Goal: Book appointment/travel/reservation

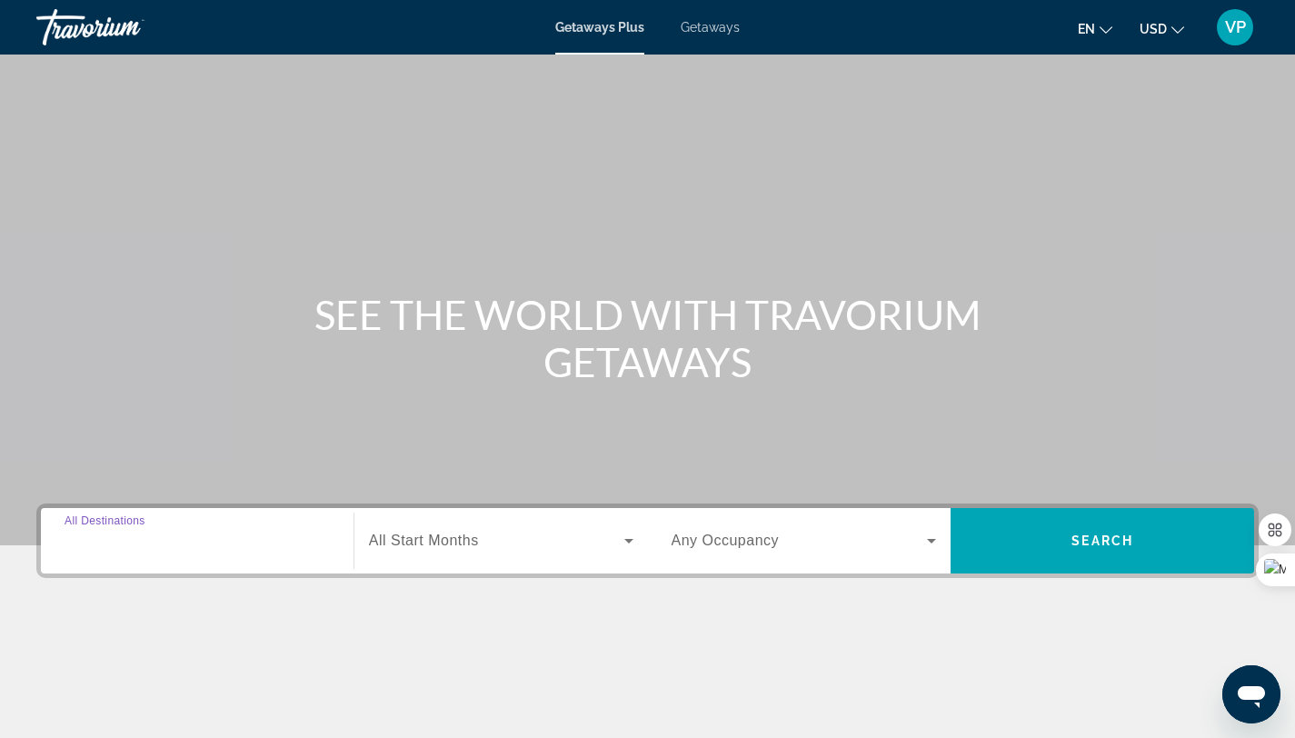
click at [176, 543] on input "Destination All Destinations" at bounding box center [197, 542] width 265 height 22
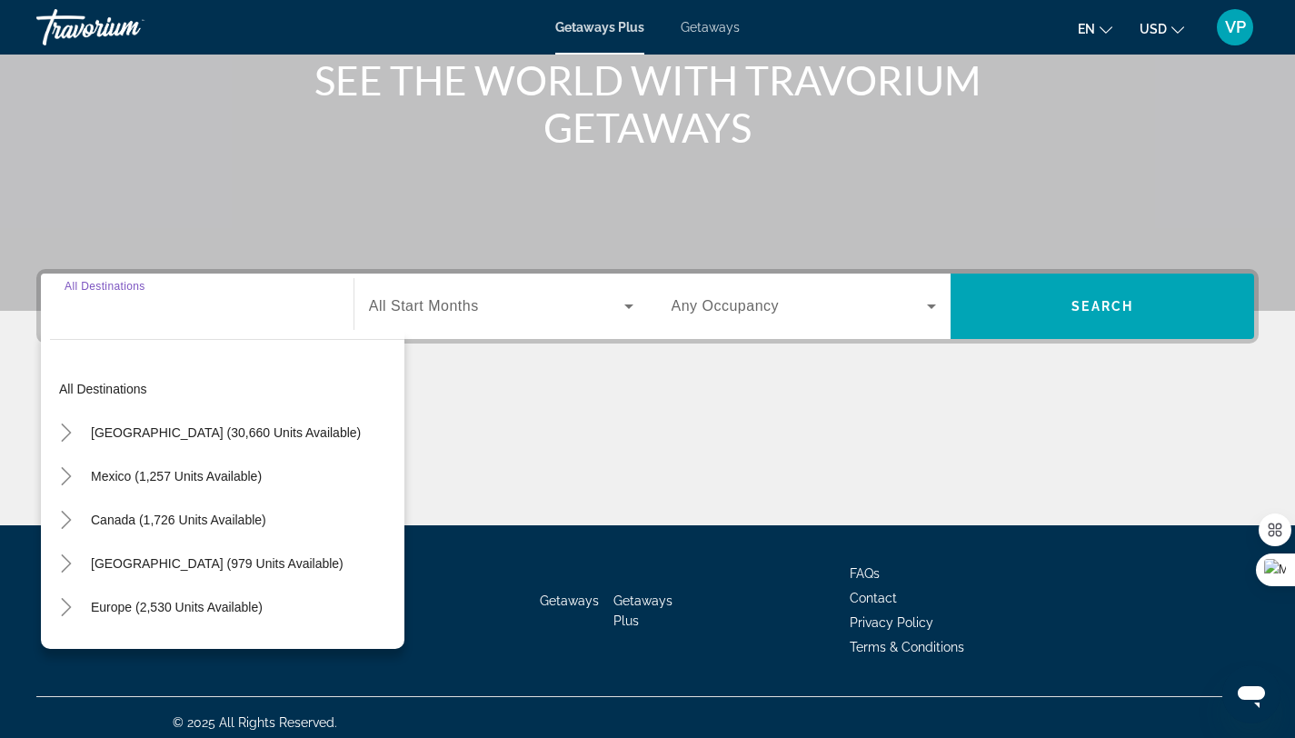
scroll to position [244, 0]
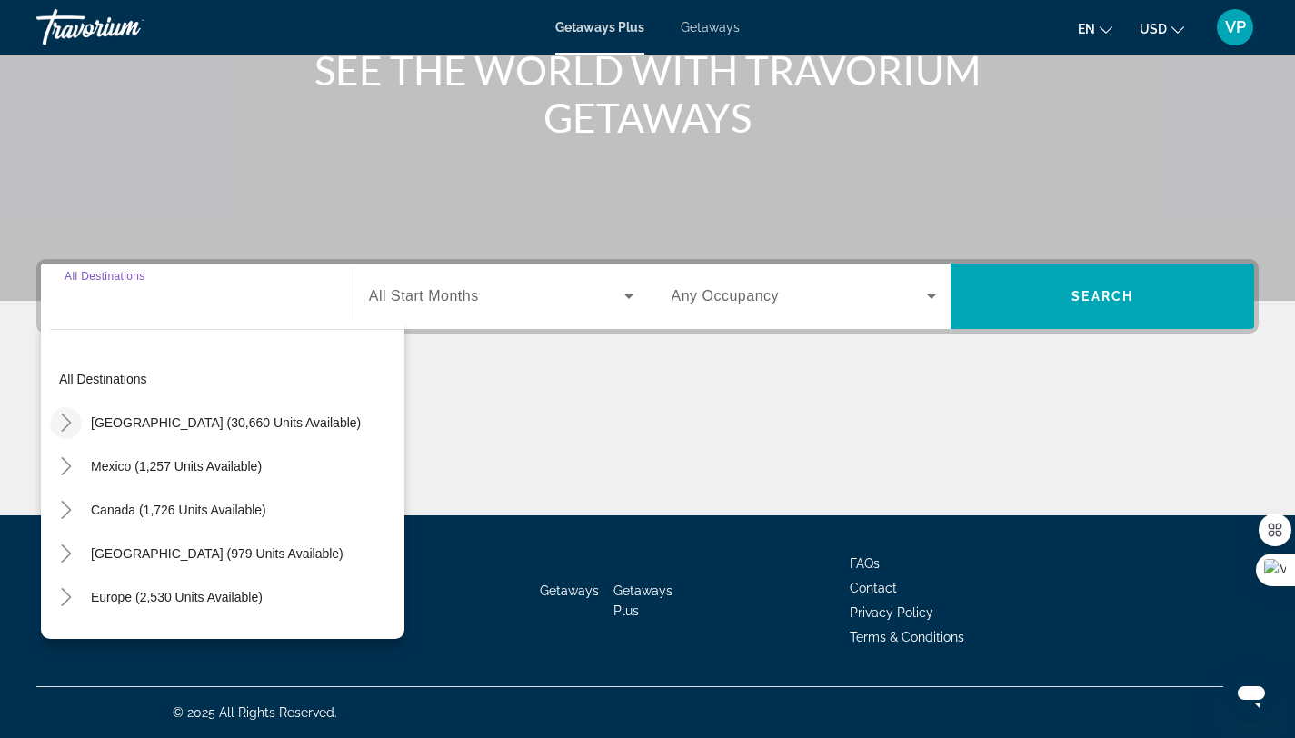
click at [71, 423] on icon "Toggle United States (30,660 units available)" at bounding box center [66, 422] width 18 height 18
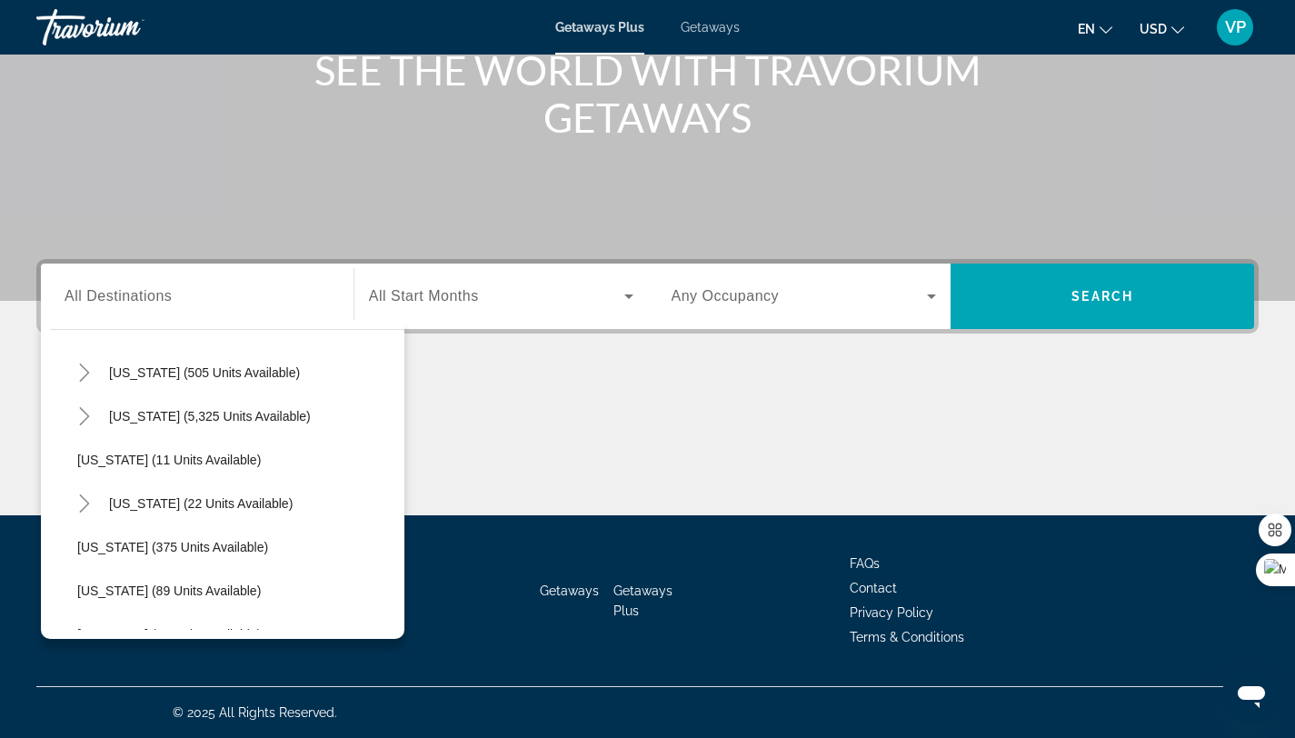
scroll to position [292, 0]
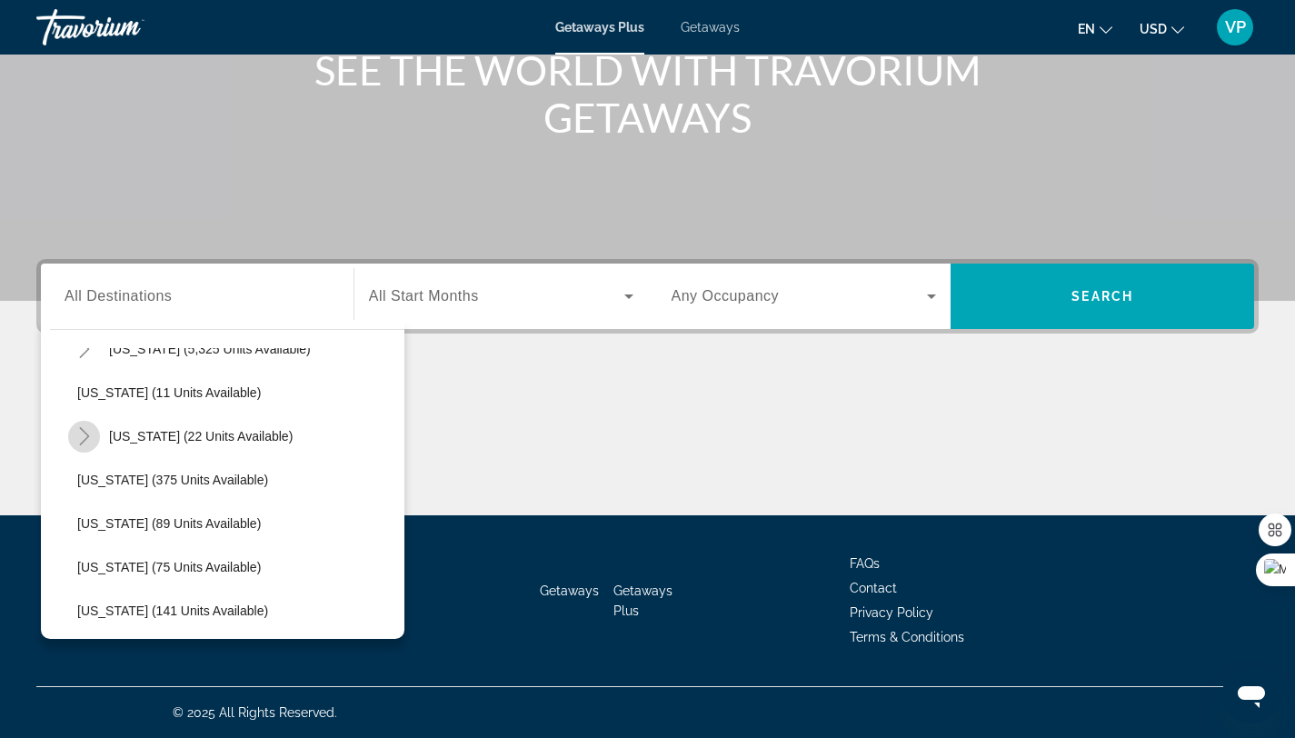
click at [85, 445] on mat-icon "Toggle Hawaii (22 units available)" at bounding box center [84, 437] width 32 height 32
click at [110, 478] on span "Maui (12 units available)" at bounding box center [165, 480] width 141 height 15
type input "**********"
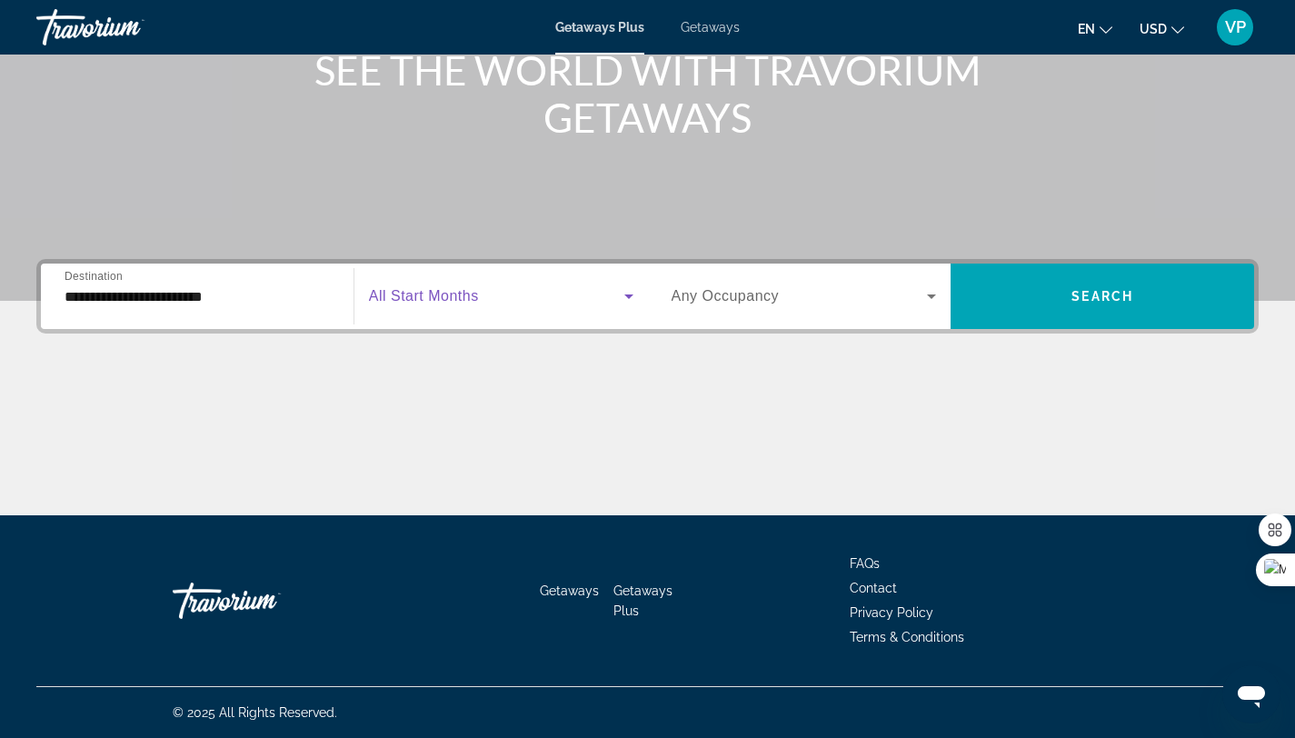
click at [573, 291] on span "Search widget" at bounding box center [496, 296] width 255 height 22
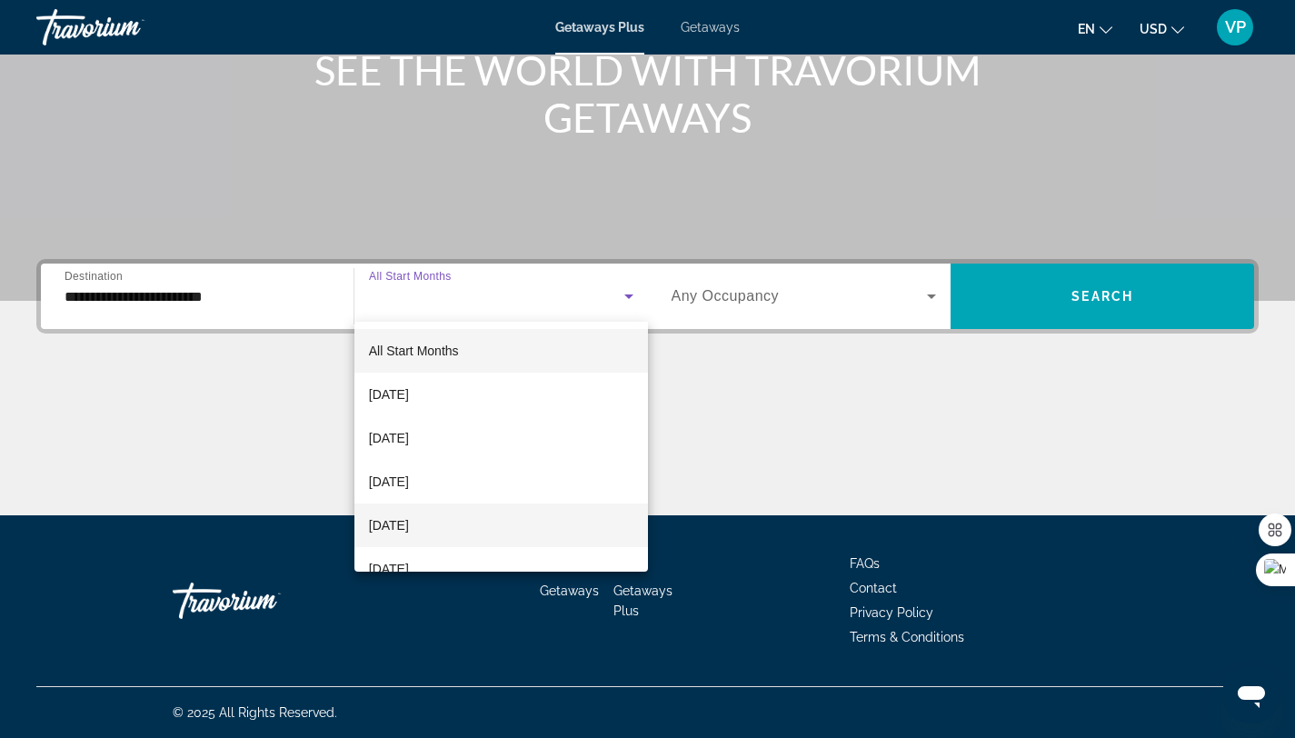
click at [470, 510] on mat-option "[DATE]" at bounding box center [501, 525] width 294 height 44
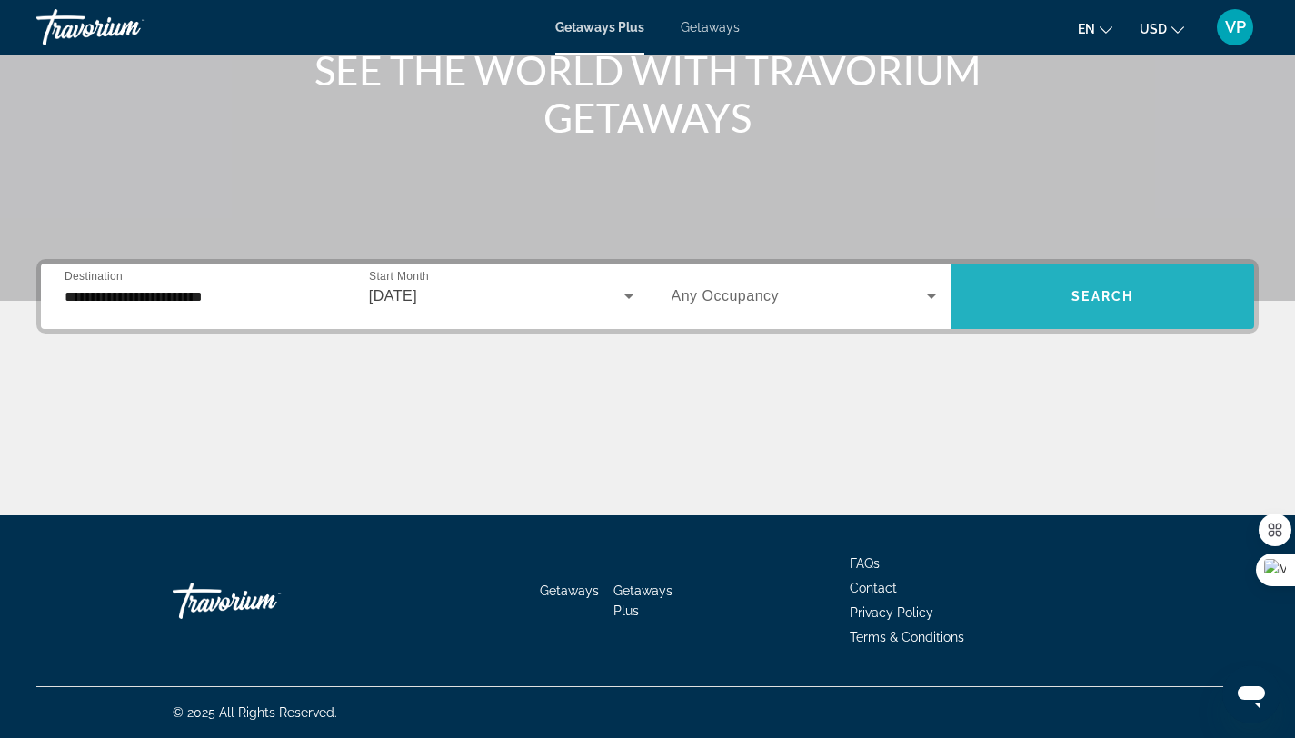
click at [1053, 291] on span "Search widget" at bounding box center [1103, 296] width 304 height 44
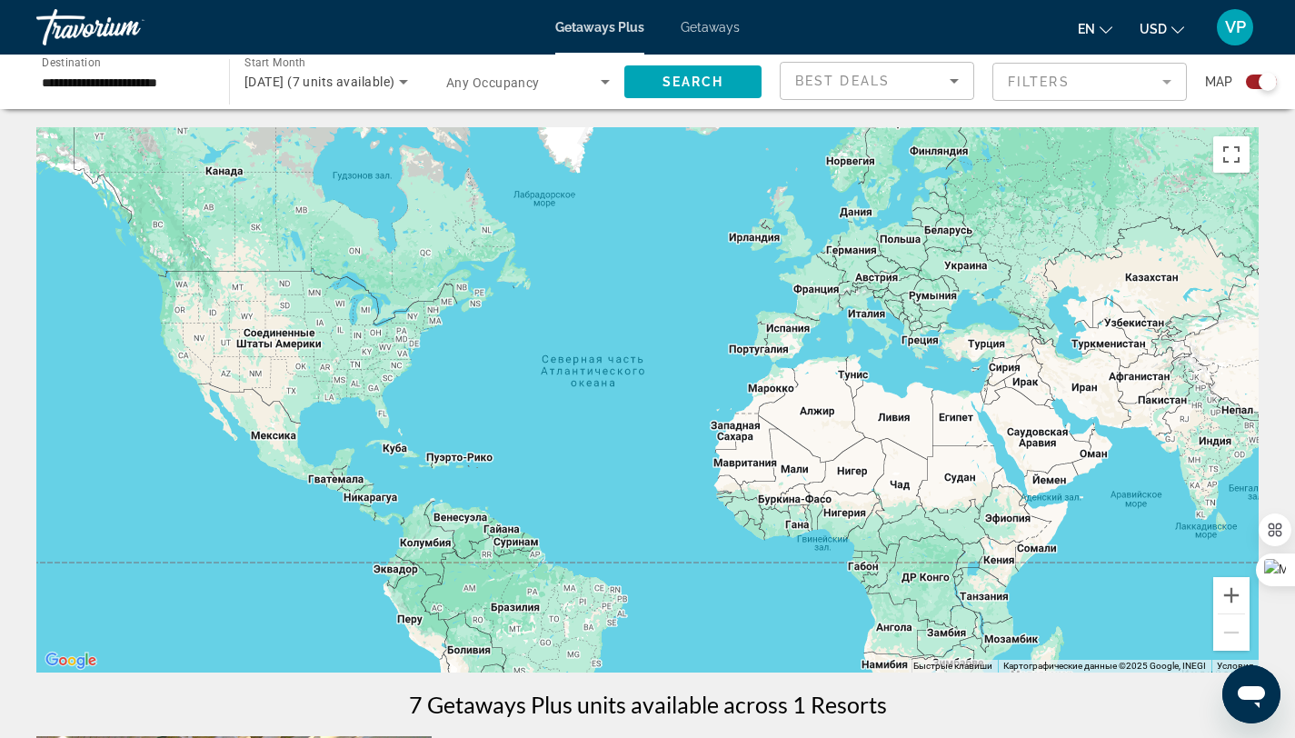
click at [1253, 80] on div "Search widget" at bounding box center [1261, 82] width 31 height 15
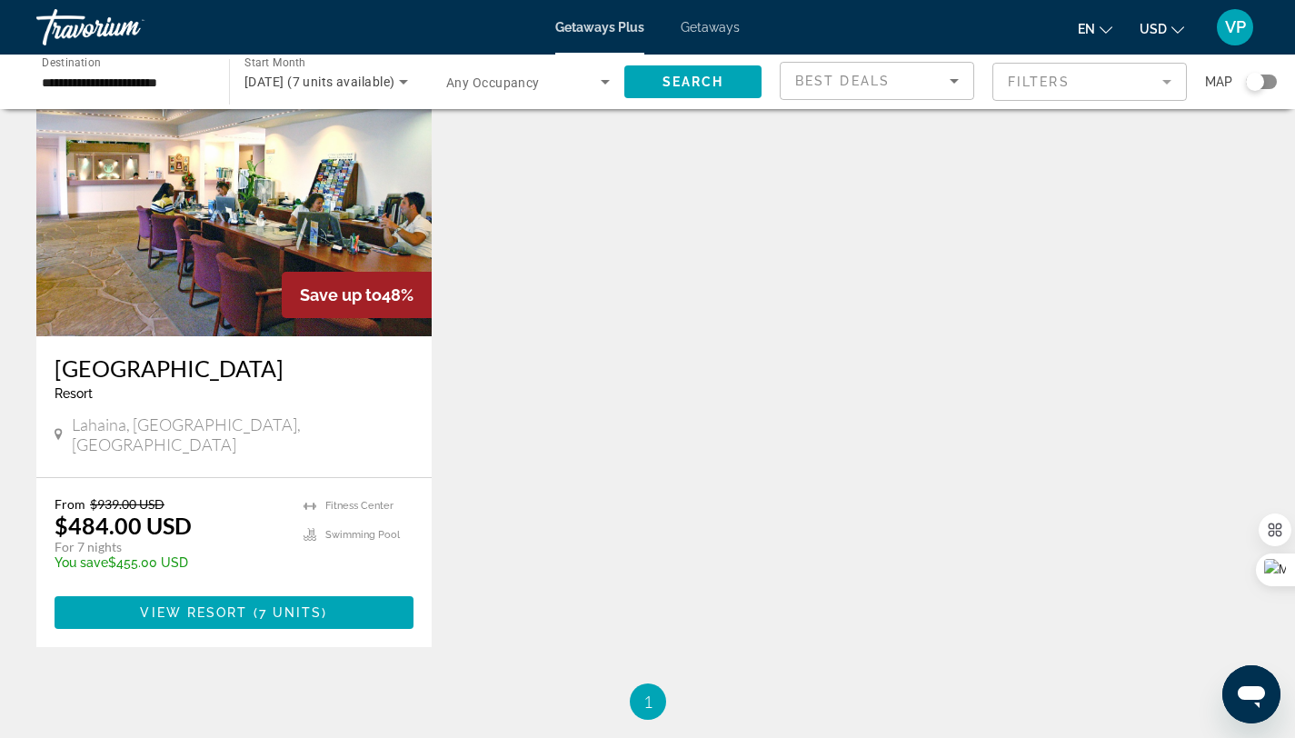
scroll to position [128, 0]
click at [317, 604] on span "7 units" at bounding box center [291, 611] width 64 height 15
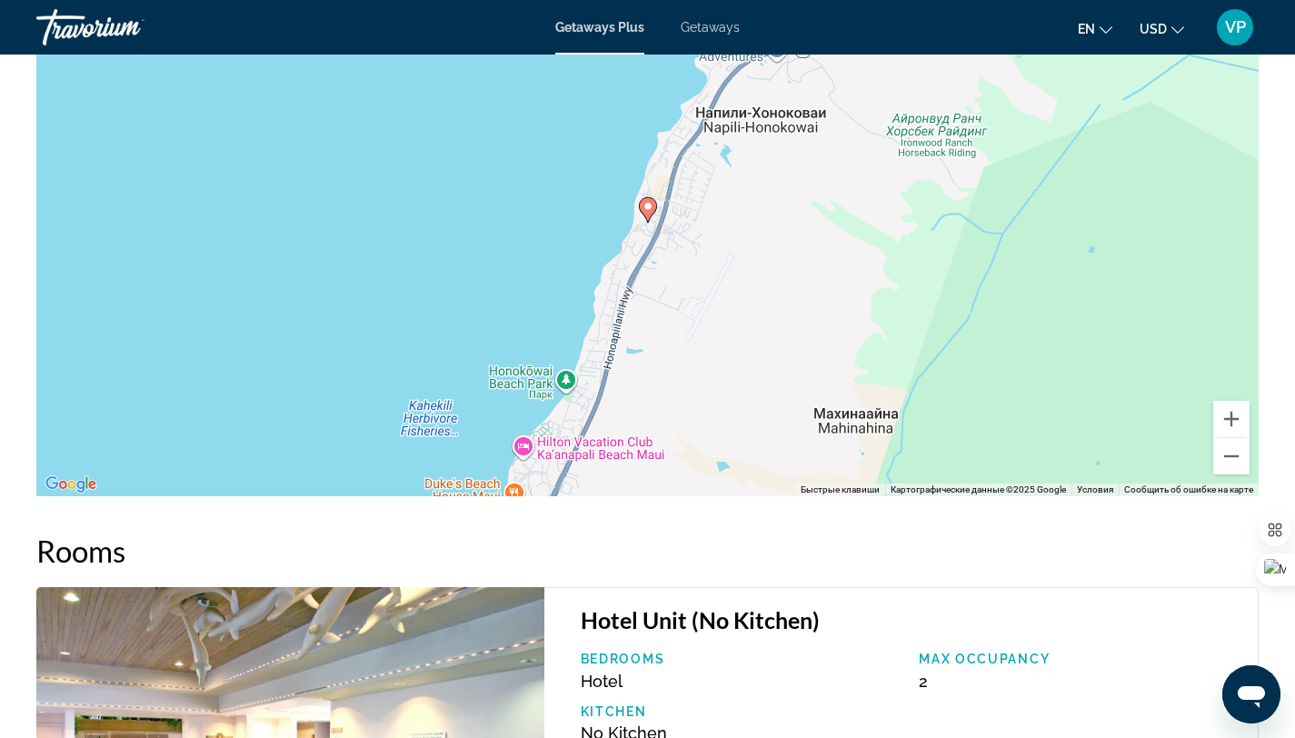
scroll to position [1710, 0]
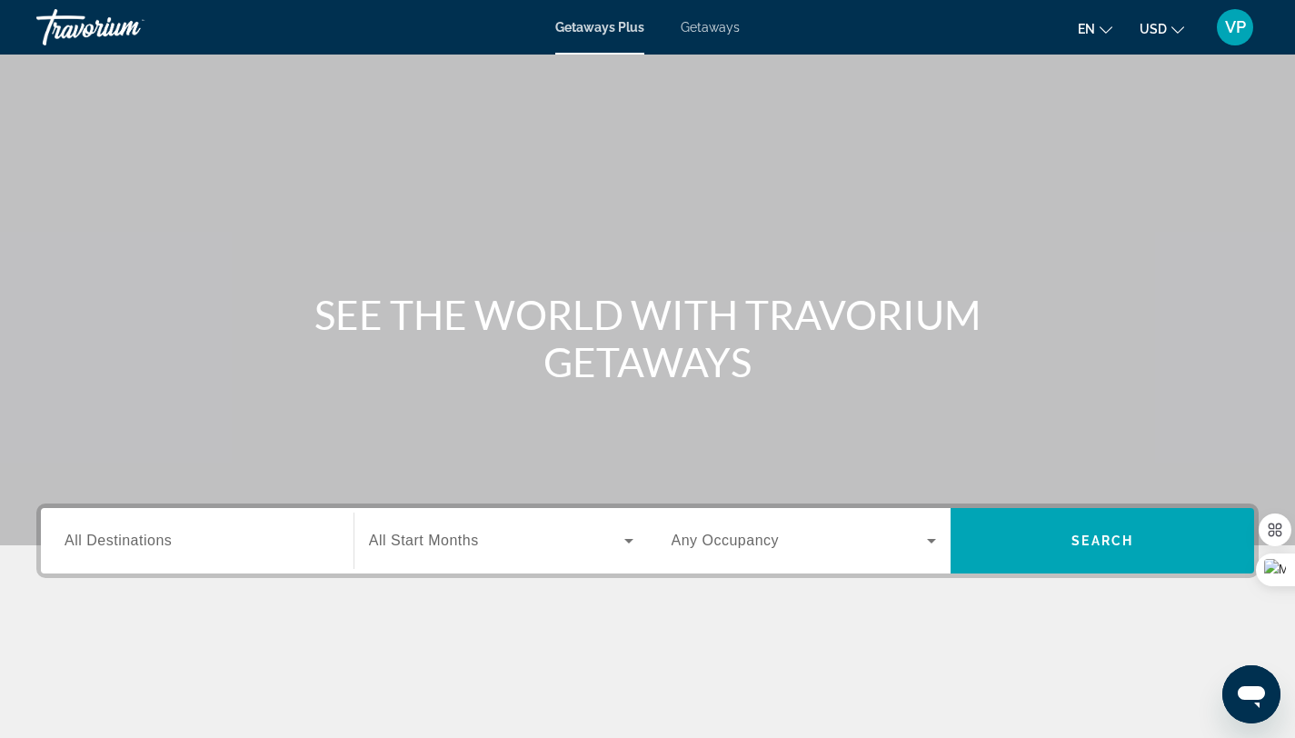
click at [164, 554] on div "Search widget" at bounding box center [197, 541] width 265 height 52
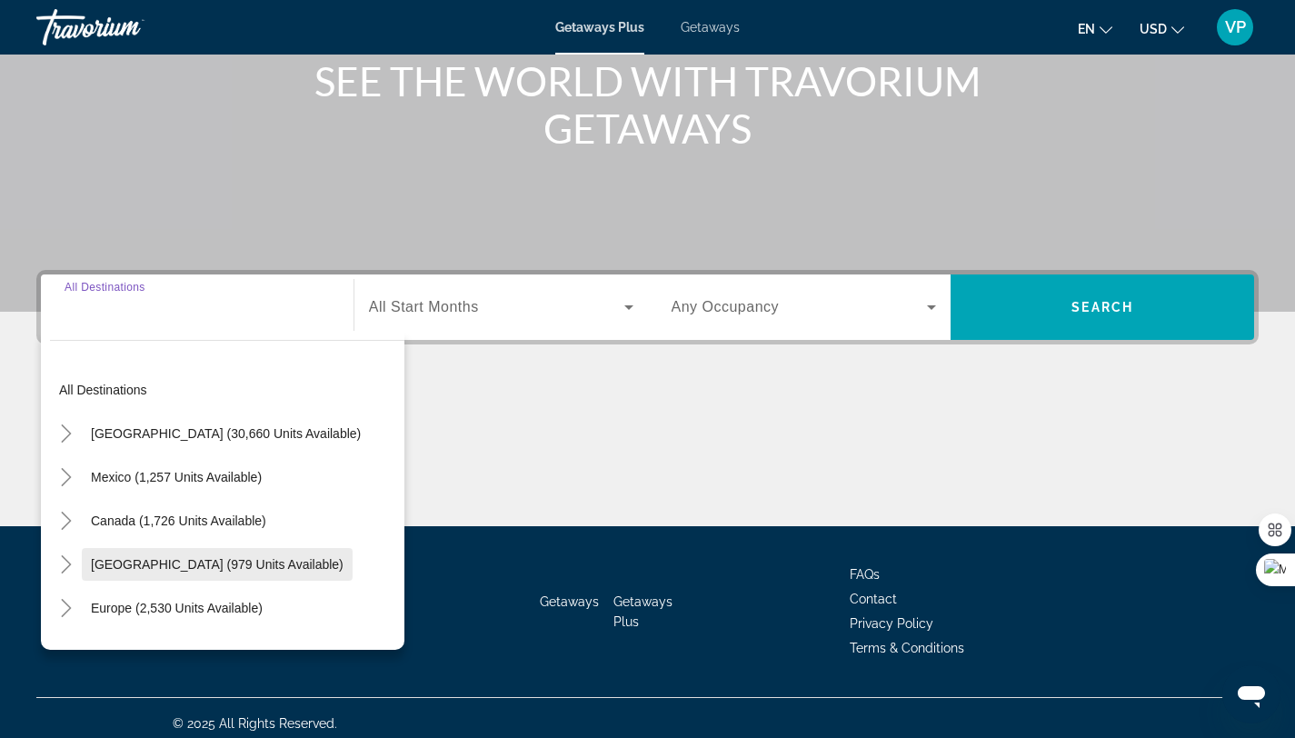
scroll to position [244, 0]
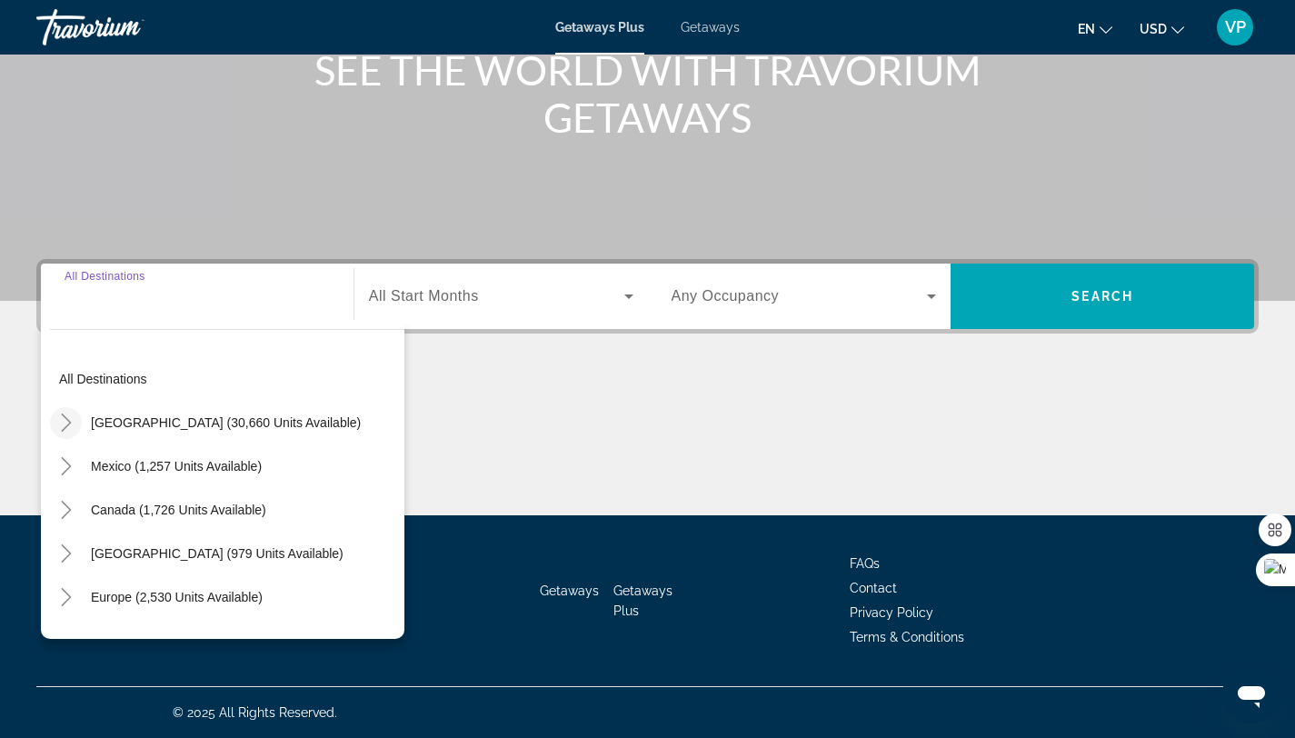
click at [75, 424] on mat-icon "Toggle United States (30,660 units available)" at bounding box center [66, 423] width 32 height 32
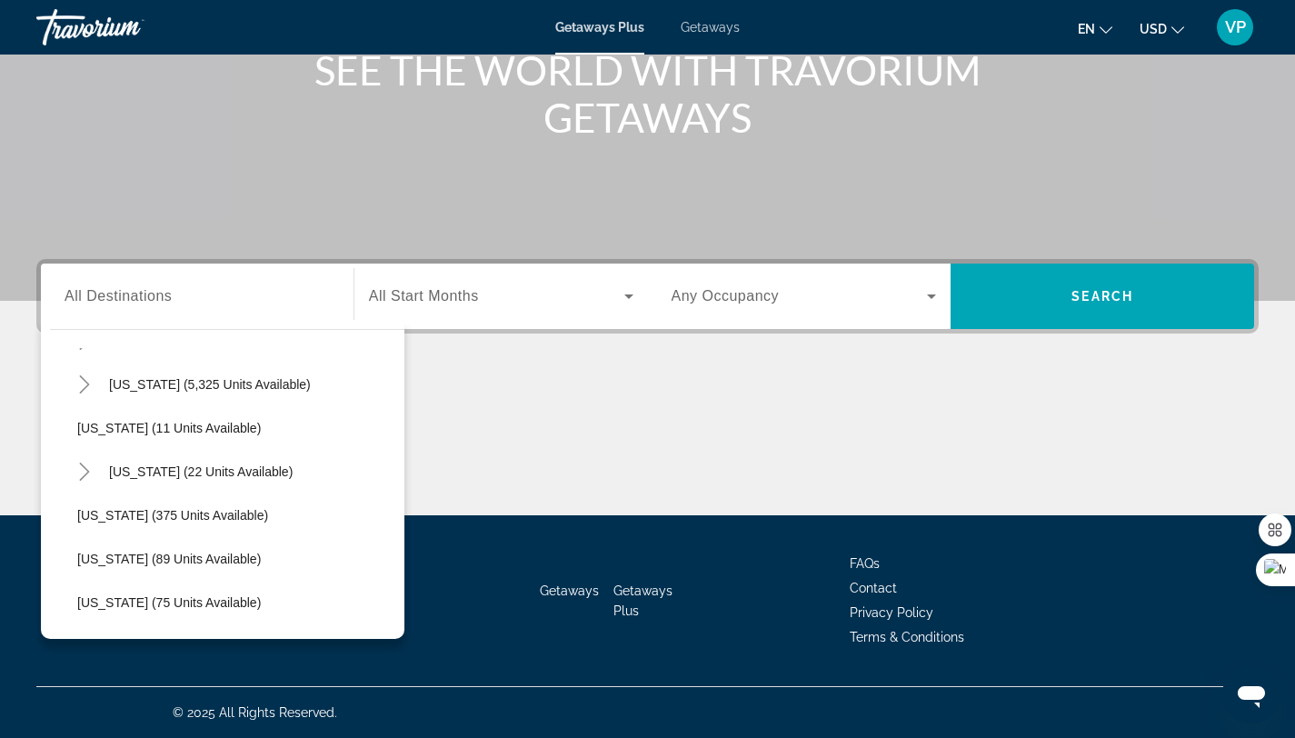
scroll to position [305, 0]
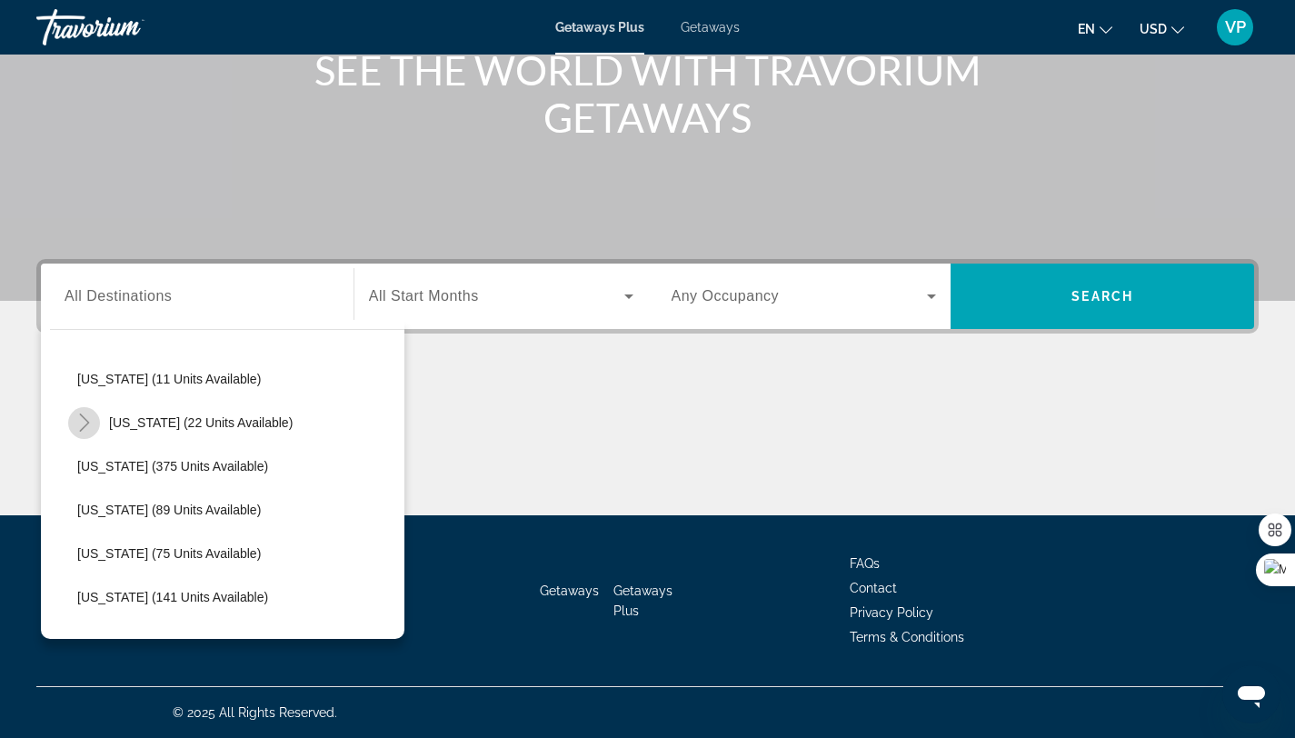
click at [89, 415] on icon "Toggle Hawaii (22 units available)" at bounding box center [84, 422] width 18 height 18
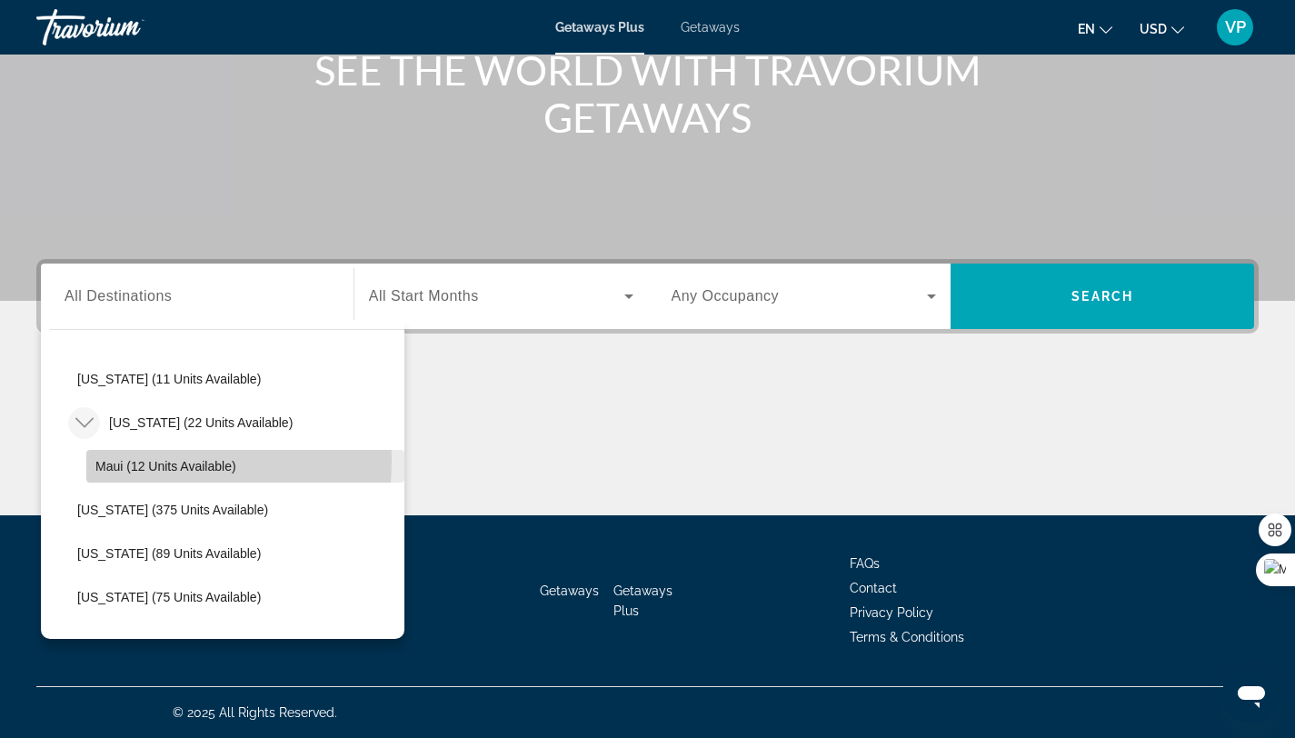
click at [105, 460] on span "Maui (12 units available)" at bounding box center [165, 466] width 141 height 15
type input "**********"
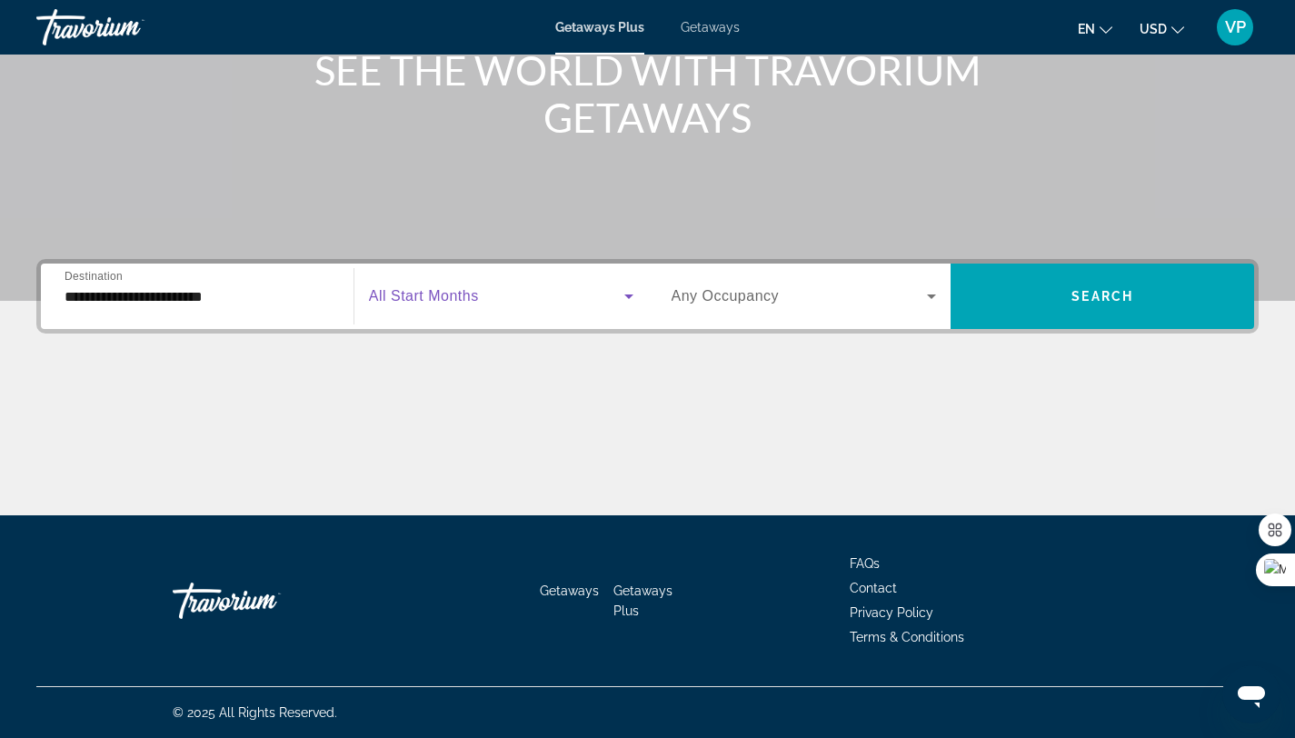
click at [635, 299] on icon "Search widget" at bounding box center [629, 296] width 22 height 22
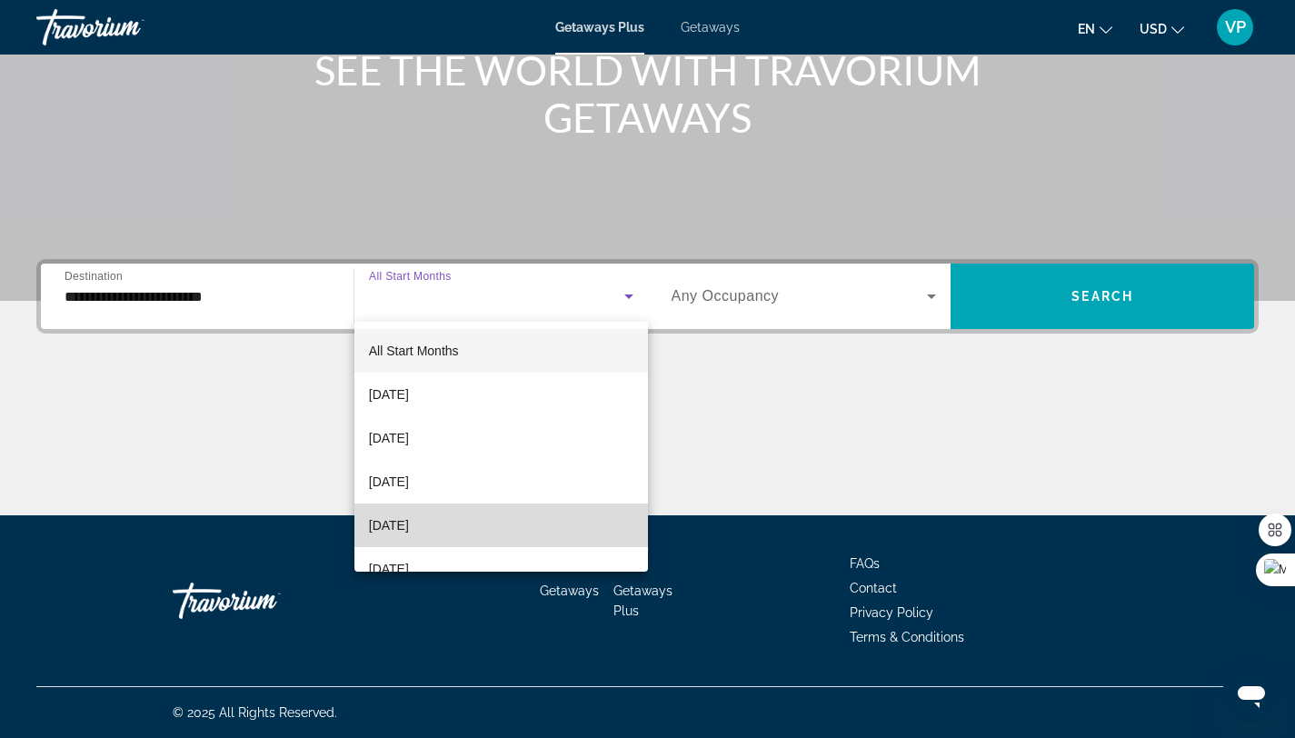
click at [513, 528] on mat-option "[DATE]" at bounding box center [501, 525] width 294 height 44
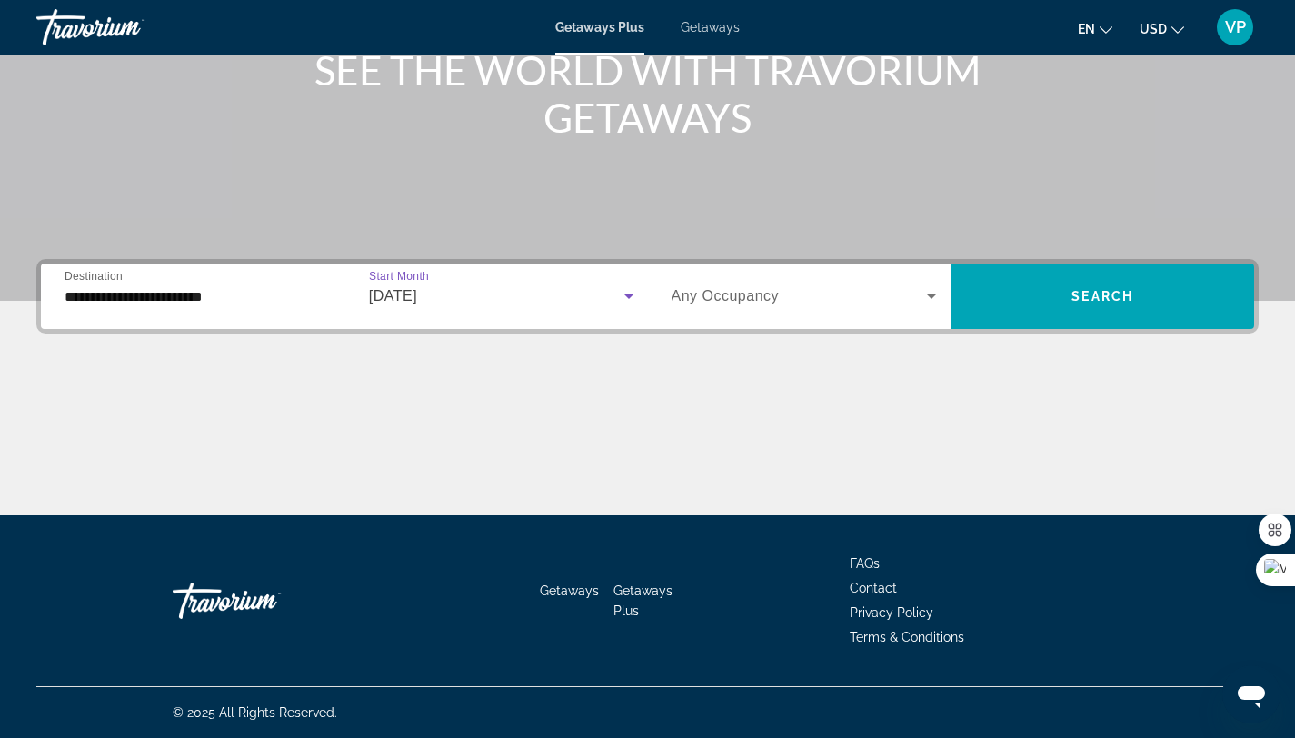
click at [625, 287] on icon "Search widget" at bounding box center [629, 296] width 22 height 22
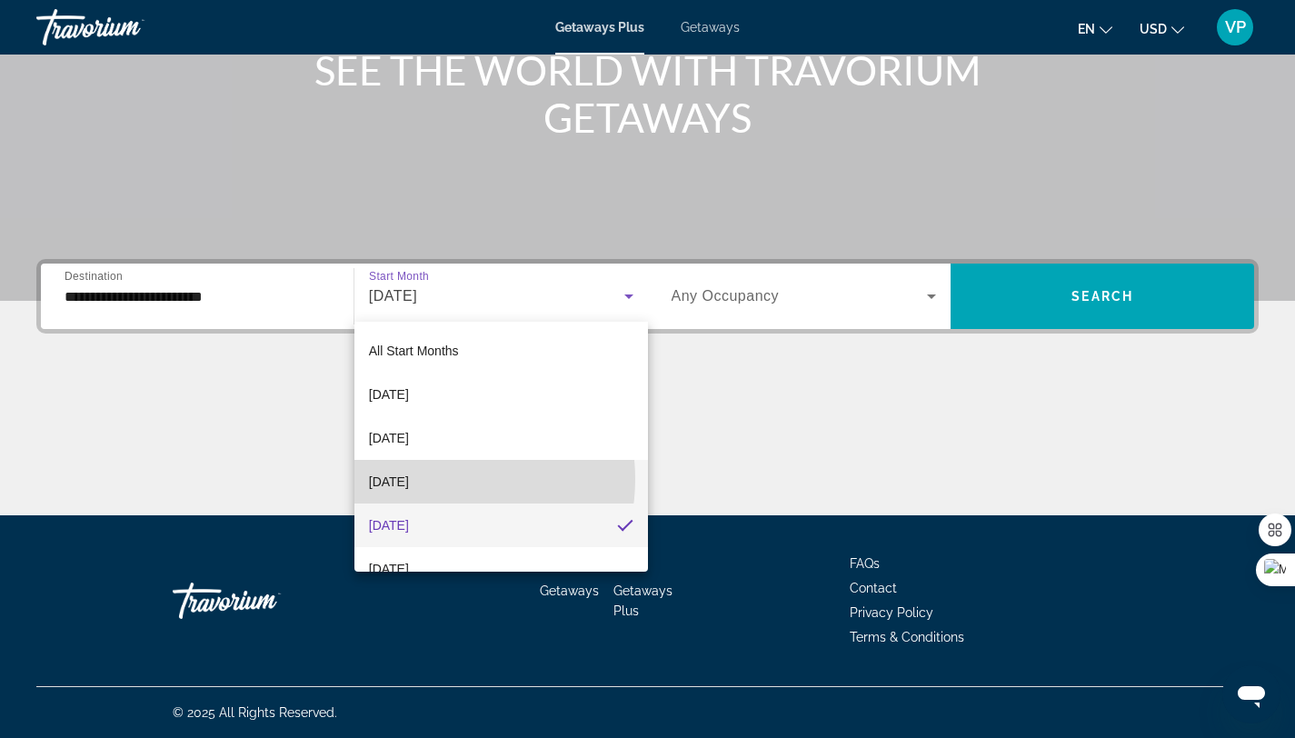
click at [409, 479] on span "[DATE]" at bounding box center [389, 482] width 40 height 22
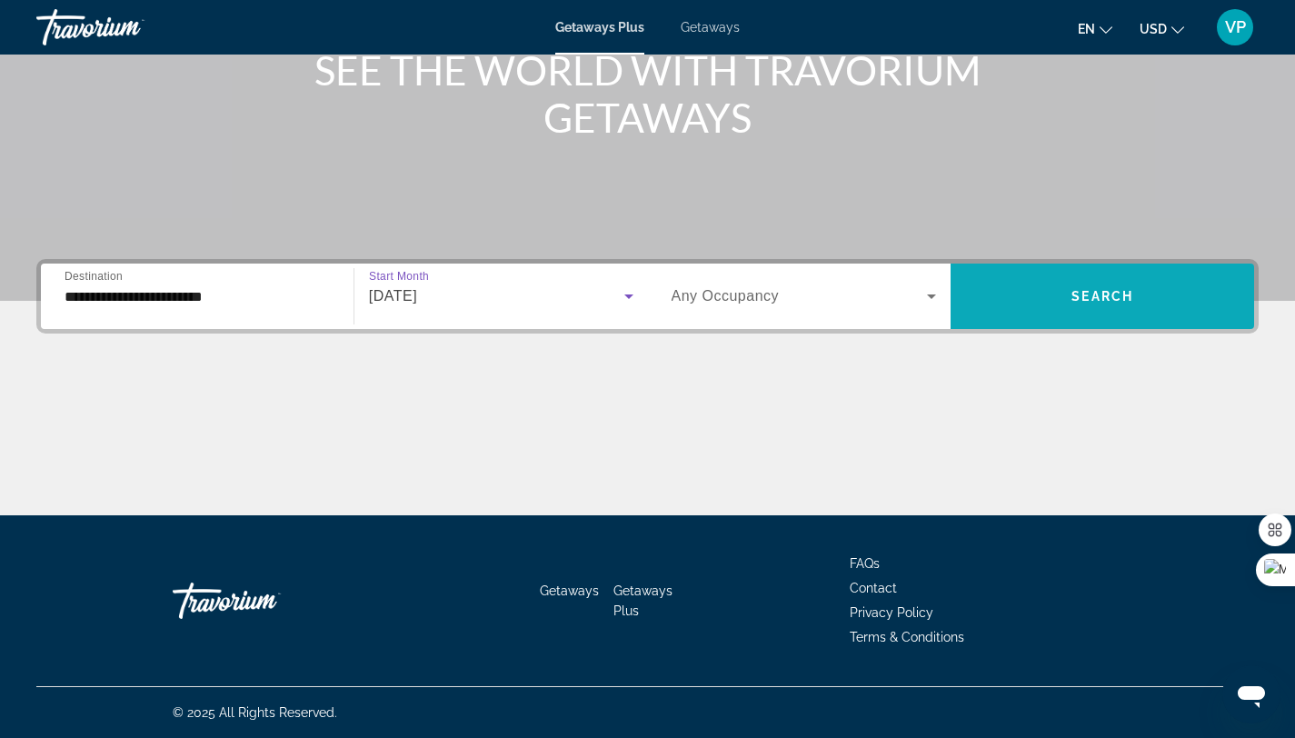
click at [1033, 271] on span "Search widget" at bounding box center [1103, 296] width 304 height 65
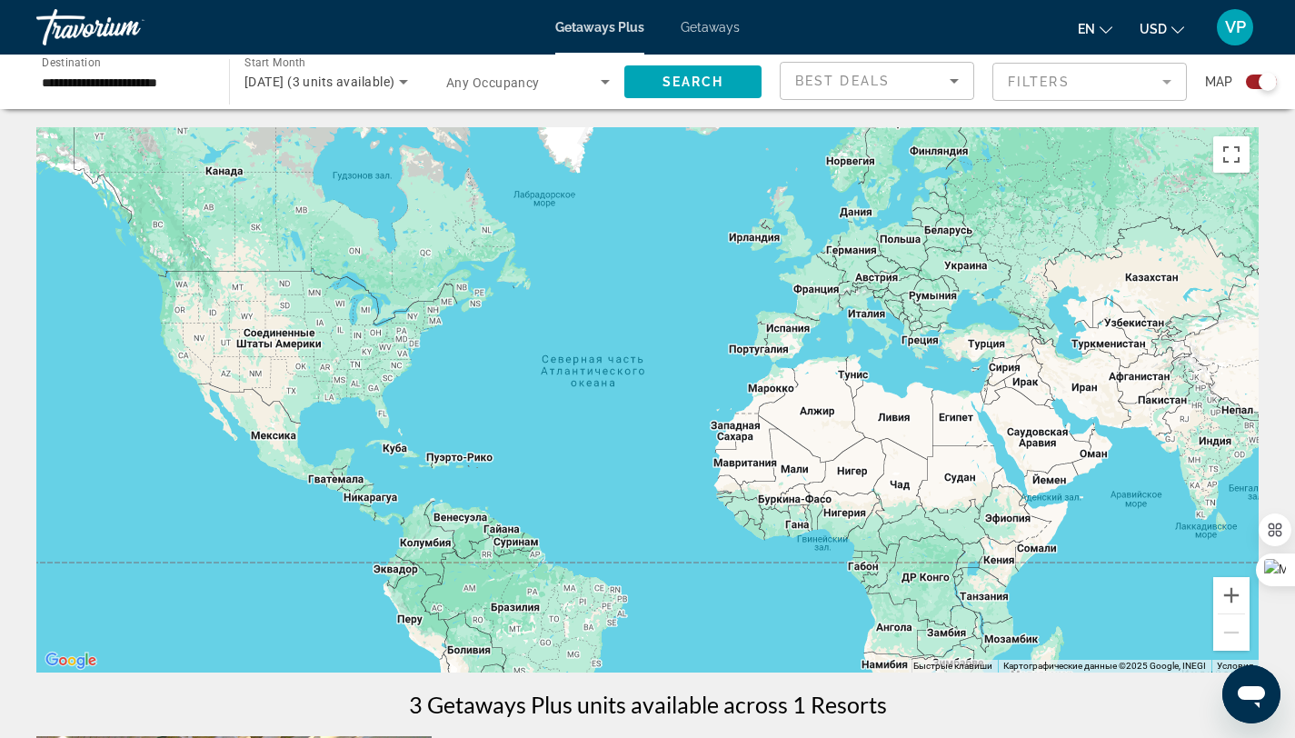
click at [1259, 82] on div "Search widget" at bounding box center [1268, 82] width 18 height 18
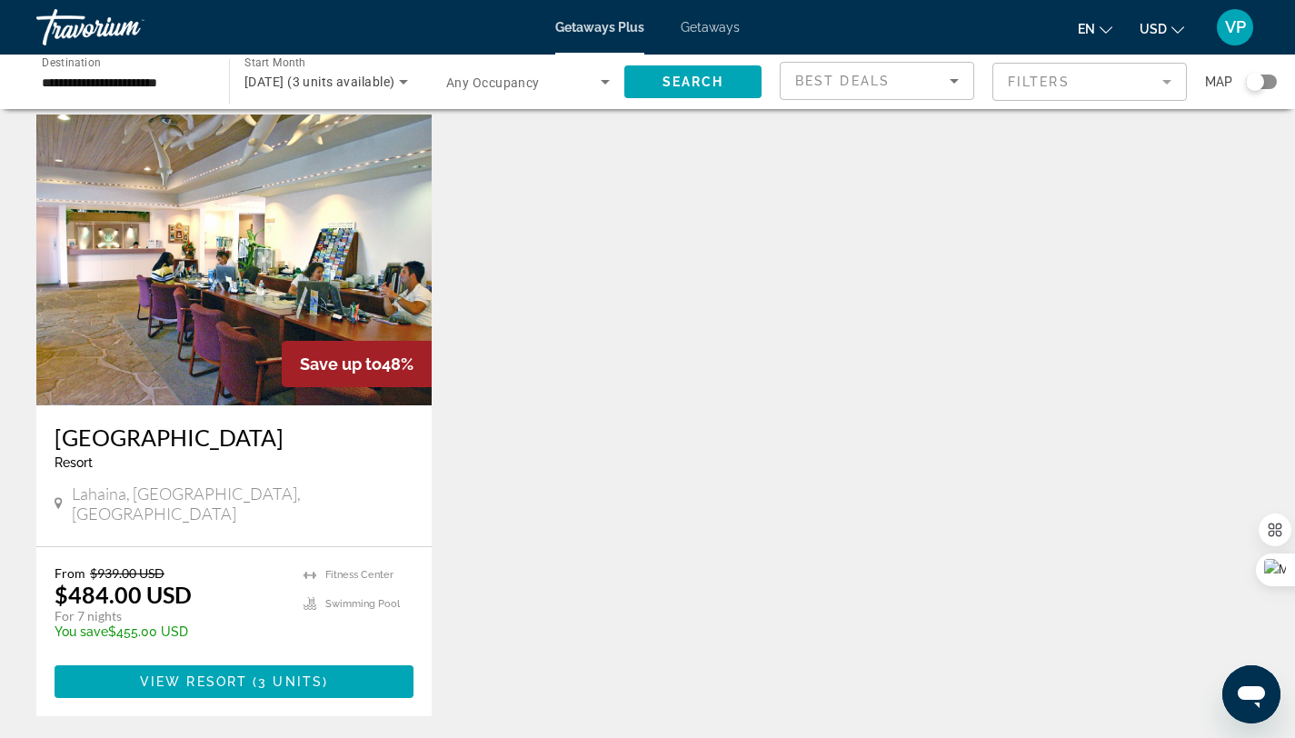
scroll to position [95, 0]
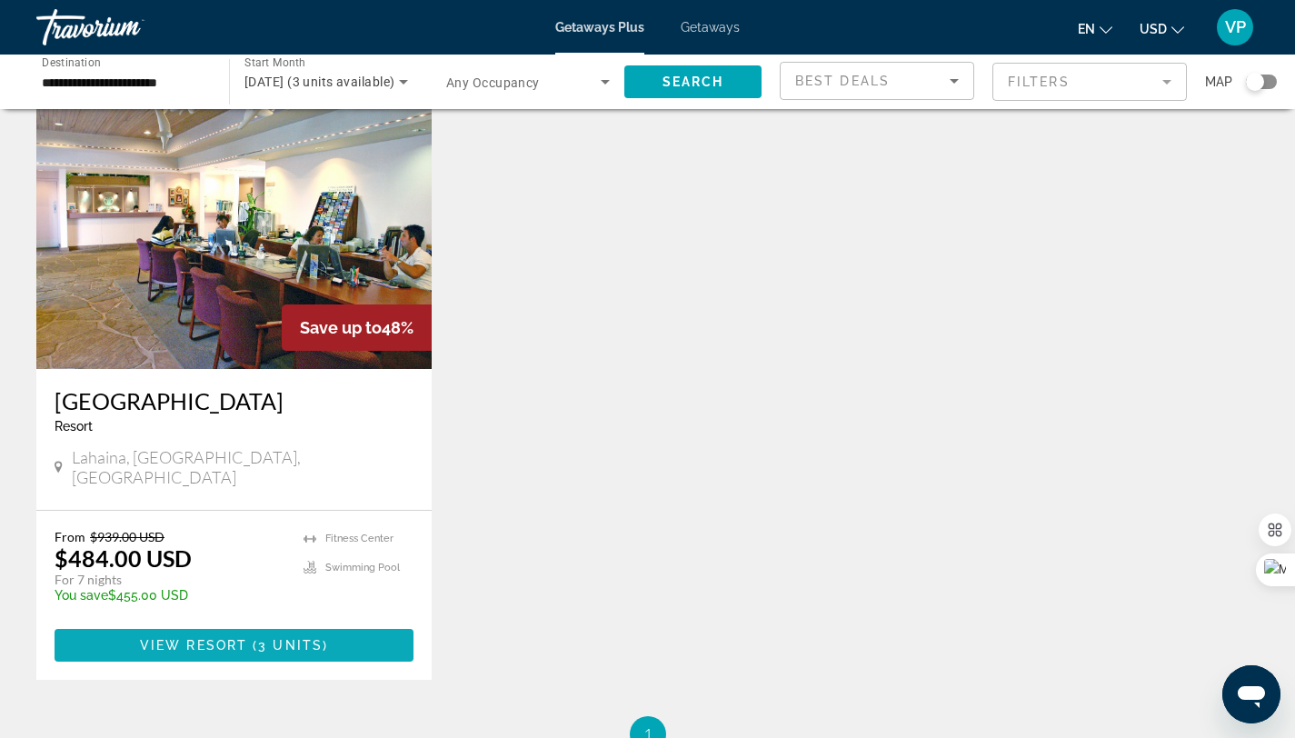
click at [232, 638] on span "View Resort" at bounding box center [193, 645] width 107 height 15
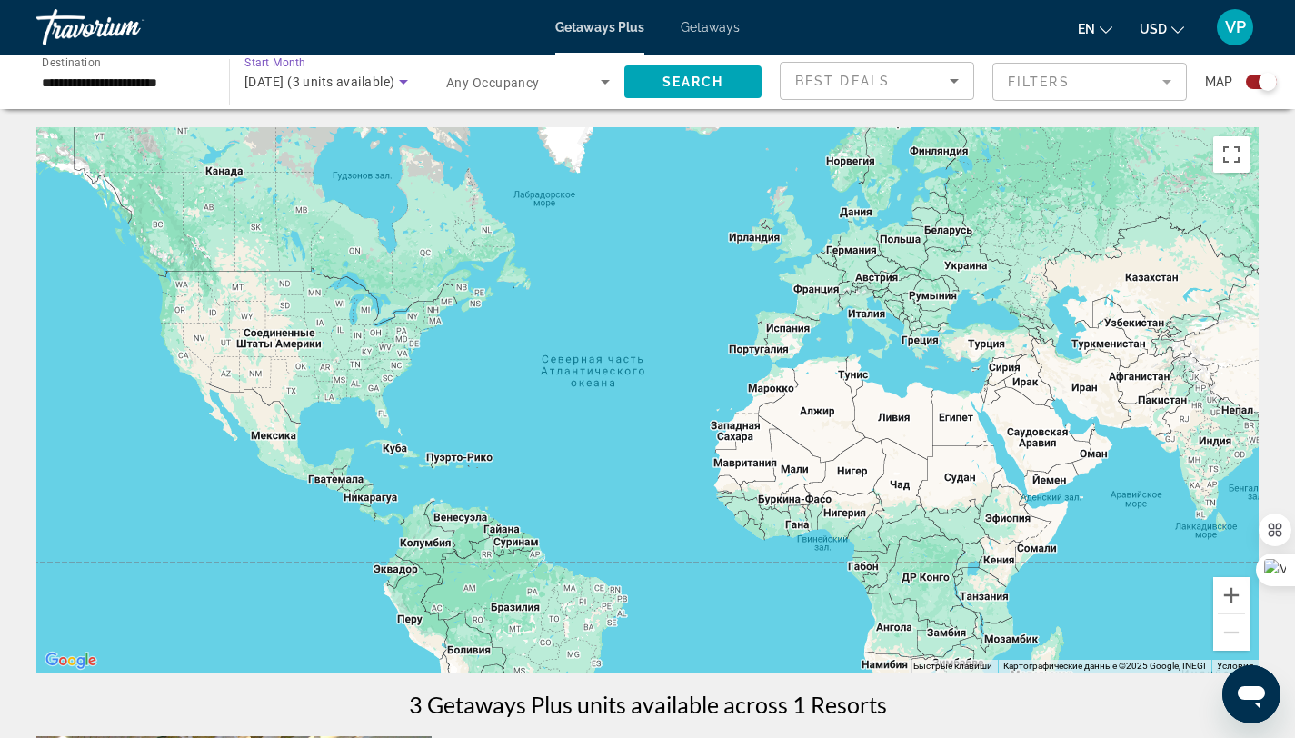
click at [403, 85] on icon "Search widget" at bounding box center [404, 82] width 22 height 22
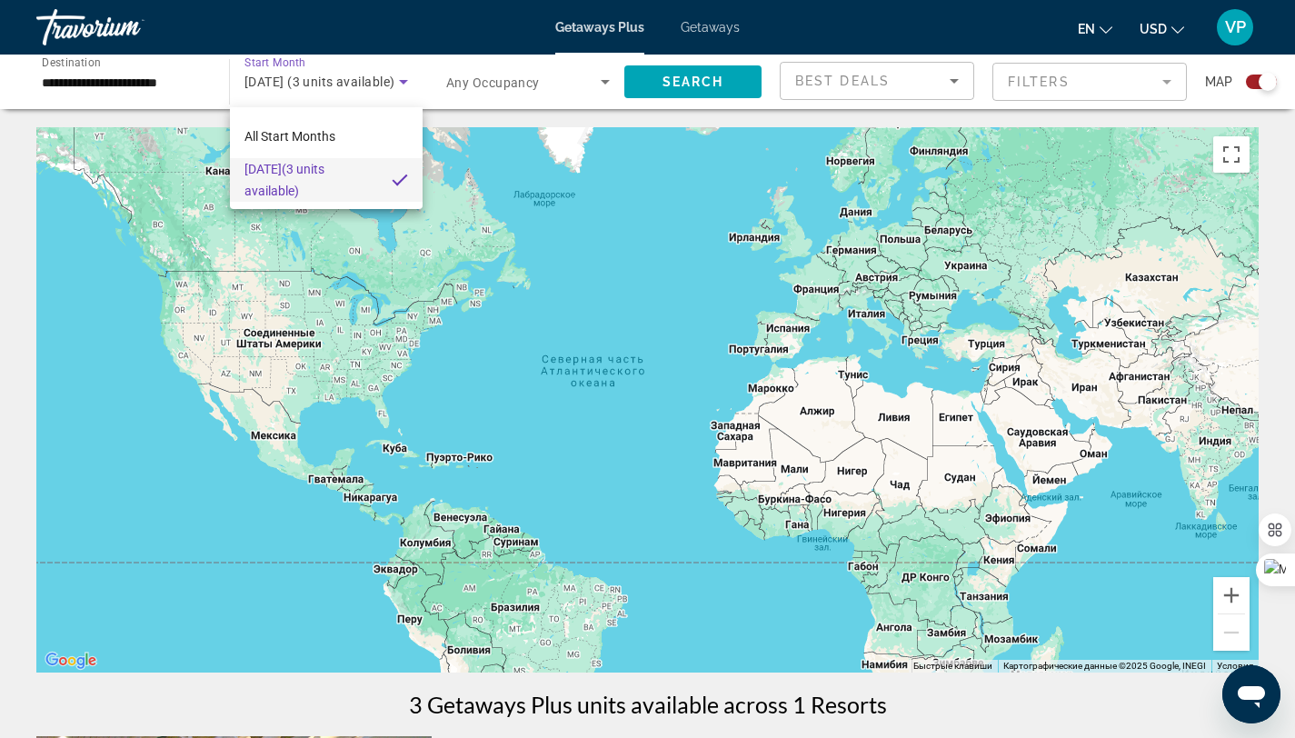
click at [1249, 81] on div at bounding box center [647, 369] width 1295 height 738
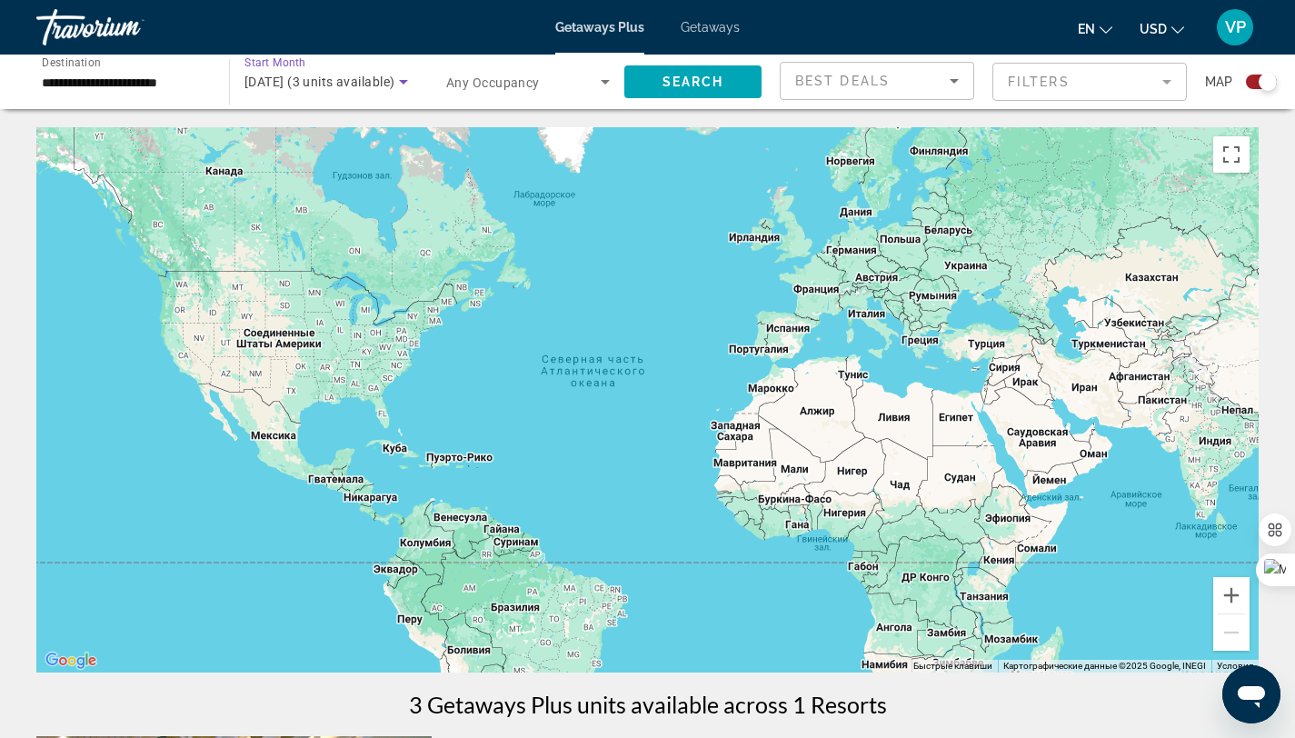
click at [396, 75] on icon "Search widget" at bounding box center [404, 82] width 22 height 22
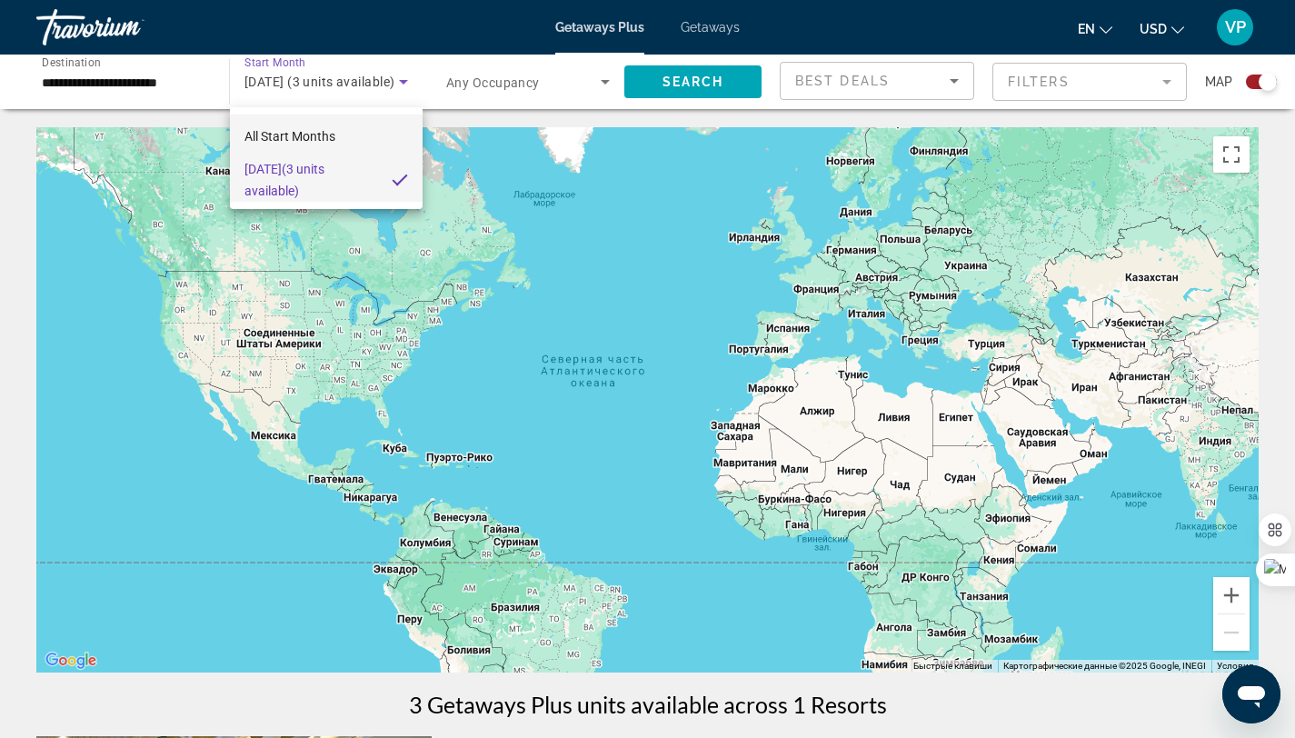
click at [333, 144] on span "All Start Months" at bounding box center [289, 136] width 91 height 22
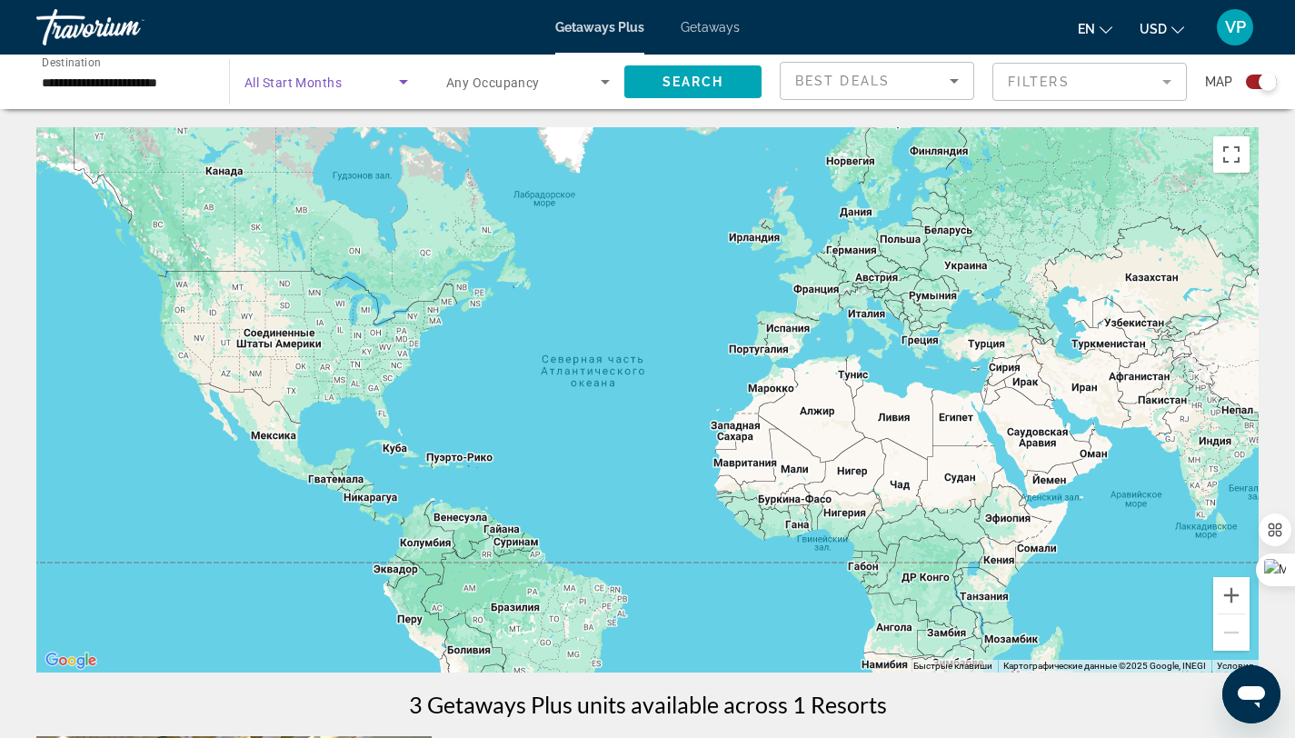
click at [407, 89] on icon "Search widget" at bounding box center [404, 82] width 22 height 22
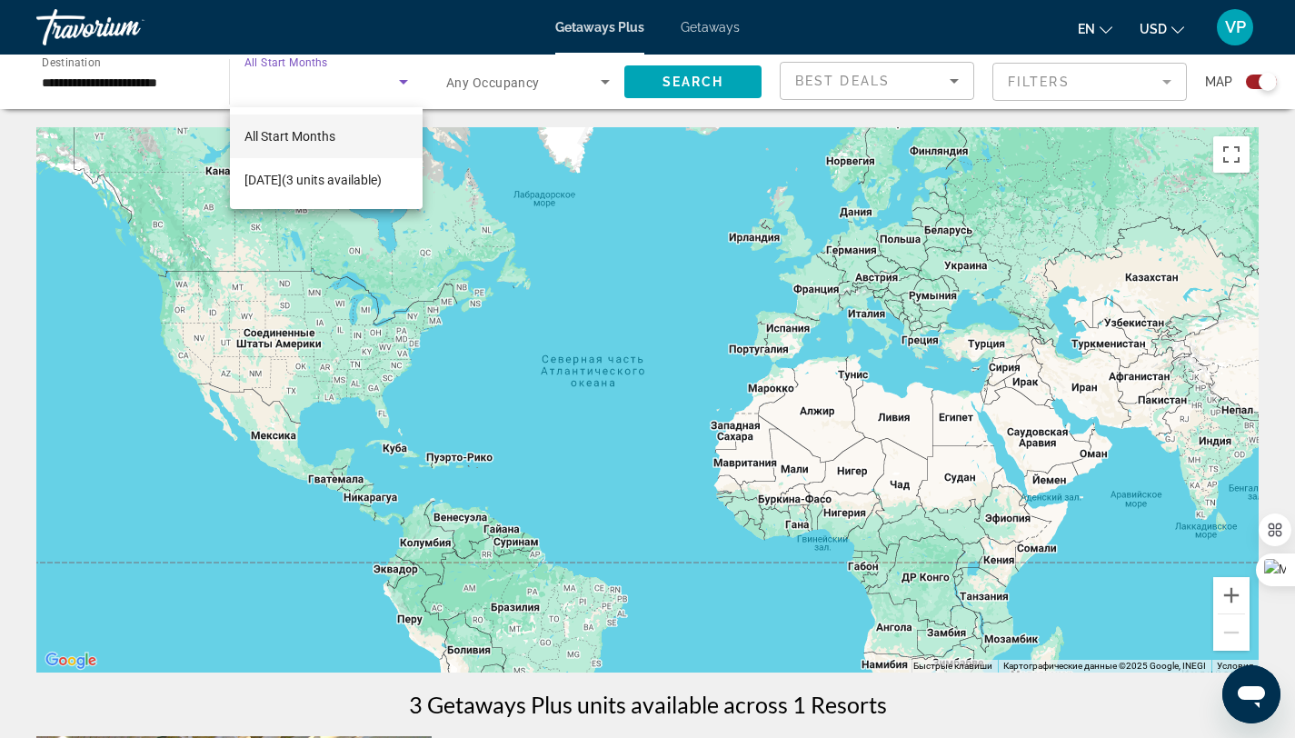
click at [406, 87] on div at bounding box center [647, 369] width 1295 height 738
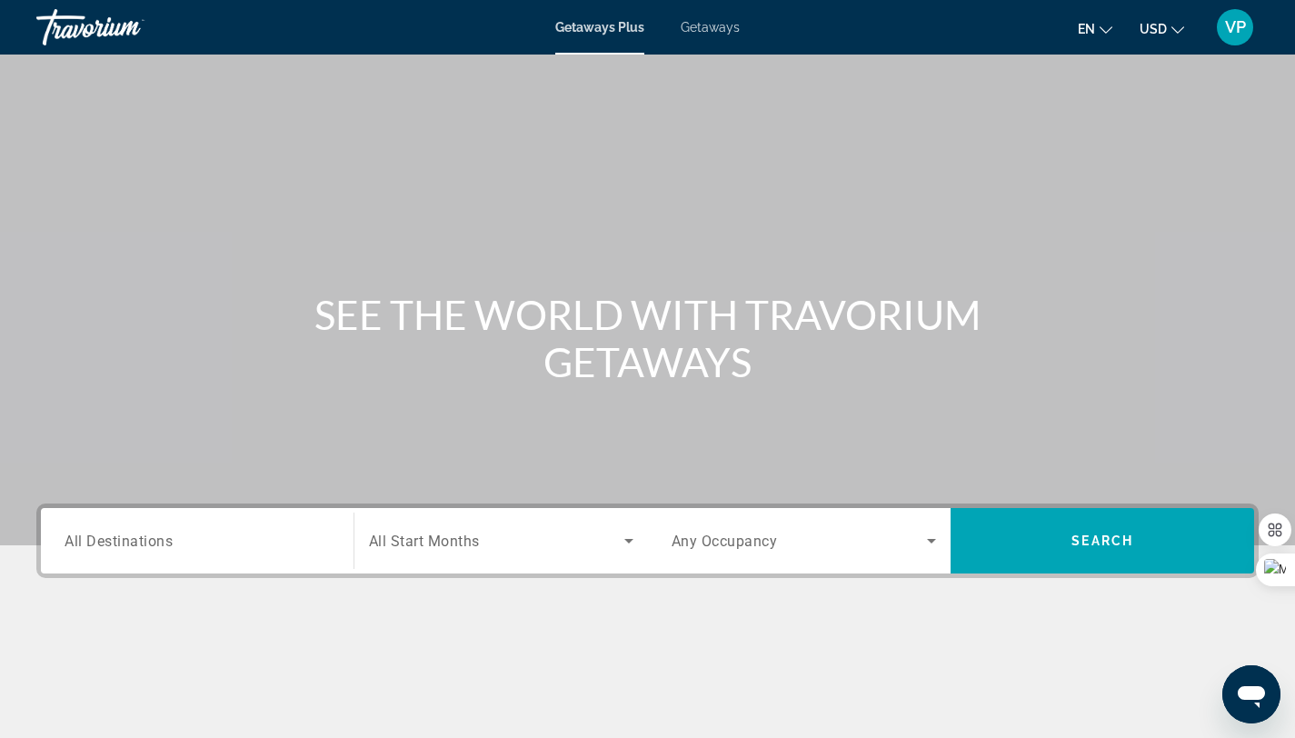
click at [161, 546] on span "All Destinations" at bounding box center [119, 540] width 108 height 17
click at [161, 546] on input "Destination All Destinations" at bounding box center [197, 542] width 265 height 22
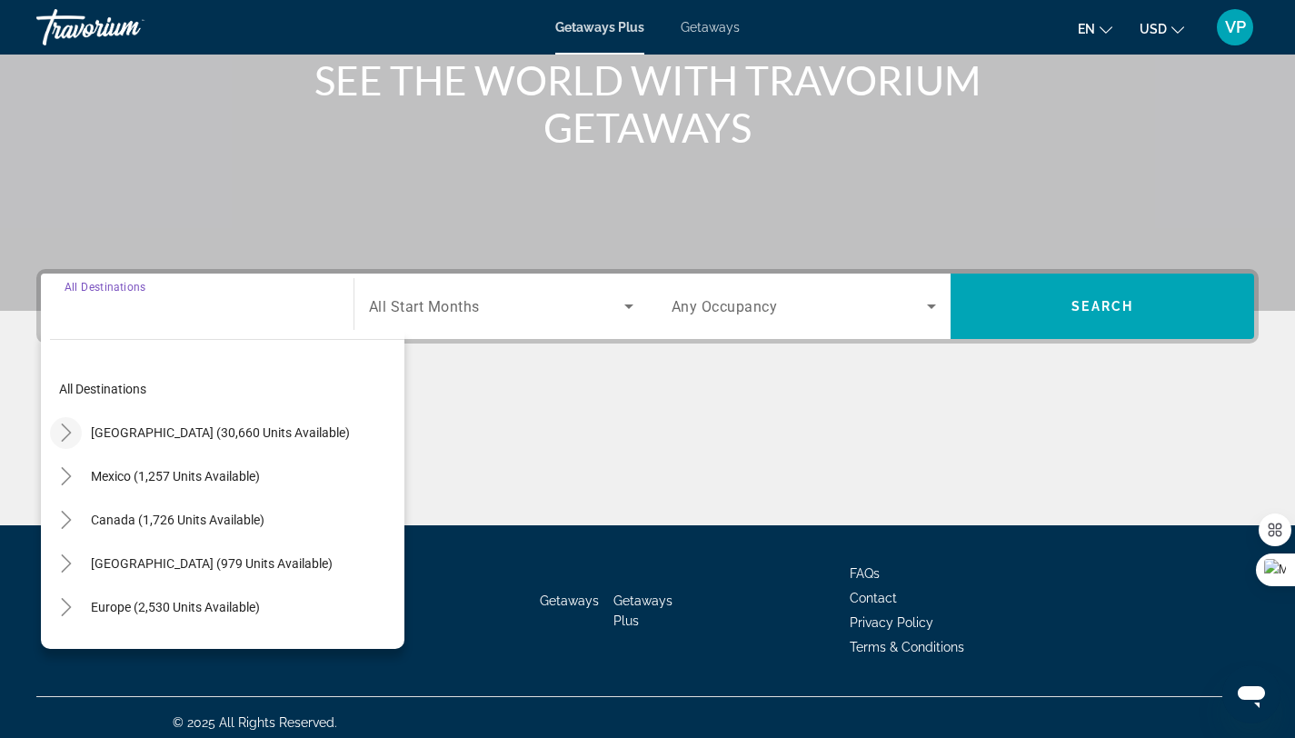
scroll to position [244, 0]
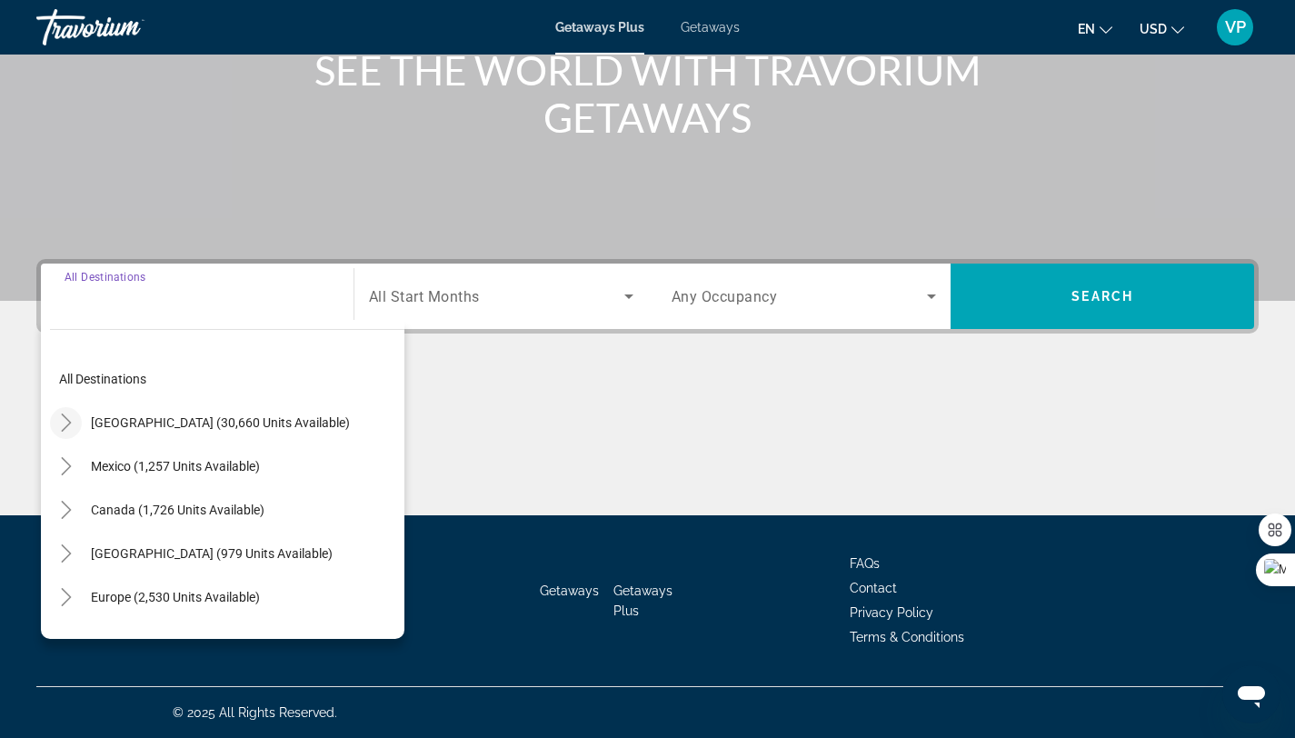
click at [69, 428] on icon "Toggle United States (30,660 units available)" at bounding box center [66, 422] width 18 height 18
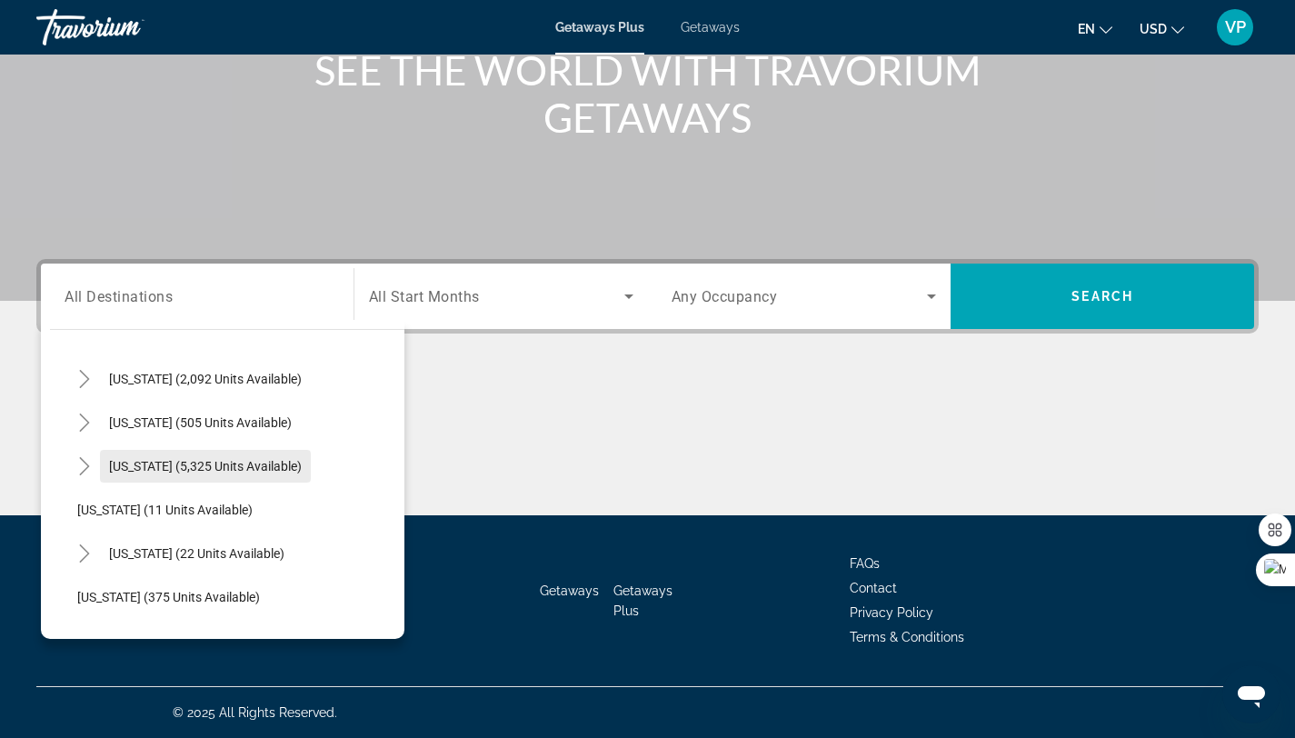
scroll to position [184, 0]
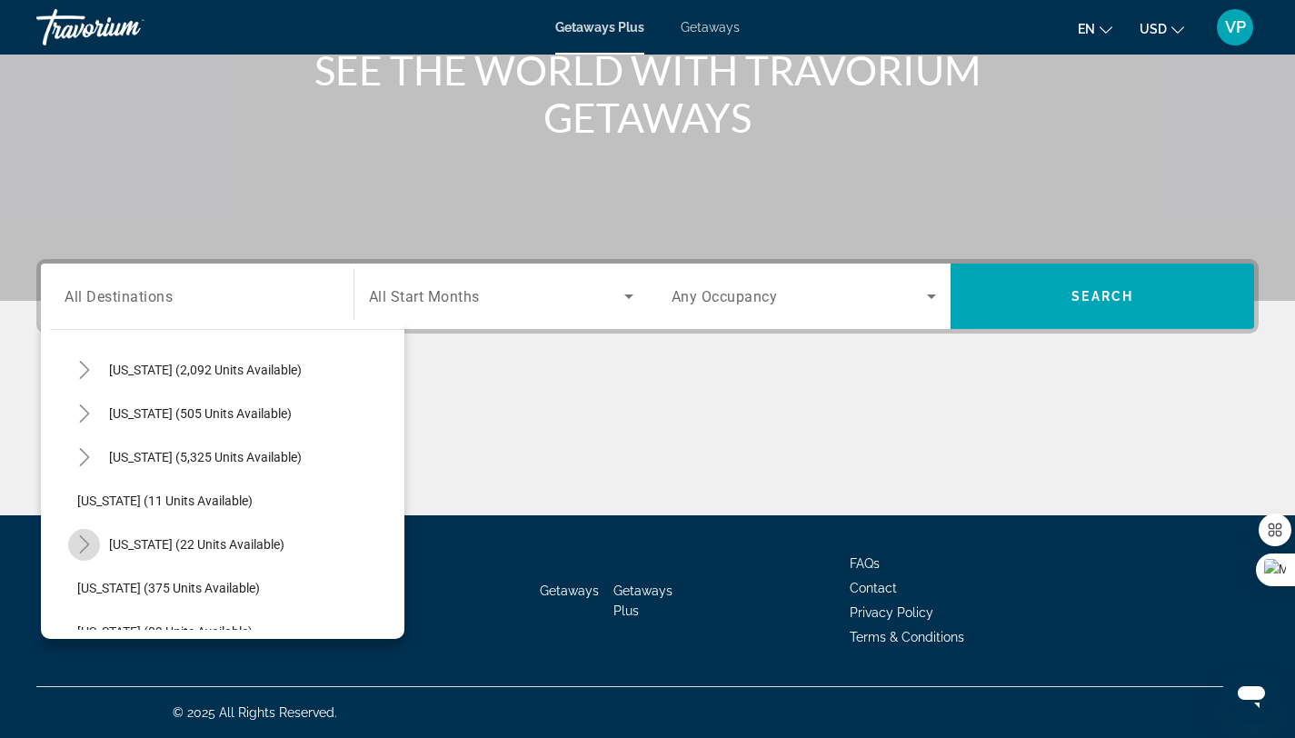
click at [84, 546] on icon "Toggle Hawaii (22 units available)" at bounding box center [84, 544] width 18 height 18
click at [116, 584] on span "Maui (12 units available)" at bounding box center [165, 588] width 140 height 15
type input "**********"
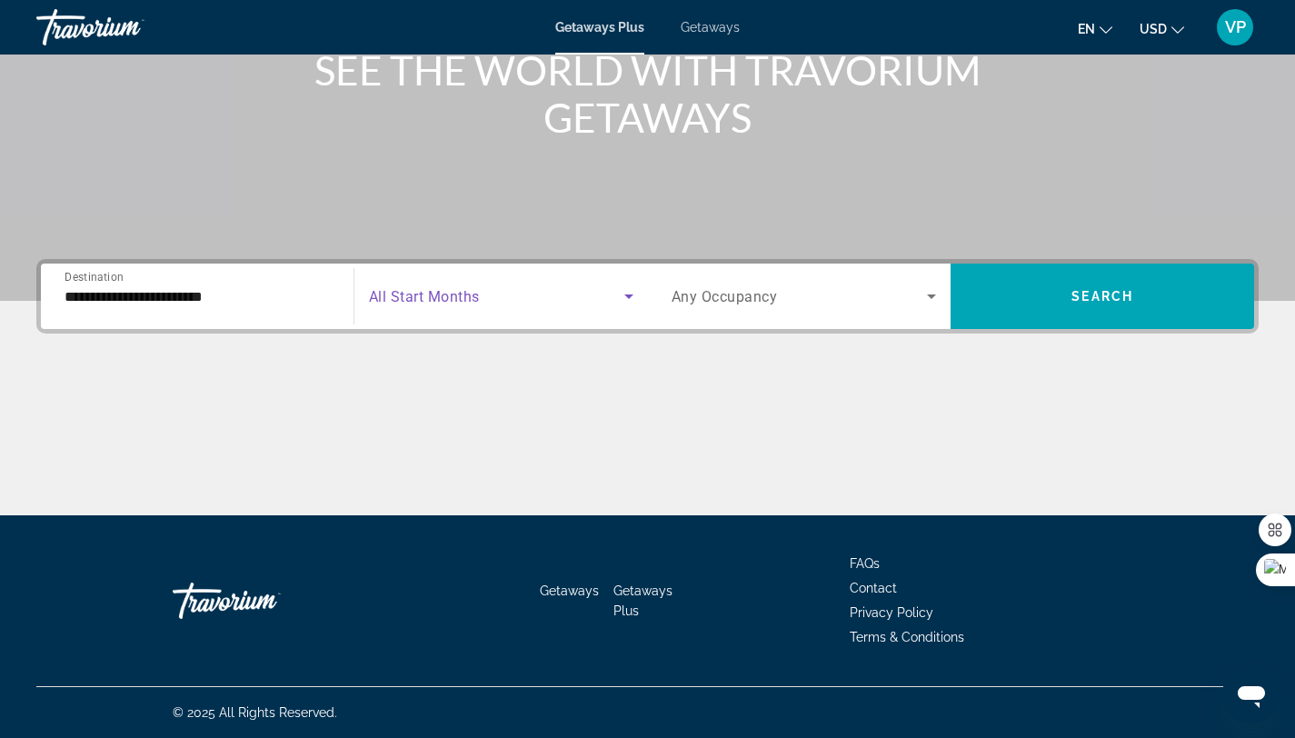
click at [562, 298] on span "Search widget" at bounding box center [496, 296] width 255 height 22
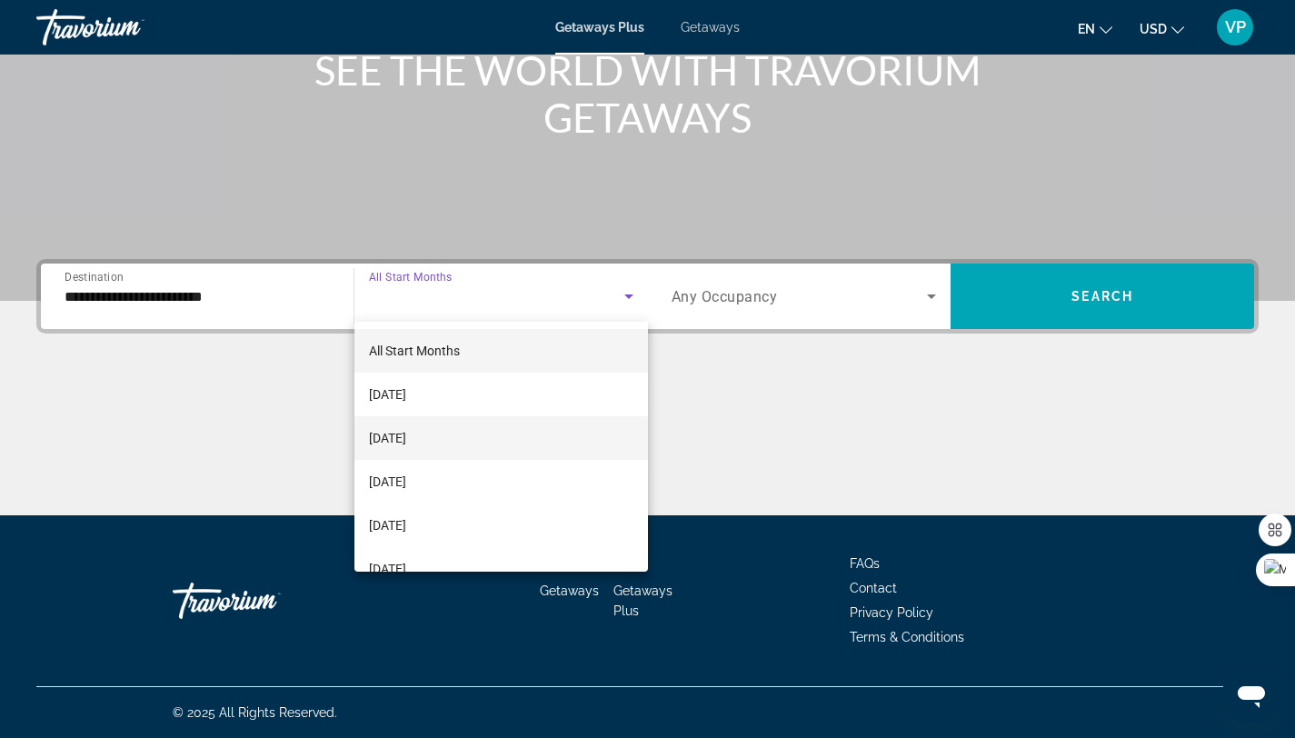
click at [406, 439] on span "[DATE]" at bounding box center [387, 438] width 37 height 22
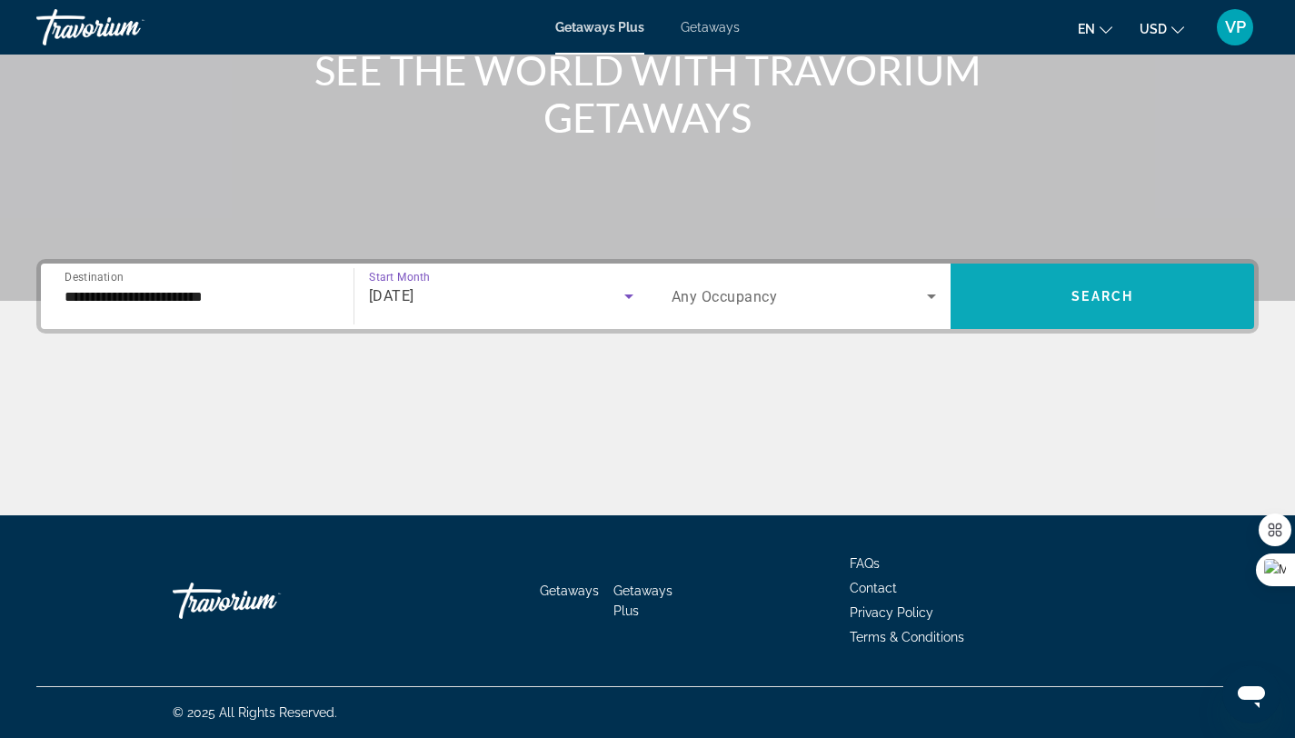
click at [1104, 289] on span "Search" at bounding box center [1102, 296] width 62 height 15
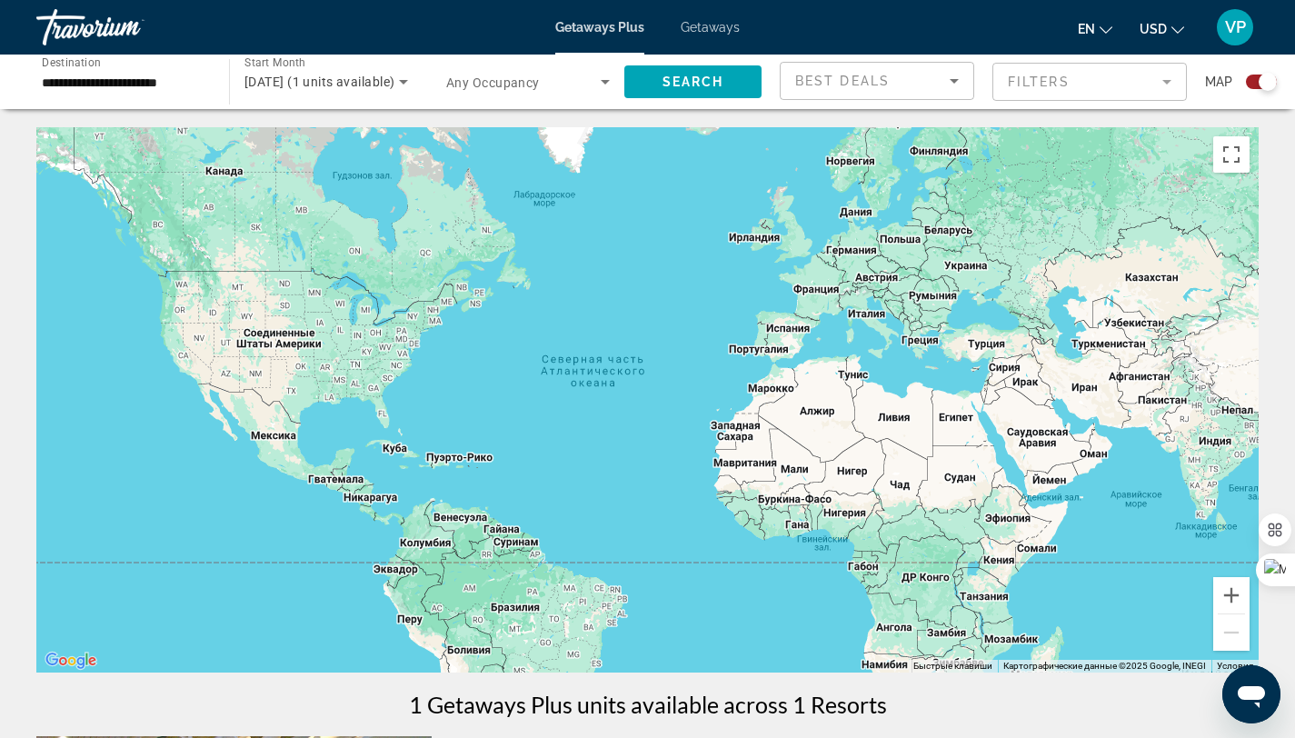
click at [1256, 79] on div "Search widget" at bounding box center [1261, 82] width 31 height 15
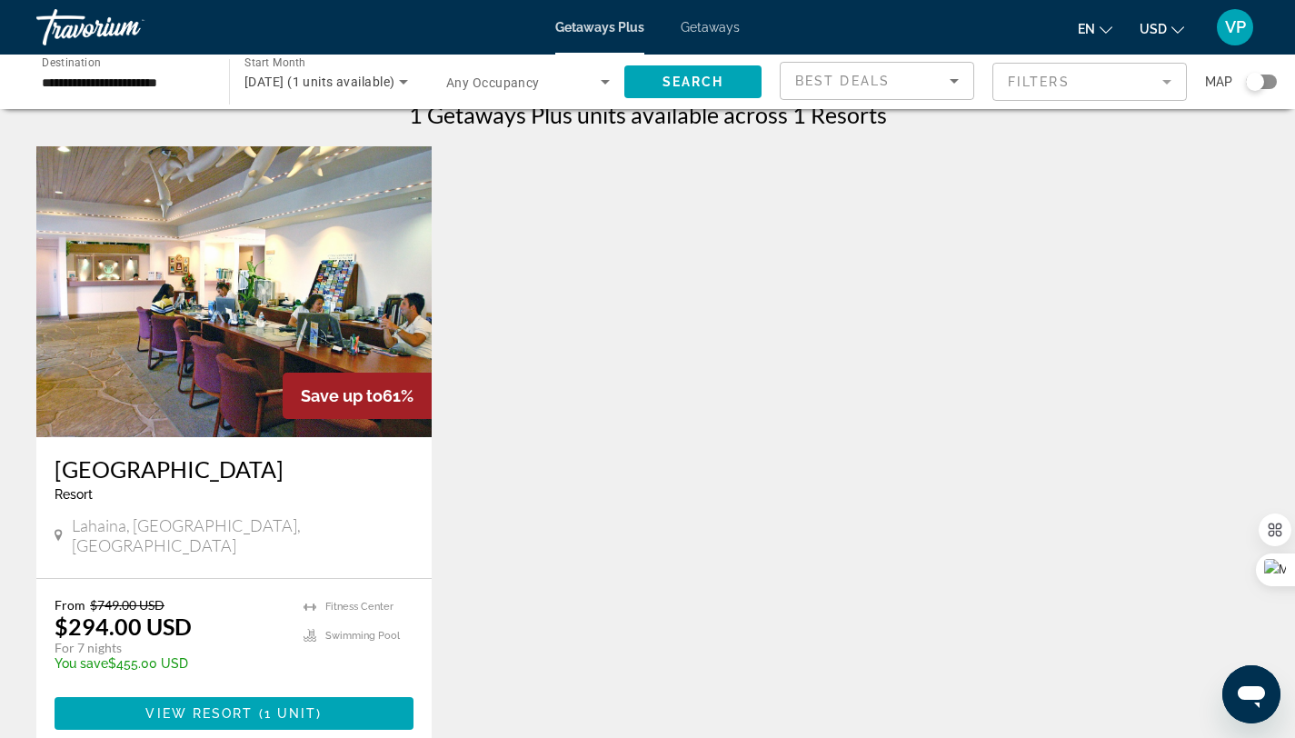
scroll to position [38, 0]
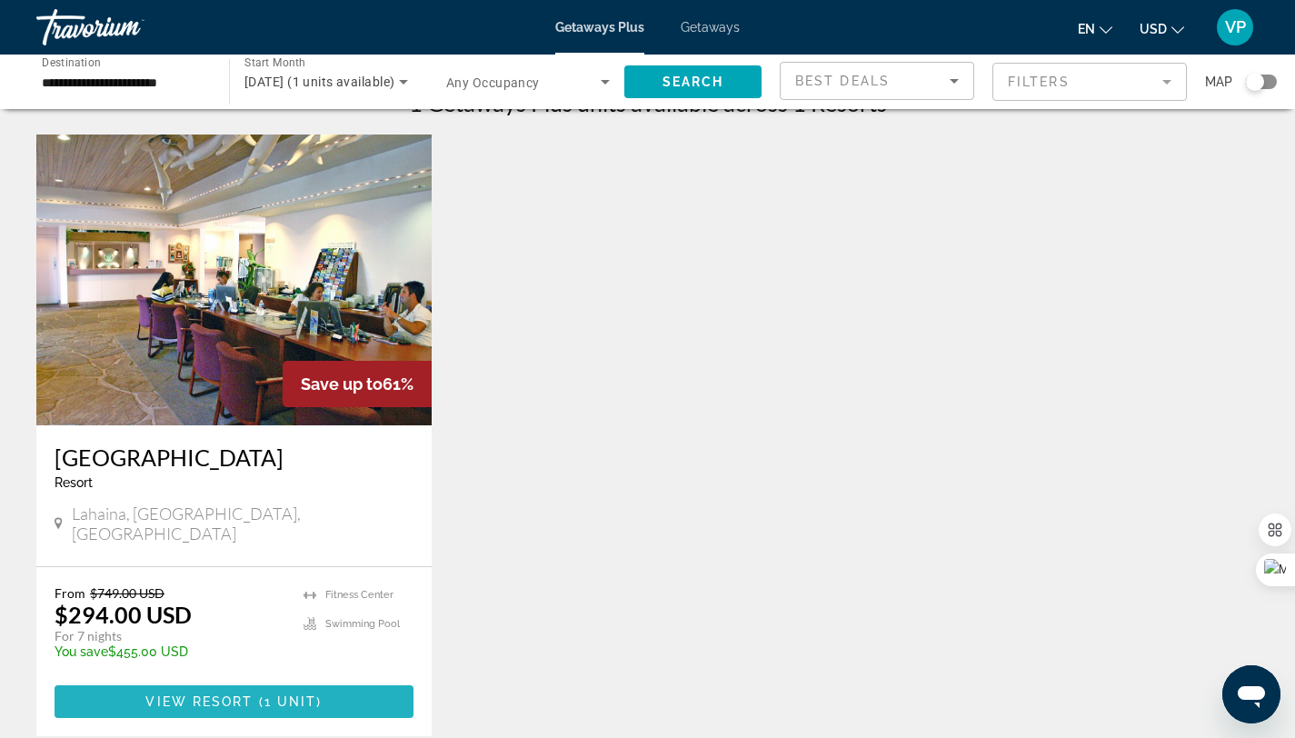
click at [294, 694] on span "1 unit" at bounding box center [290, 701] width 53 height 15
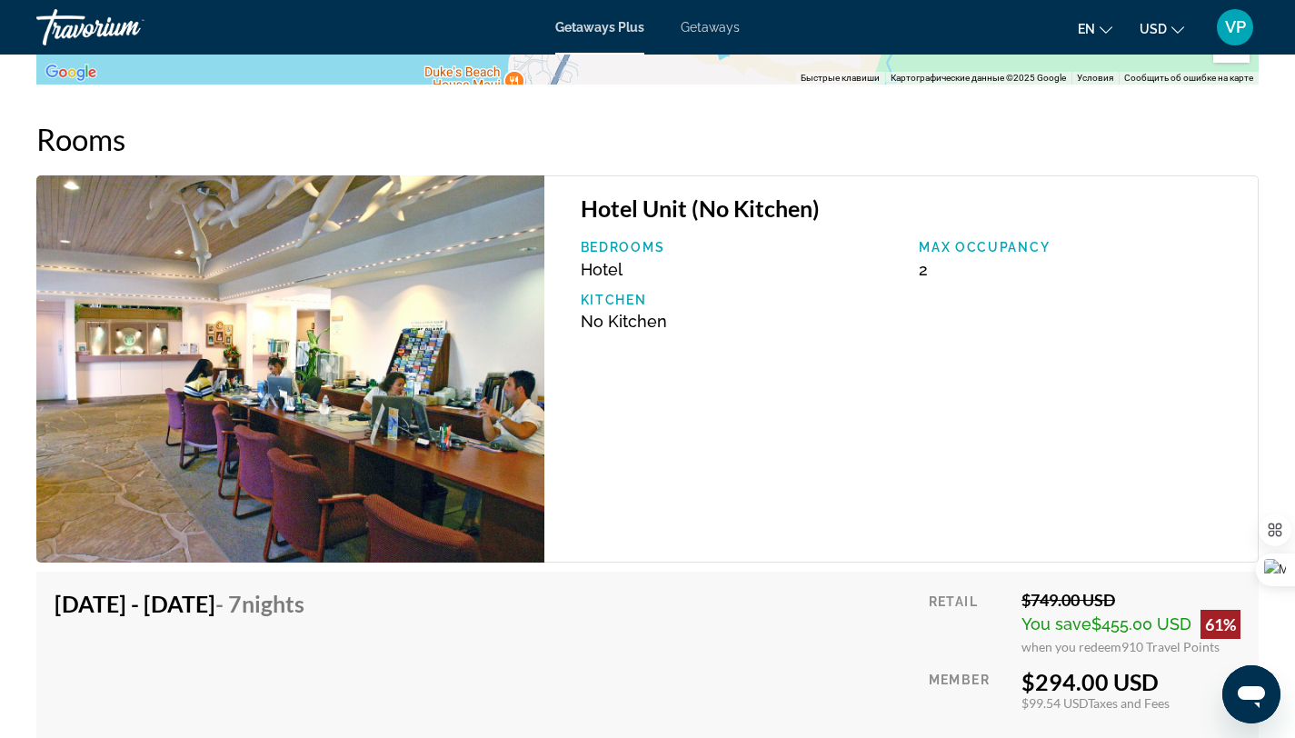
scroll to position [3331, 0]
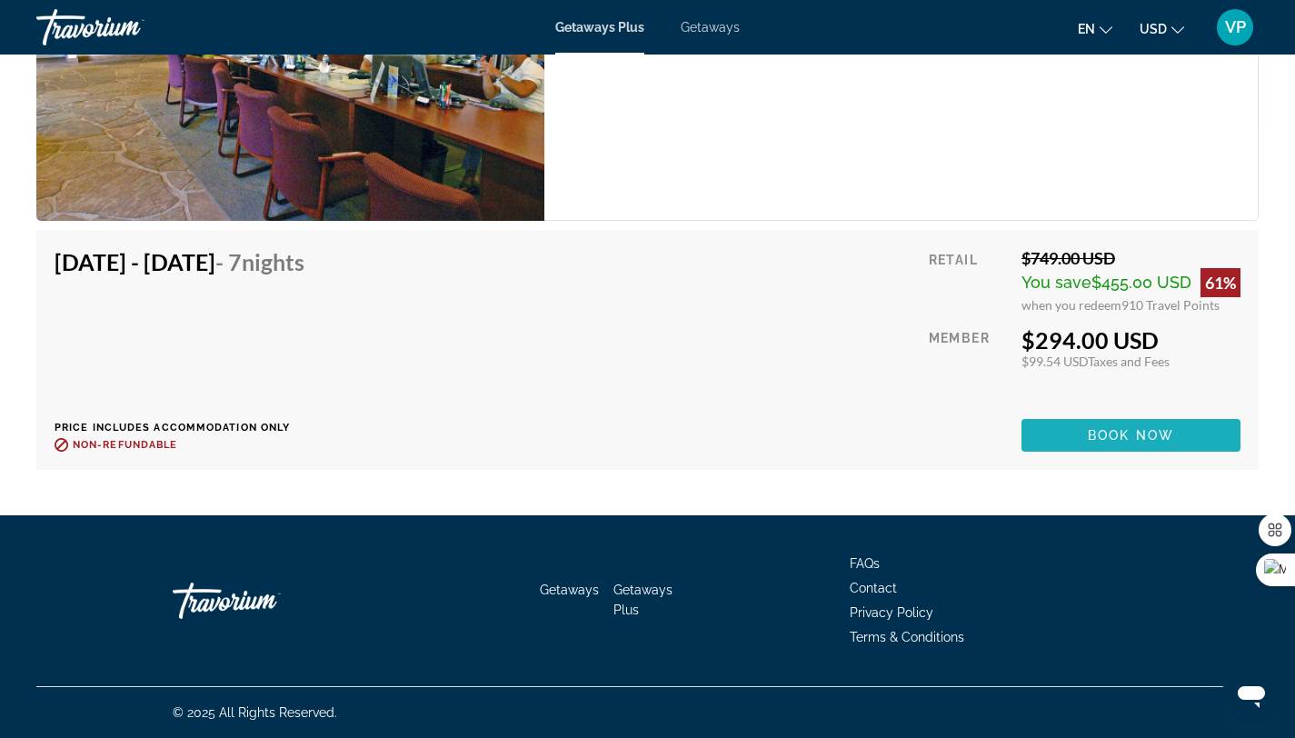
click at [1143, 433] on span "Book now" at bounding box center [1131, 435] width 86 height 15
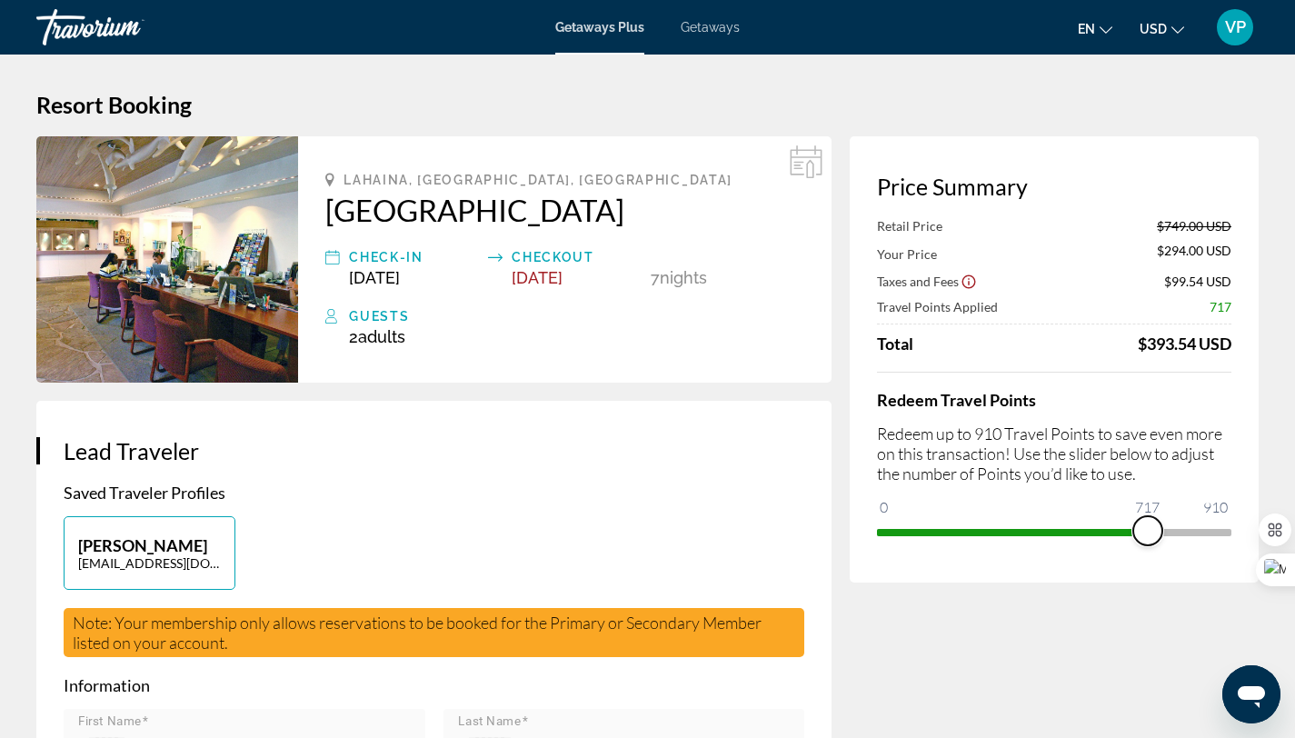
drag, startPoint x: 1219, startPoint y: 523, endPoint x: 1148, endPoint y: 533, distance: 72.4
click at [1148, 533] on span "ngx-slider" at bounding box center [1147, 530] width 29 height 29
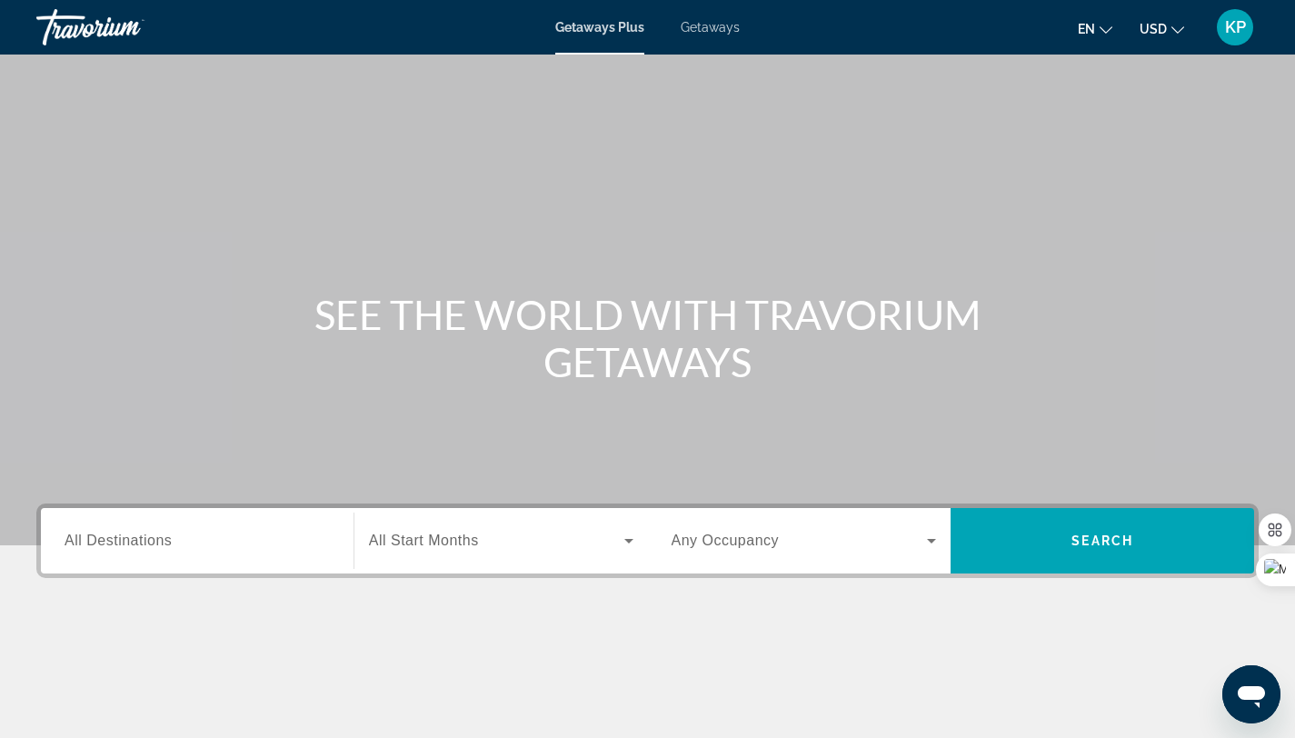
click at [169, 539] on span "All Destinations" at bounding box center [118, 540] width 107 height 15
click at [169, 539] on input "Destination All Destinations" at bounding box center [197, 542] width 265 height 22
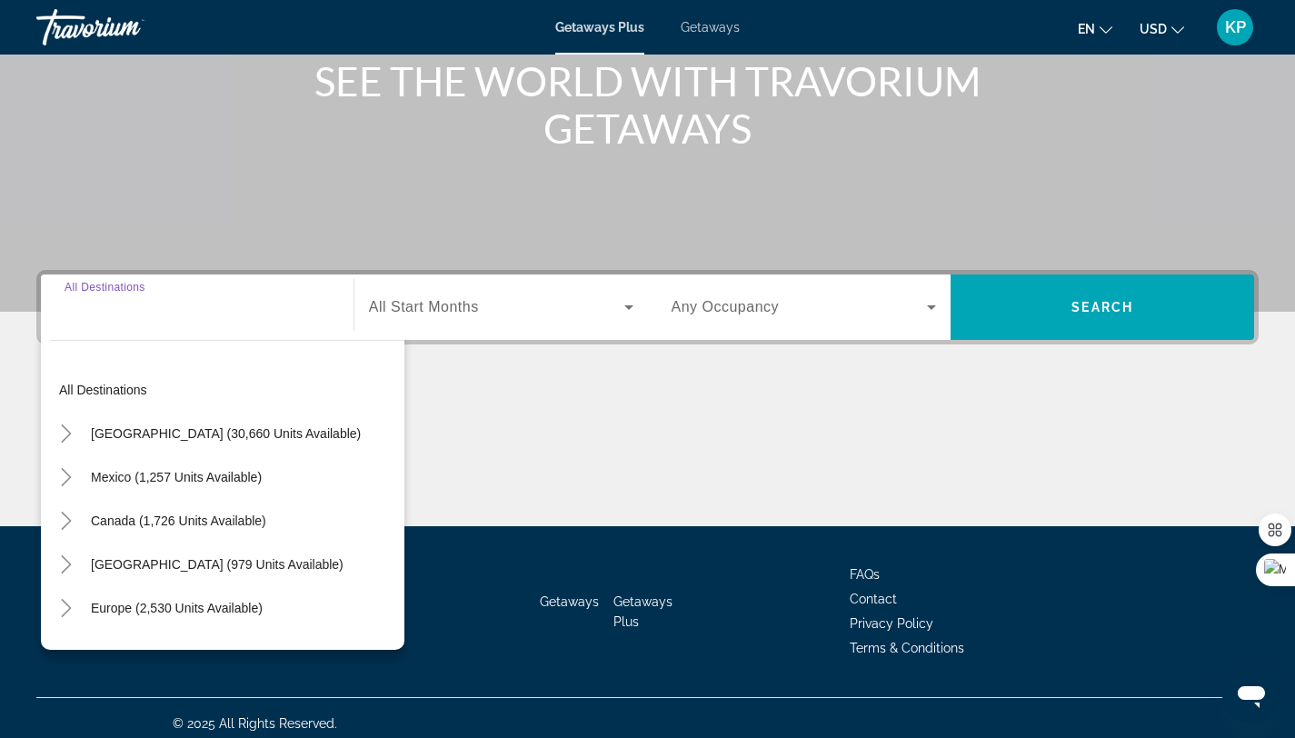
scroll to position [244, 0]
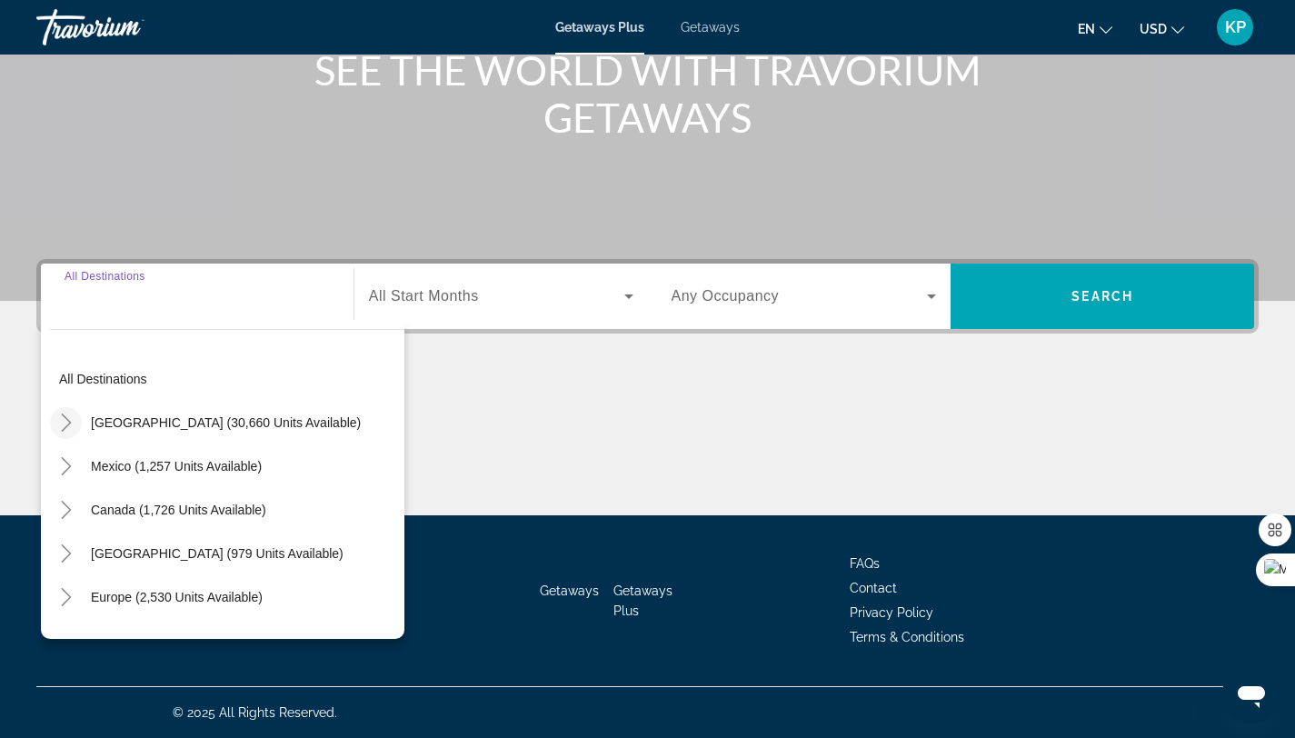
click at [63, 413] on icon "Toggle United States (30,660 units available)" at bounding box center [66, 422] width 18 height 18
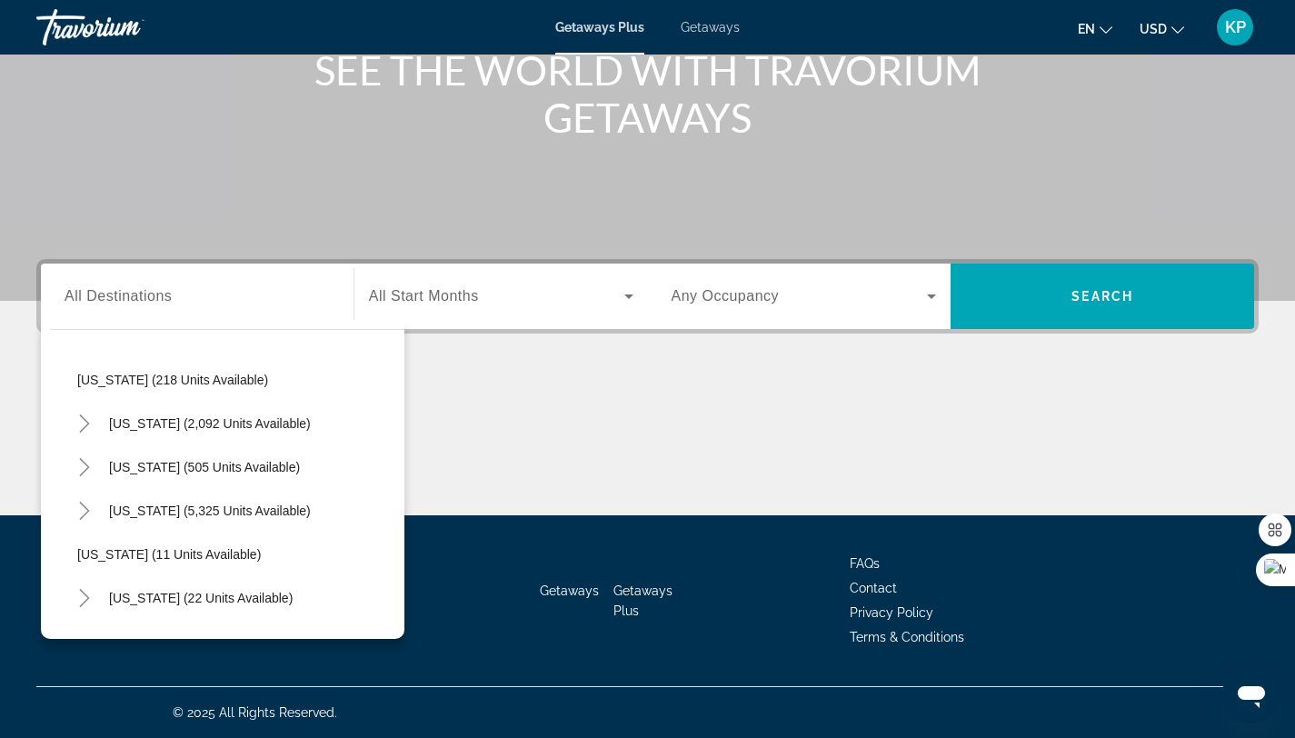
scroll to position [249, 0]
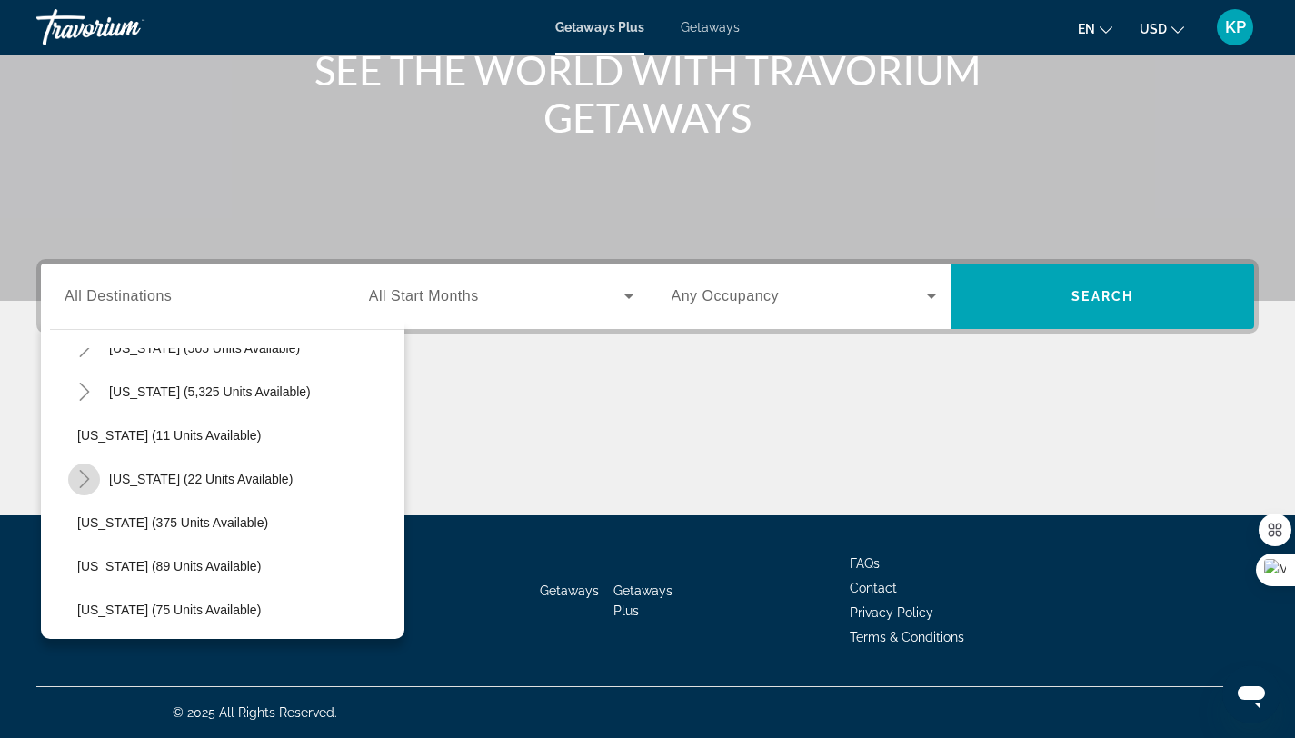
click at [77, 470] on icon "Toggle Hawaii (22 units available)" at bounding box center [84, 479] width 18 height 18
click at [94, 513] on span "Search widget" at bounding box center [245, 523] width 318 height 44
type input "**********"
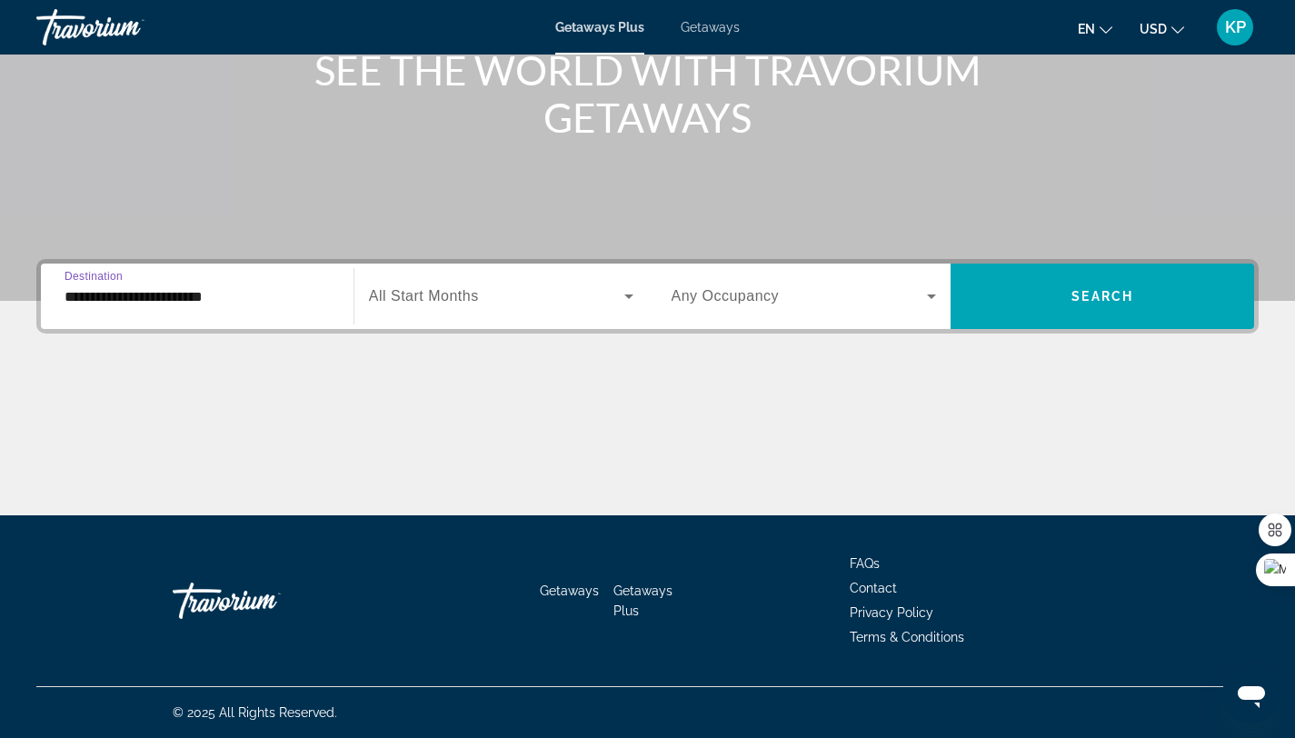
click at [619, 289] on icon "Search widget" at bounding box center [629, 296] width 22 height 22
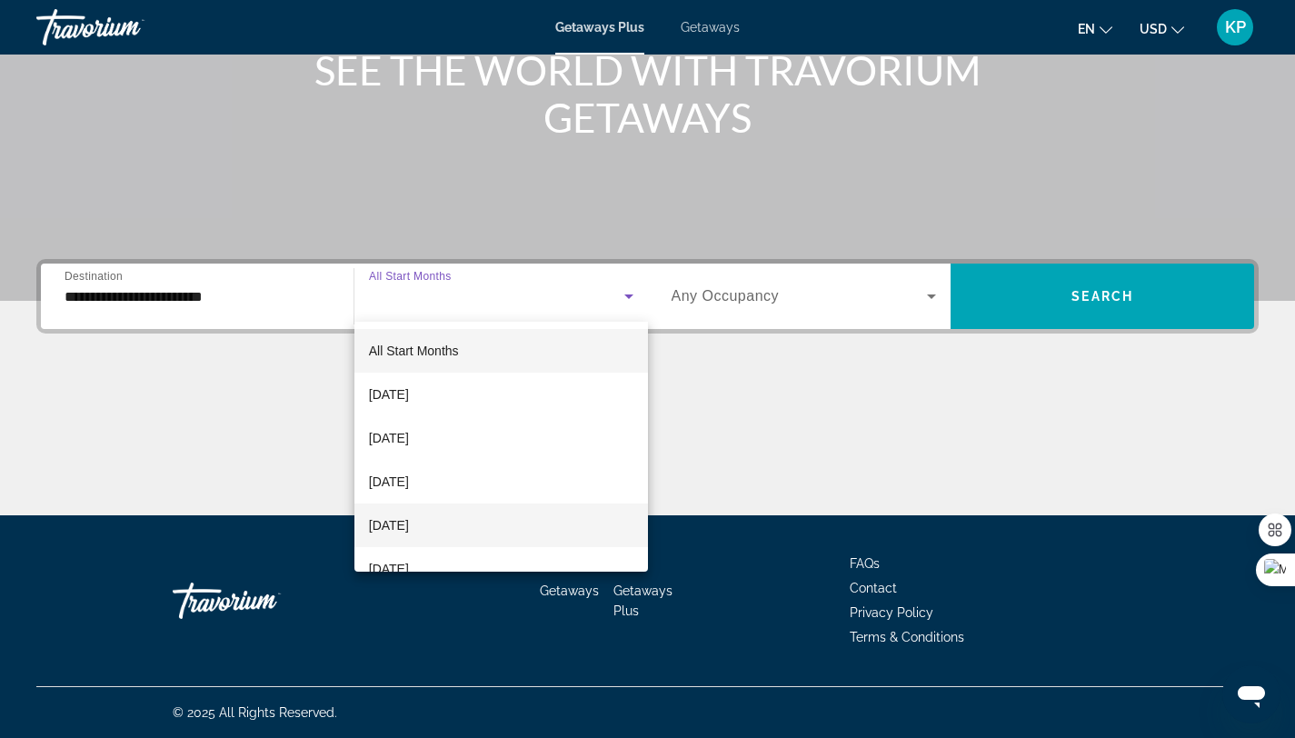
click at [467, 526] on mat-option "[DATE]" at bounding box center [501, 525] width 294 height 44
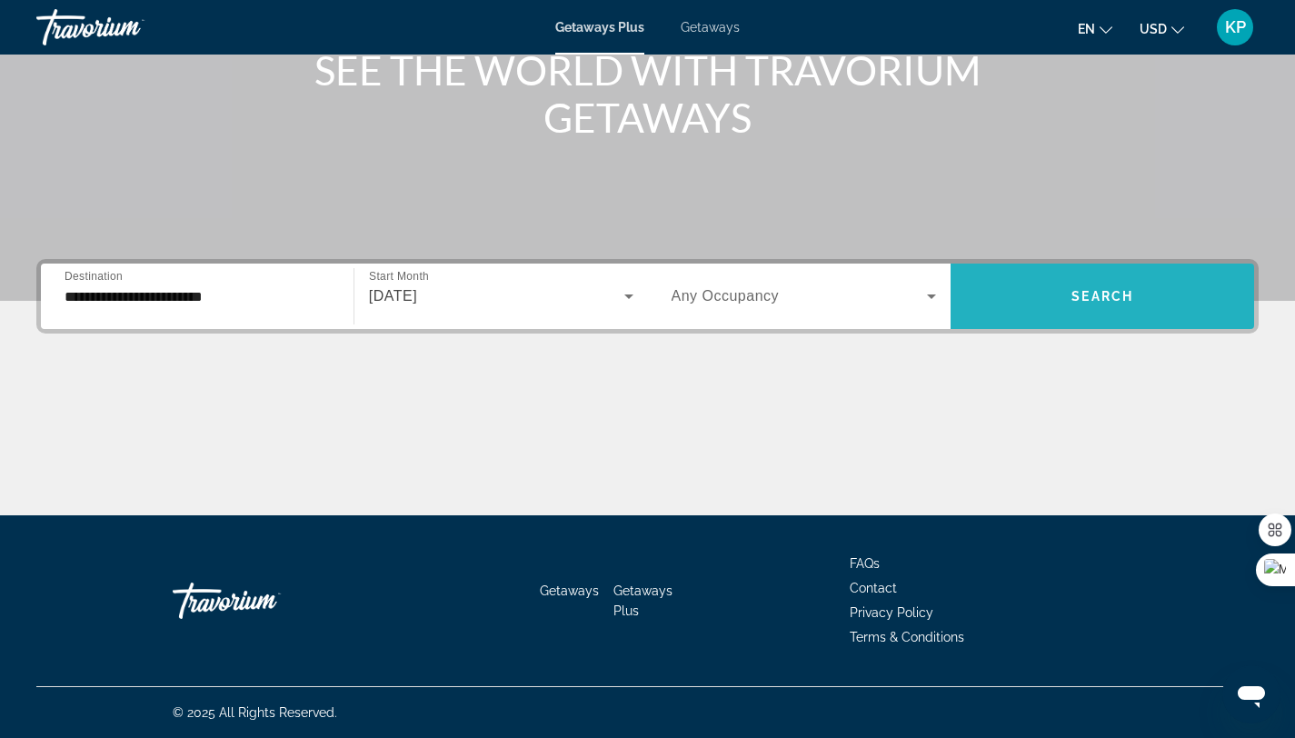
click at [1002, 294] on span "Search widget" at bounding box center [1103, 296] width 304 height 44
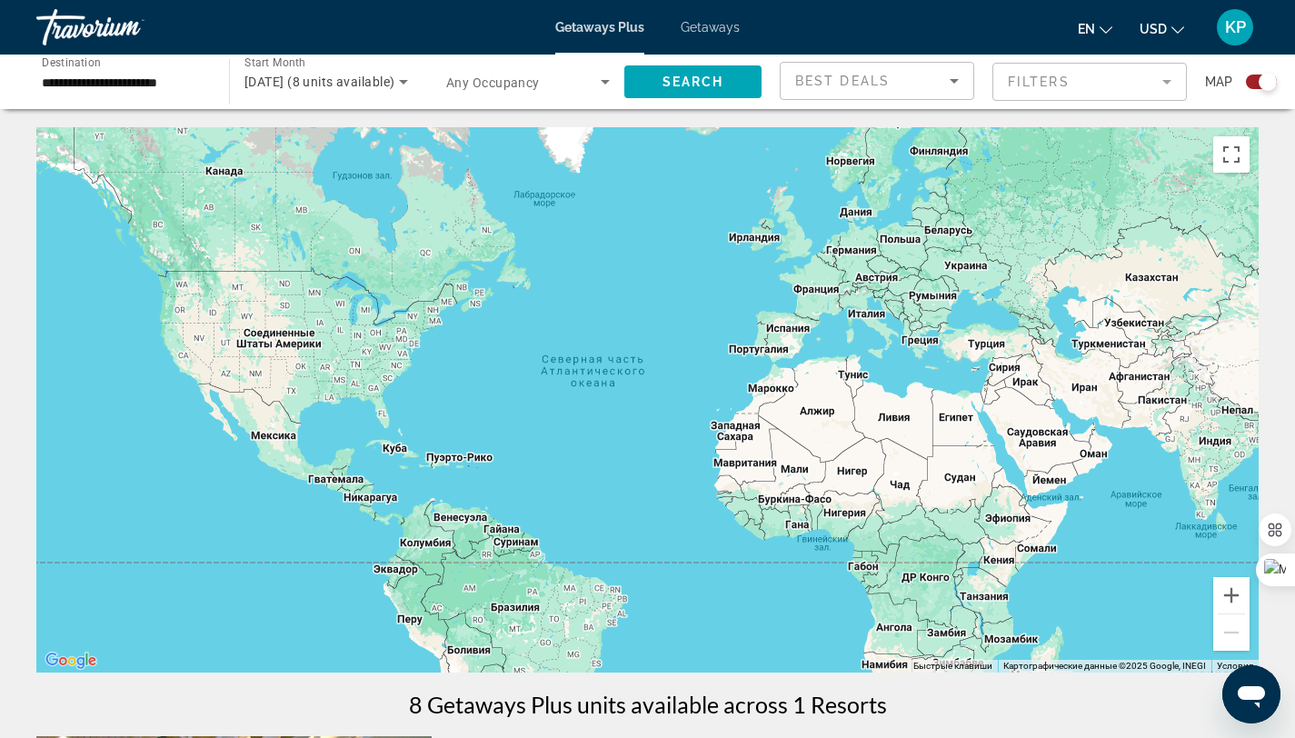
click at [1254, 81] on div "Search widget" at bounding box center [1261, 82] width 31 height 15
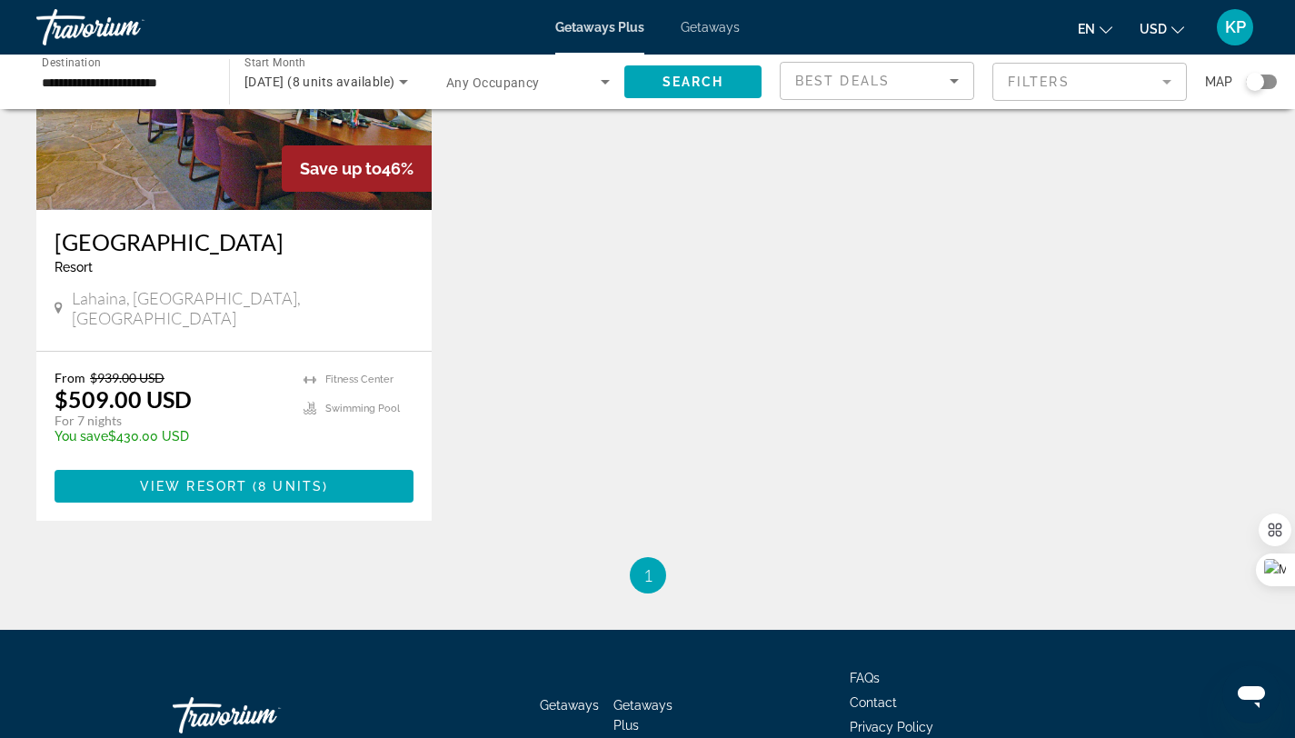
scroll to position [278, 0]
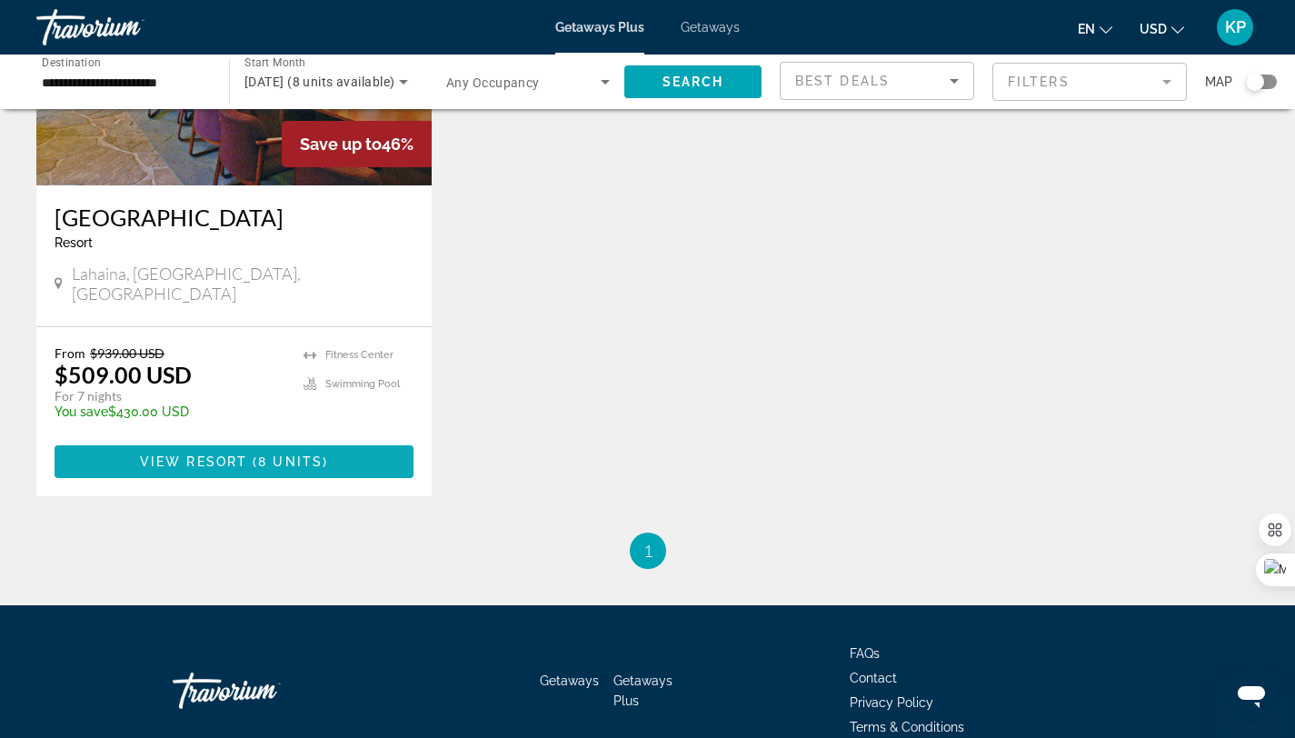
click at [285, 454] on span "8 units" at bounding box center [290, 461] width 65 height 15
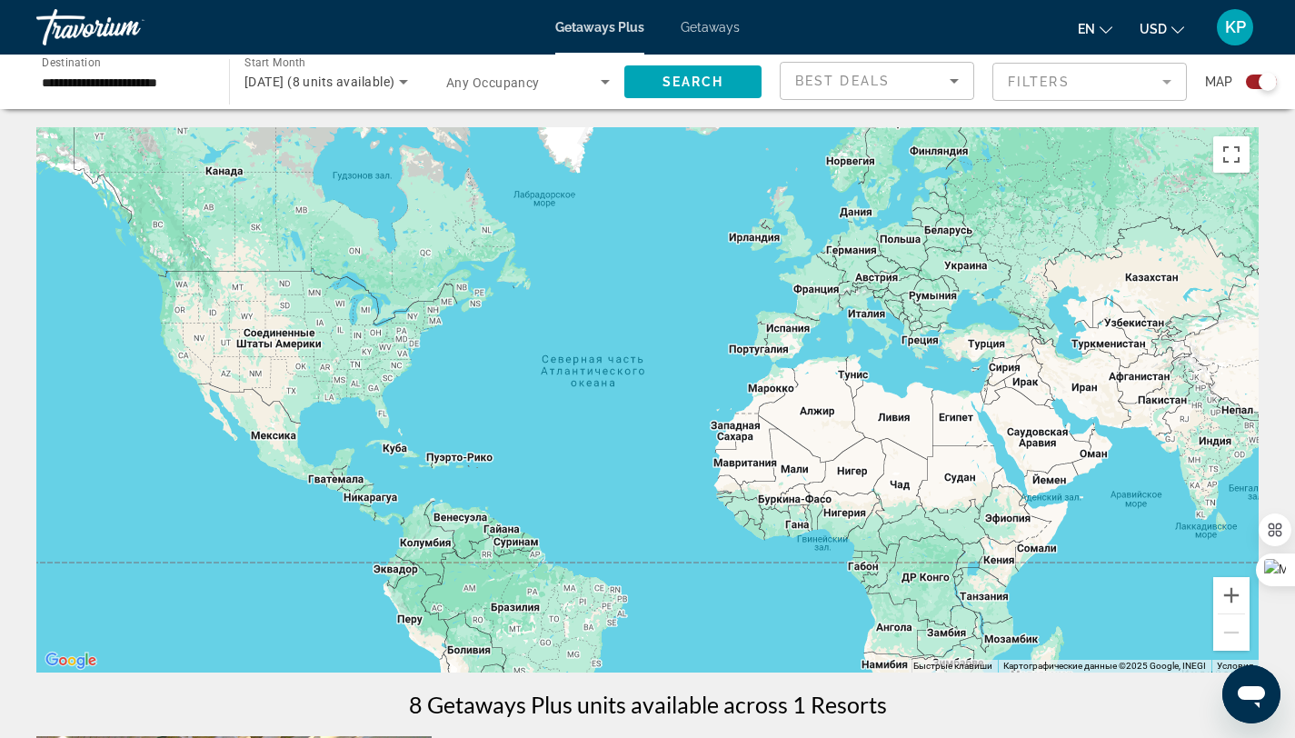
click at [131, 85] on input "**********" at bounding box center [124, 83] width 164 height 22
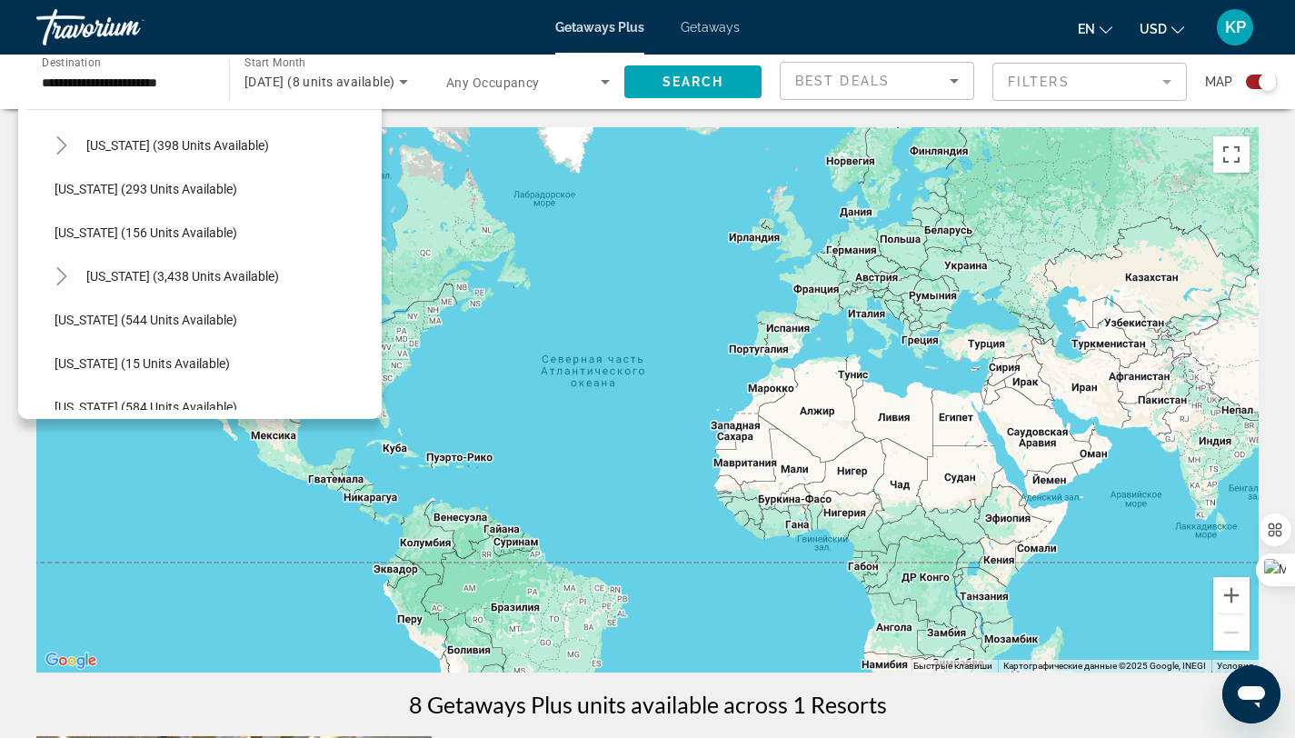
scroll to position [1548, 0]
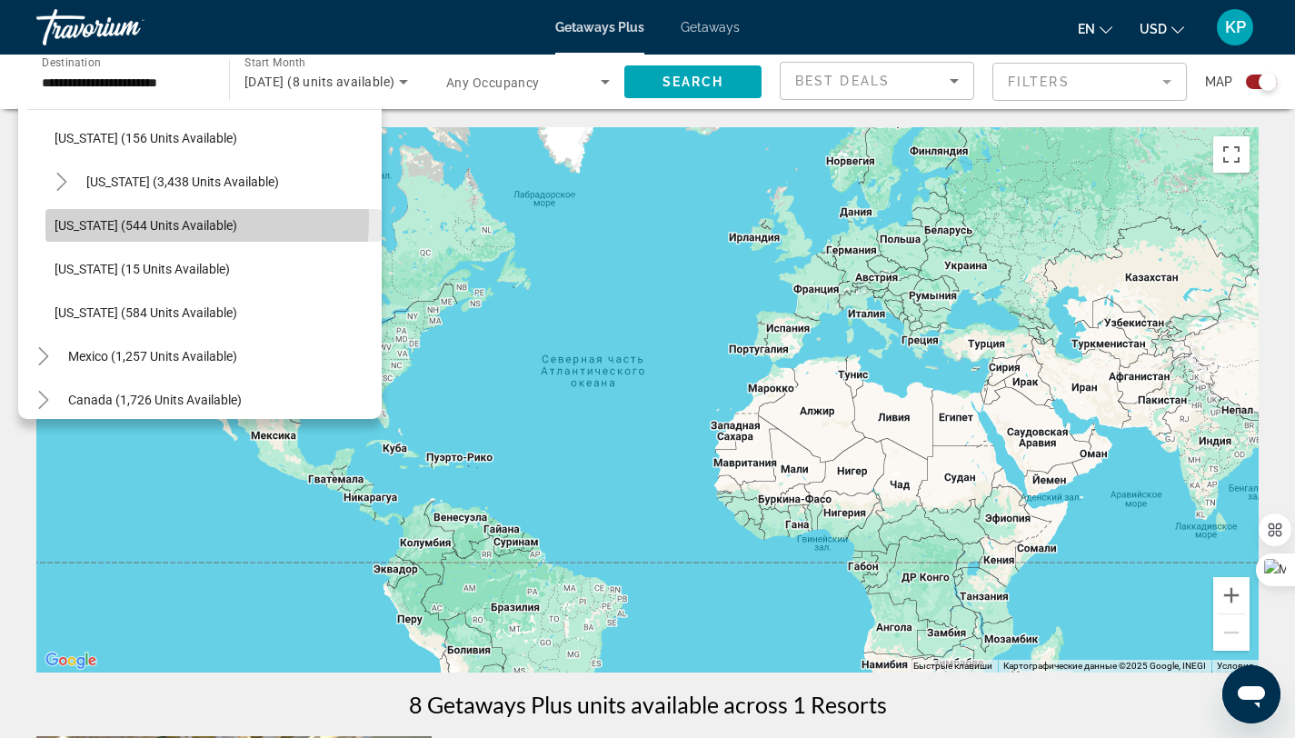
click at [92, 218] on span "[US_STATE] (544 units available)" at bounding box center [146, 225] width 183 height 15
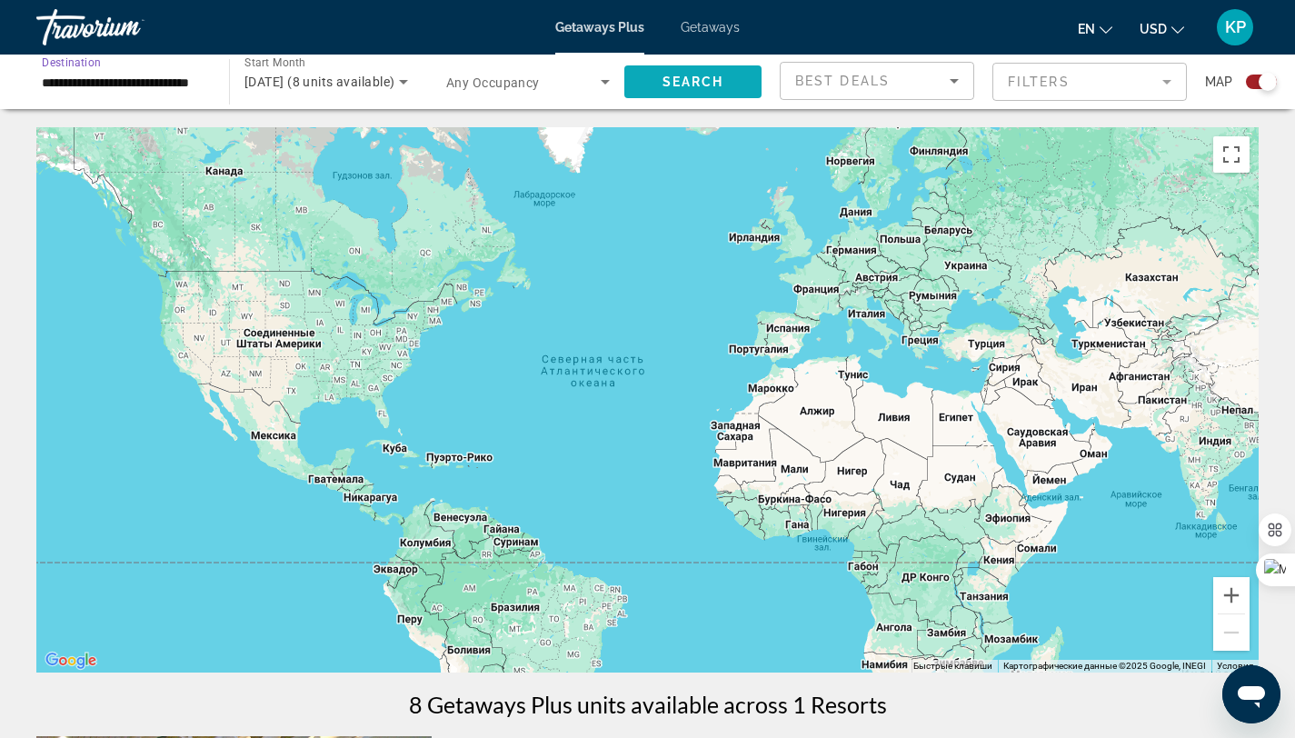
click at [706, 77] on span "Search" at bounding box center [693, 82] width 62 height 15
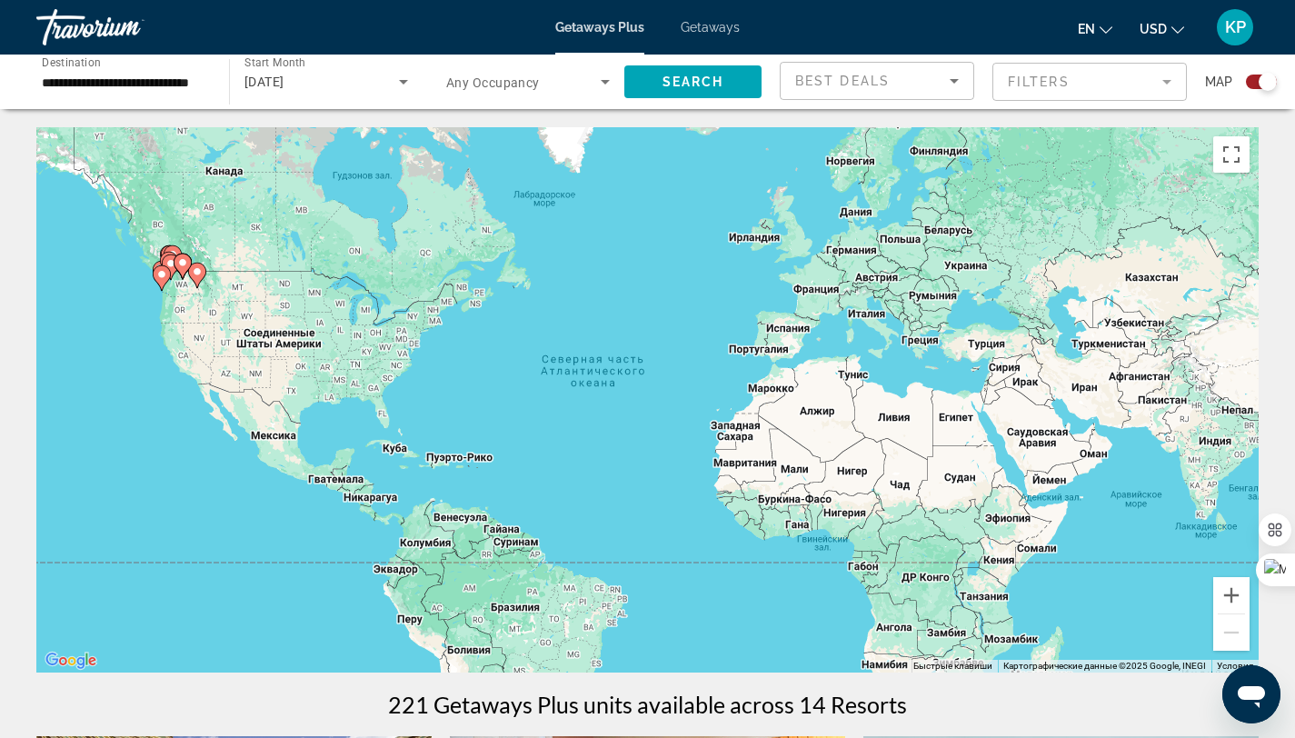
click at [85, 74] on input "**********" at bounding box center [124, 83] width 164 height 22
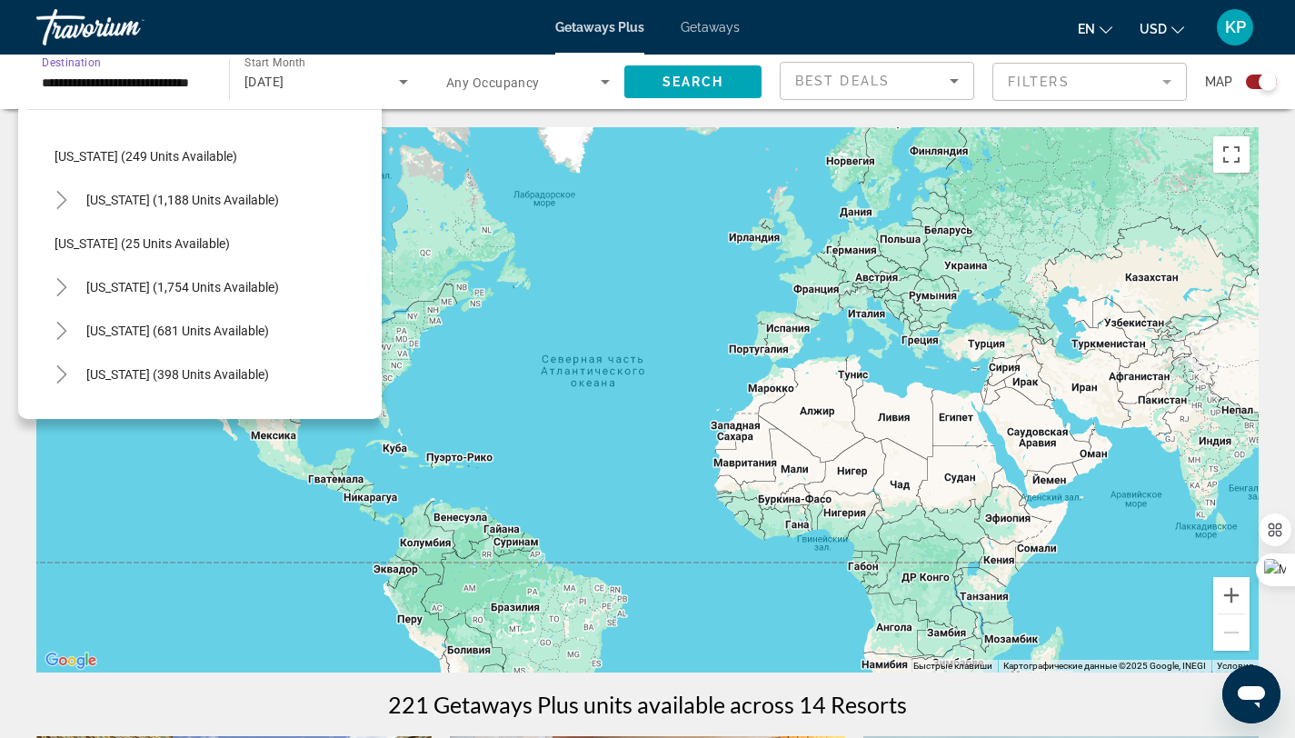
scroll to position [1157, 0]
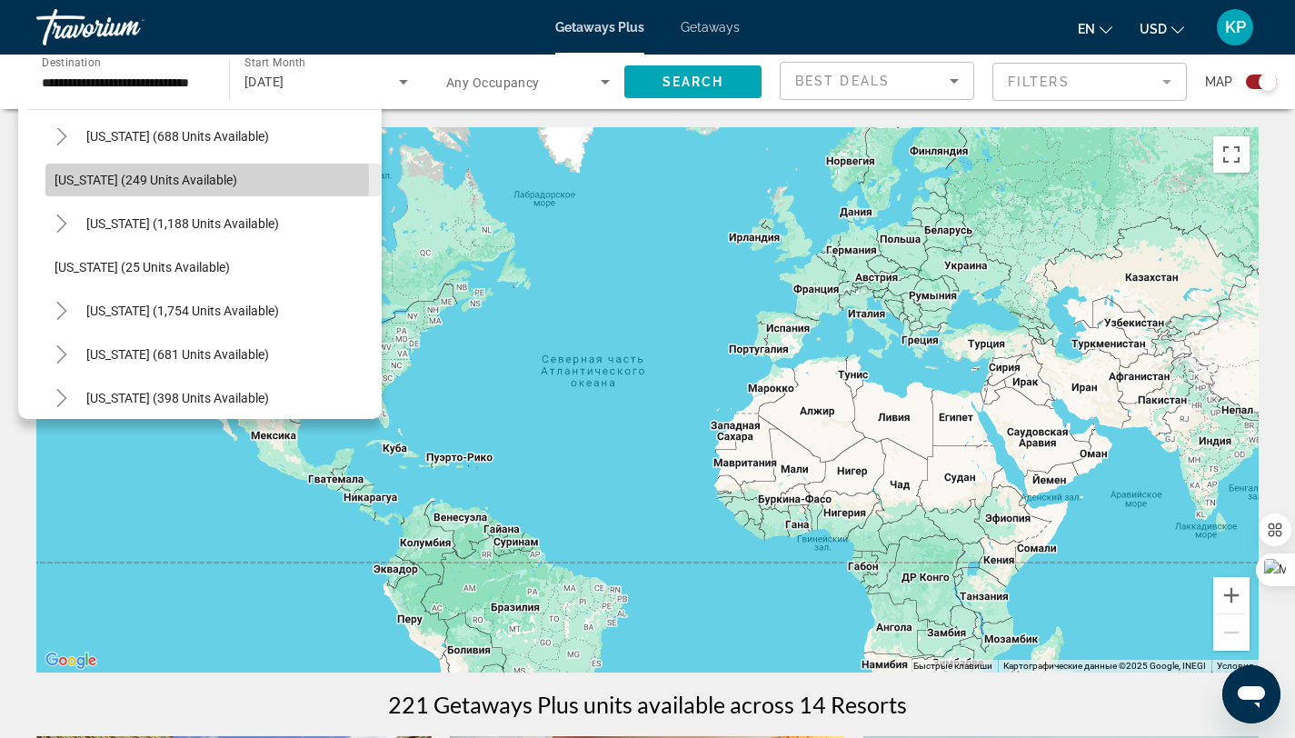
click at [80, 181] on span "[US_STATE] (249 units available)" at bounding box center [146, 180] width 183 height 15
type input "**********"
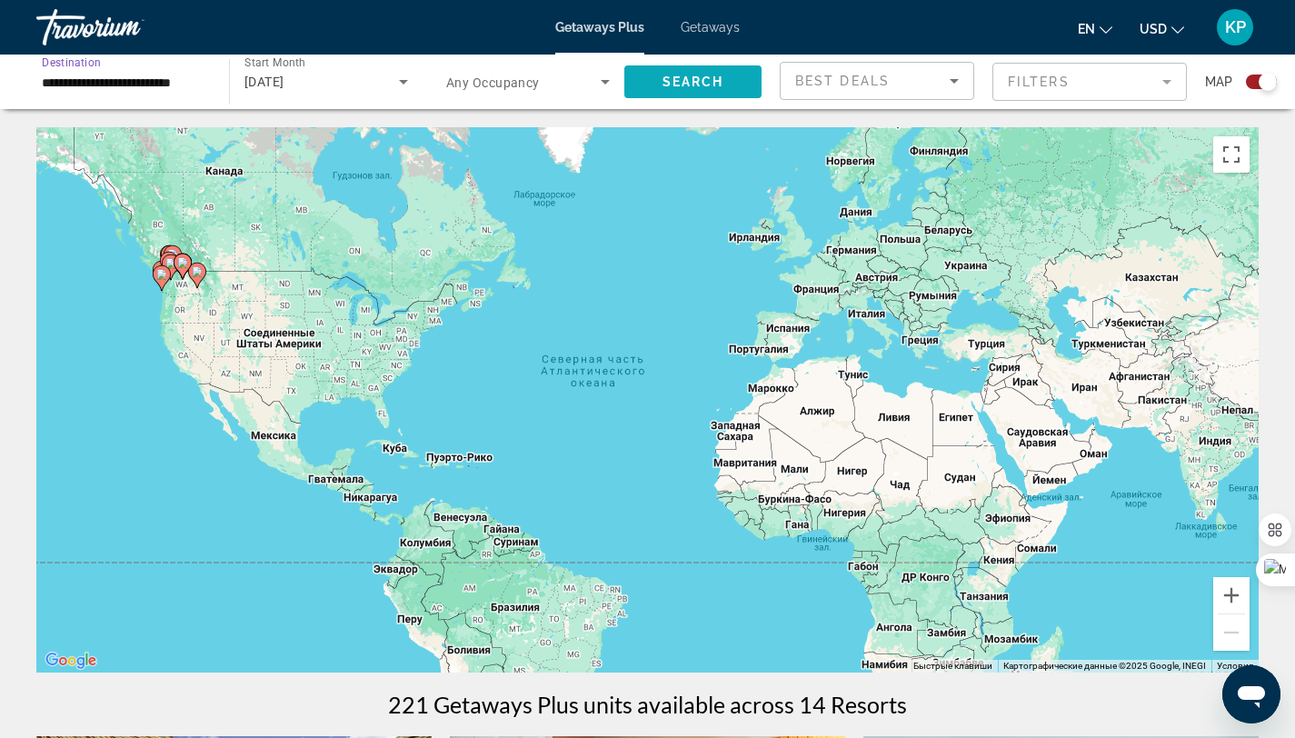
click at [701, 77] on span "Search" at bounding box center [693, 82] width 62 height 15
click at [1255, 79] on div "Search widget" at bounding box center [1261, 82] width 31 height 15
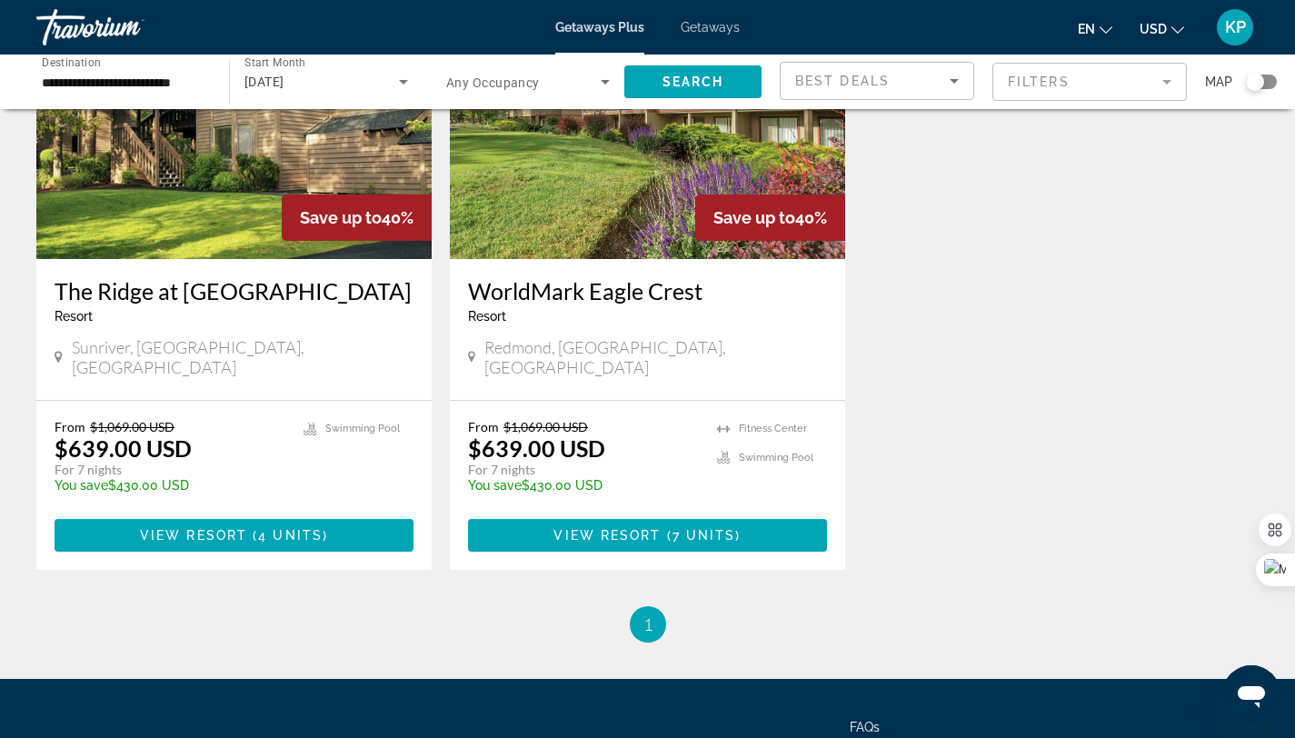
scroll to position [901, 0]
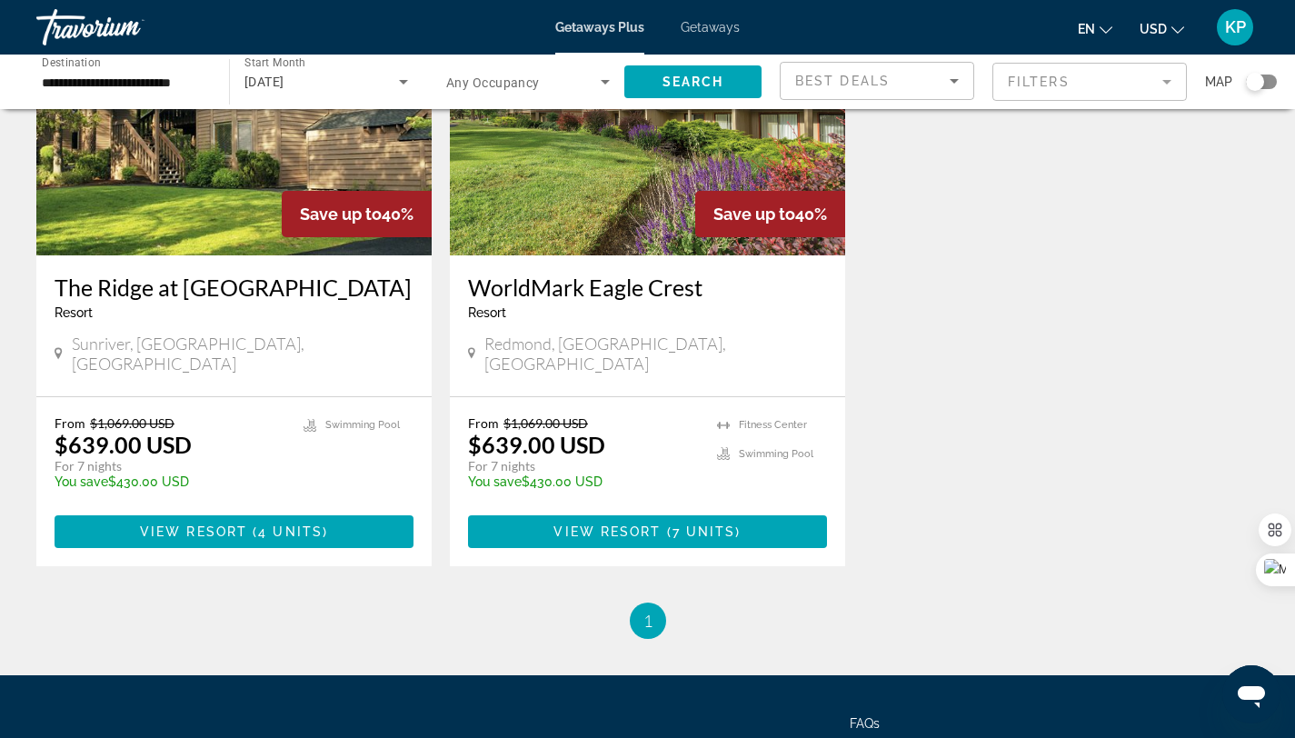
click at [712, 29] on span "Getaways" at bounding box center [710, 27] width 59 height 15
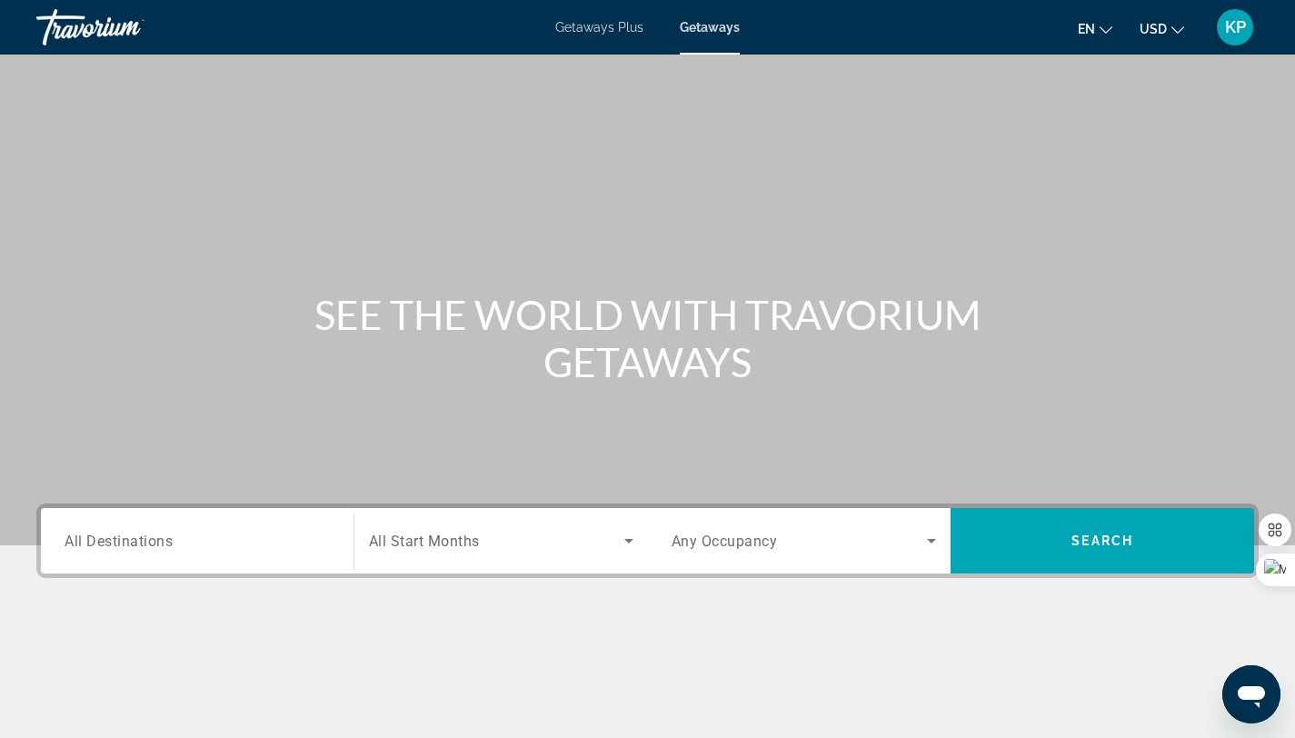
click at [148, 551] on div "Search widget" at bounding box center [197, 541] width 265 height 52
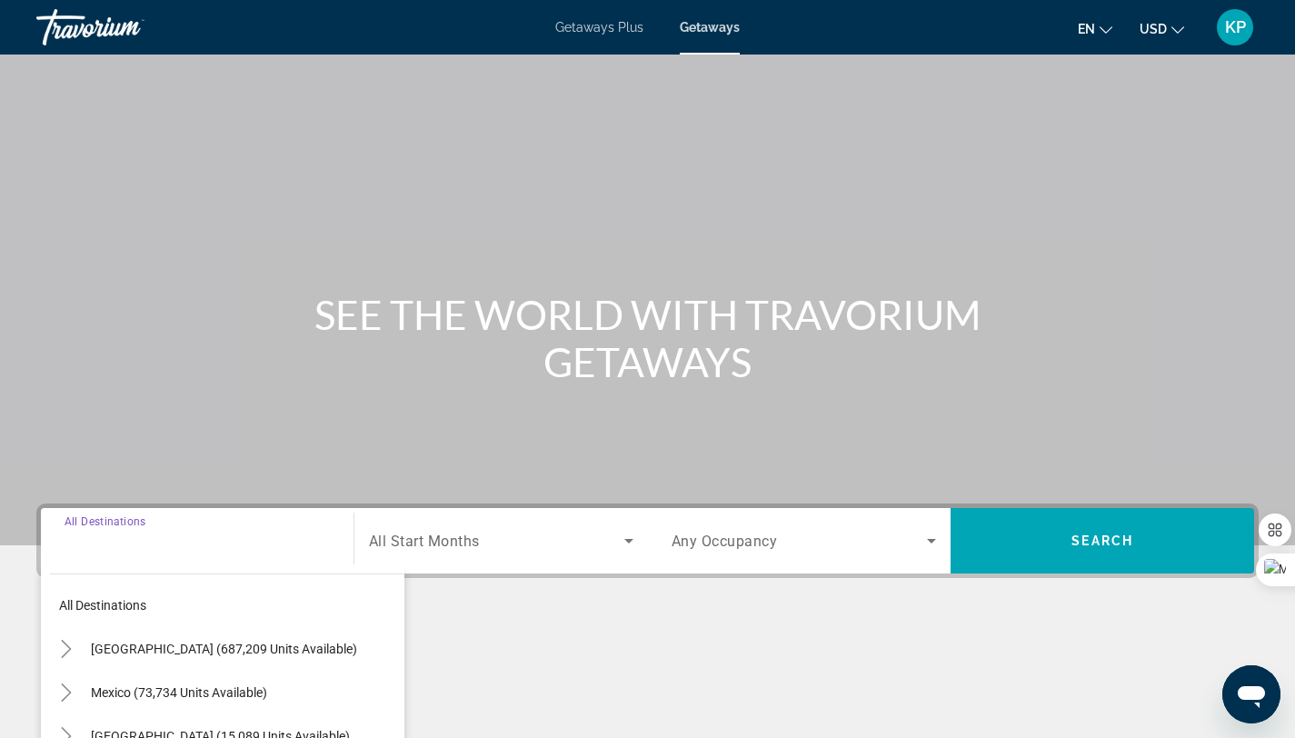
scroll to position [244, 0]
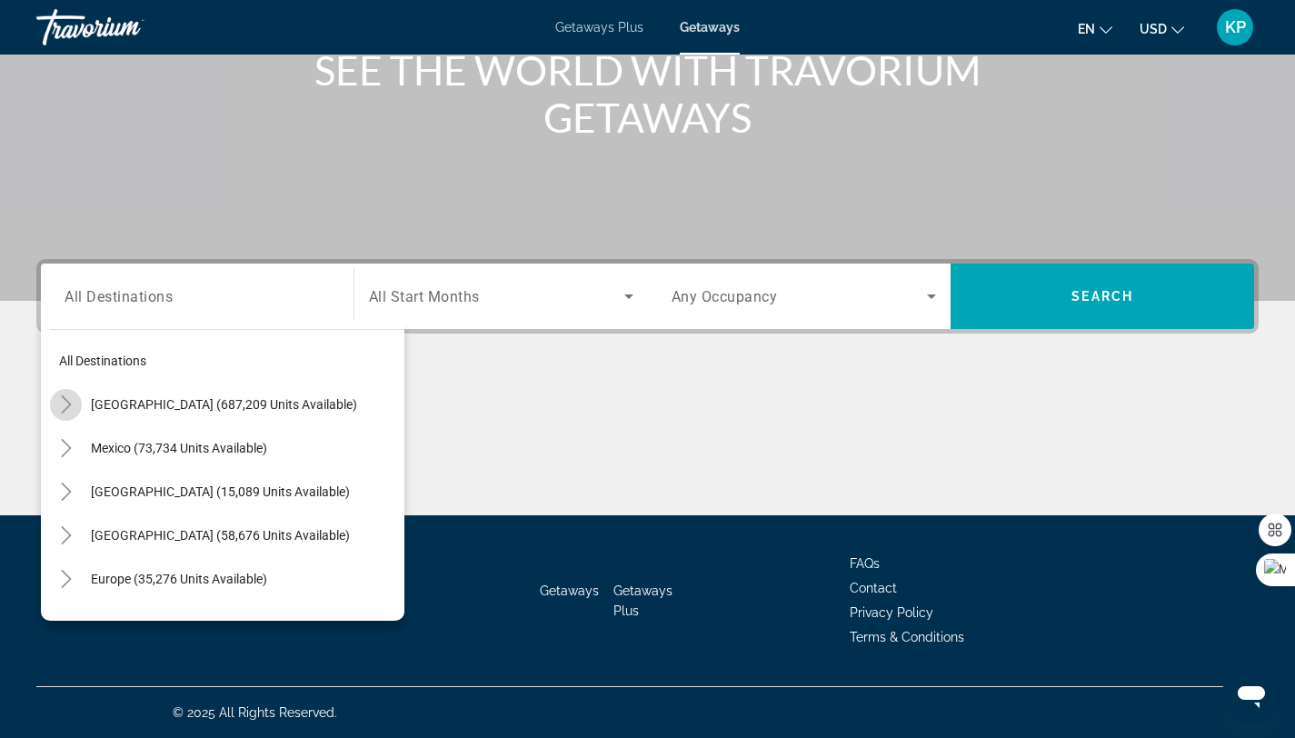
click at [75, 399] on mat-icon "Toggle United States (687,209 units available)" at bounding box center [66, 405] width 32 height 32
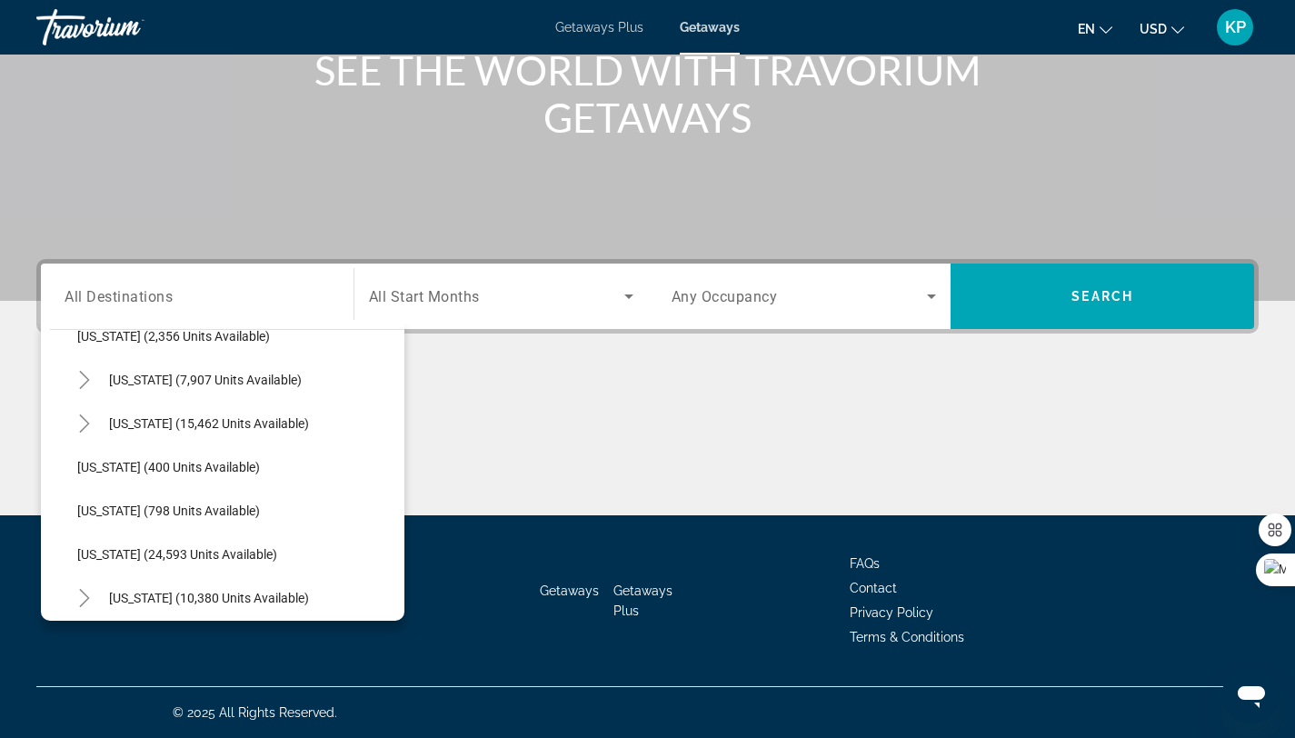
scroll to position [1249, 0]
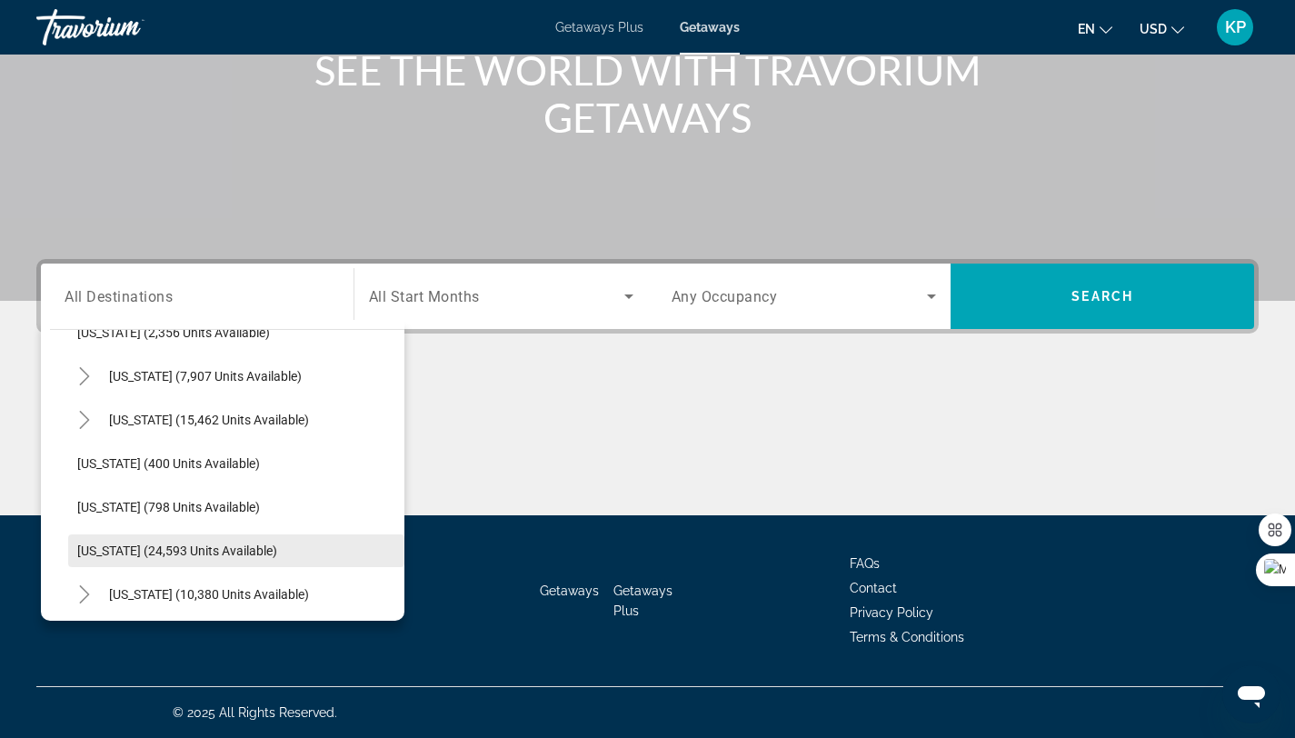
click at [106, 550] on span "Oregon (24,593 units available)" at bounding box center [177, 550] width 200 height 15
type input "**********"
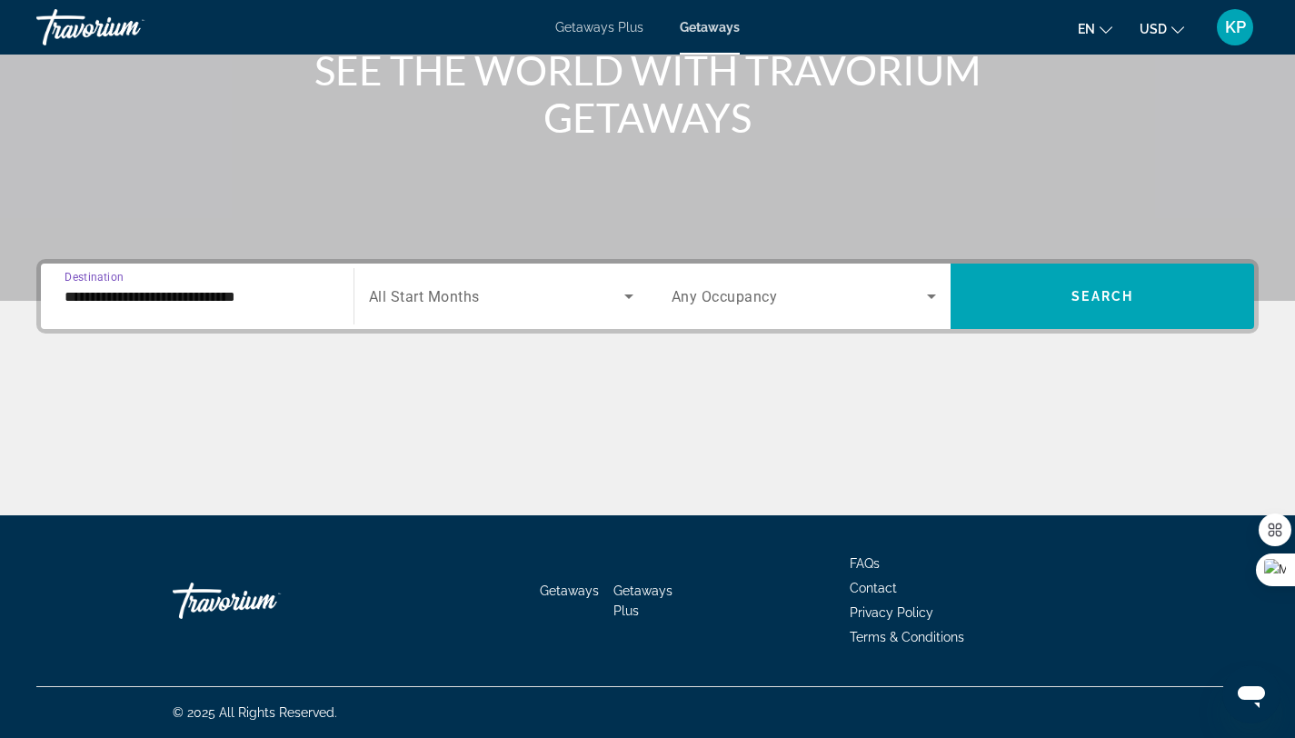
click at [575, 294] on span "Search widget" at bounding box center [496, 296] width 255 height 22
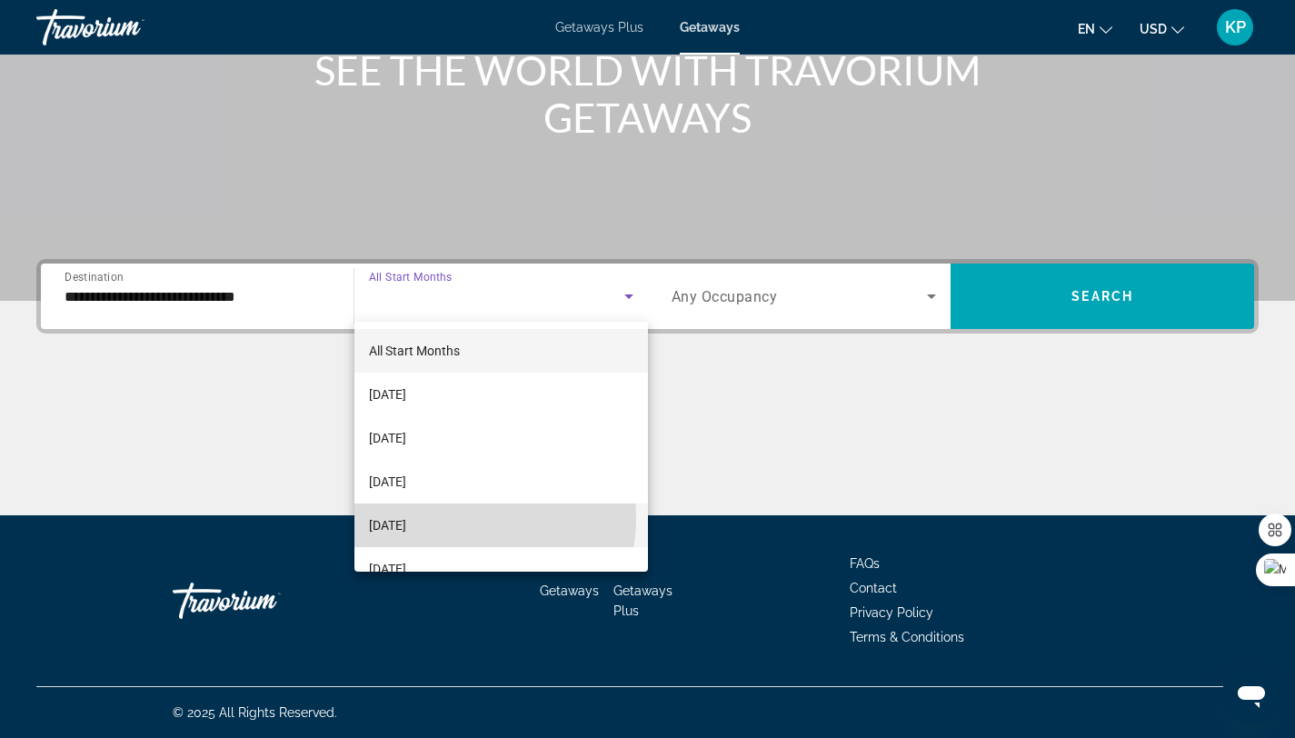
click at [406, 517] on span "[DATE]" at bounding box center [387, 525] width 37 height 22
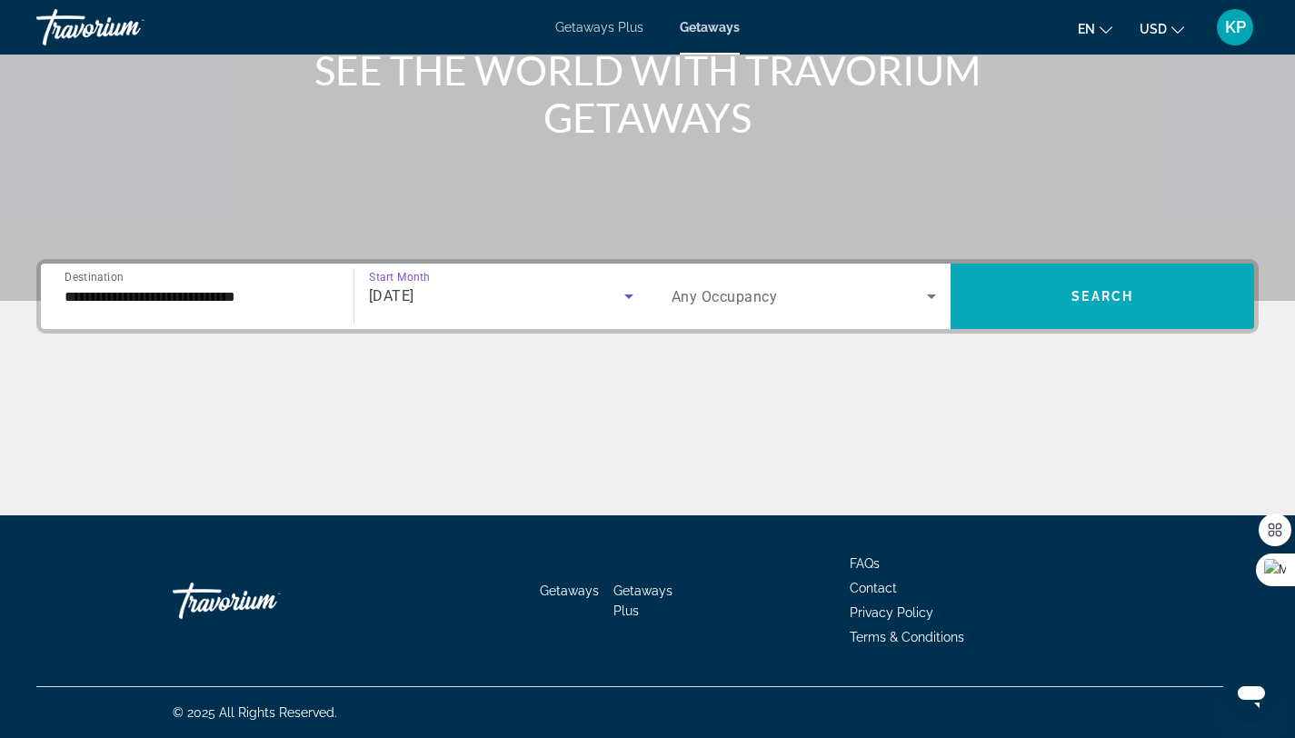
click at [1007, 287] on span "Search widget" at bounding box center [1103, 296] width 304 height 44
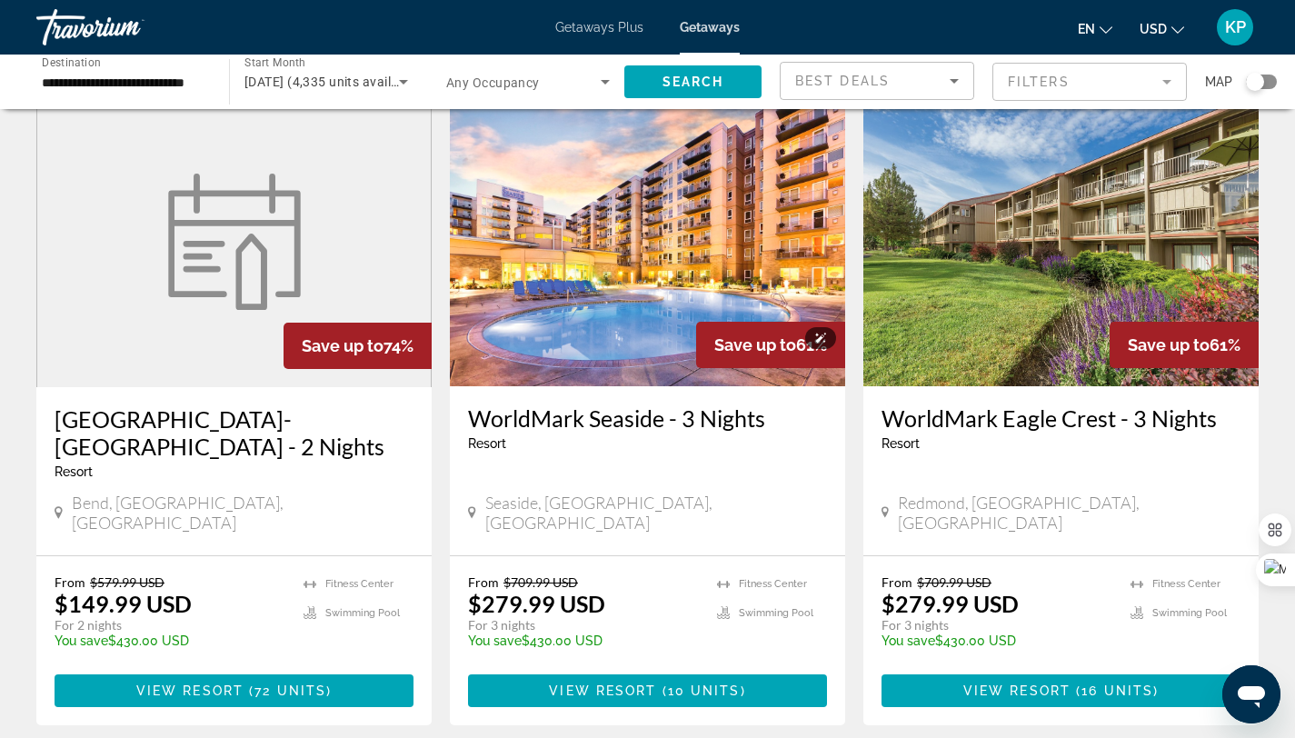
scroll to position [759, 0]
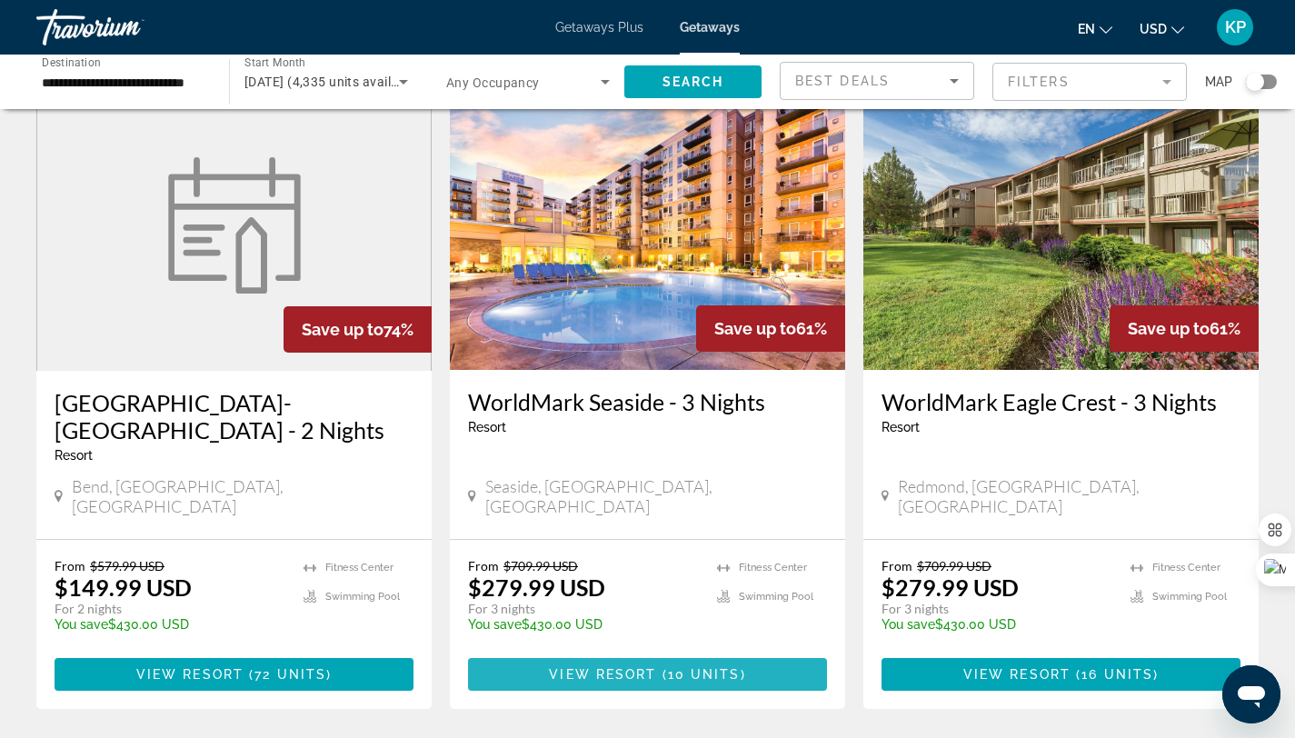
click at [676, 658] on button "View Resort ( 10 units )" at bounding box center [647, 674] width 359 height 33
